Goal: Task Accomplishment & Management: Complete application form

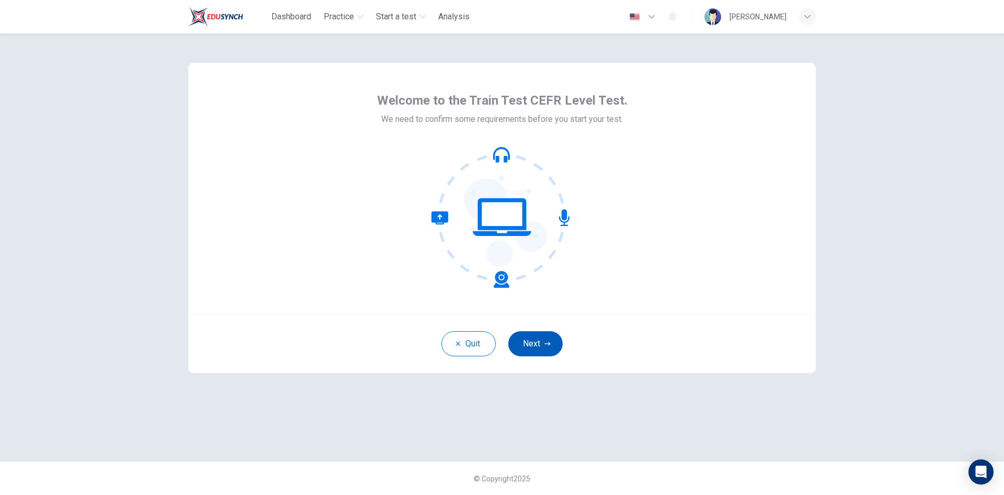
click at [545, 352] on button "Next" at bounding box center [535, 343] width 54 height 25
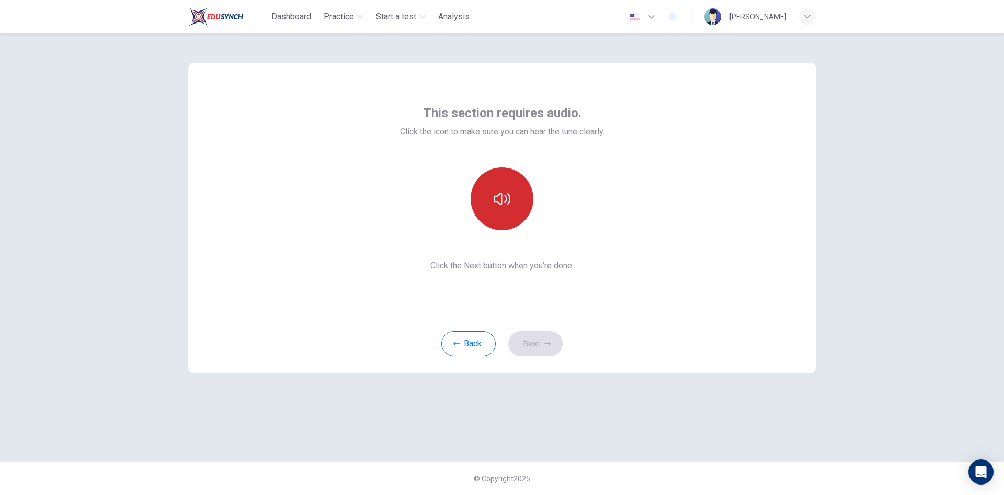
click at [495, 209] on button "button" at bounding box center [502, 198] width 63 height 63
click at [532, 346] on button "Next" at bounding box center [535, 343] width 54 height 25
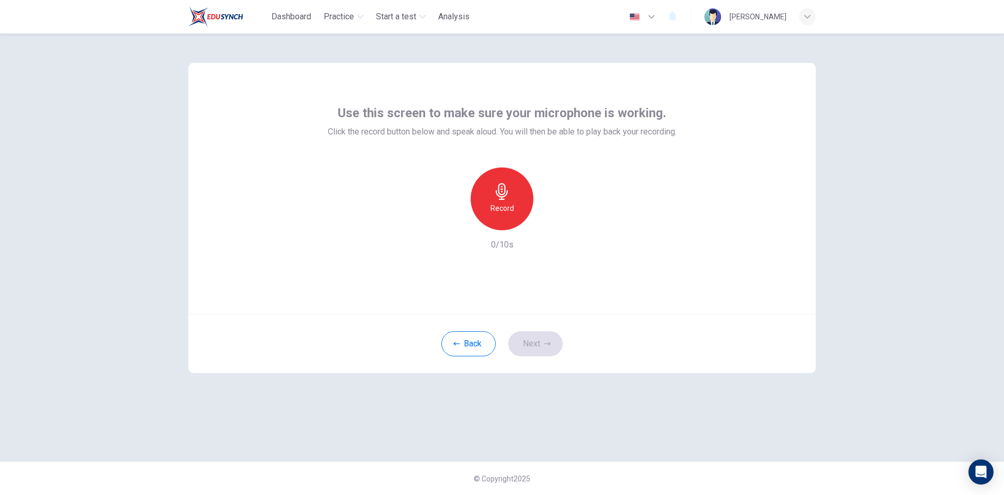
click at [506, 221] on div "Record" at bounding box center [502, 198] width 63 height 63
click at [506, 220] on div "Stop" at bounding box center [502, 198] width 63 height 63
click at [541, 221] on div "Record" at bounding box center [502, 198] width 113 height 63
click at [551, 223] on icon "button" at bounding box center [551, 222] width 5 height 6
click at [542, 348] on button "Next" at bounding box center [535, 343] width 54 height 25
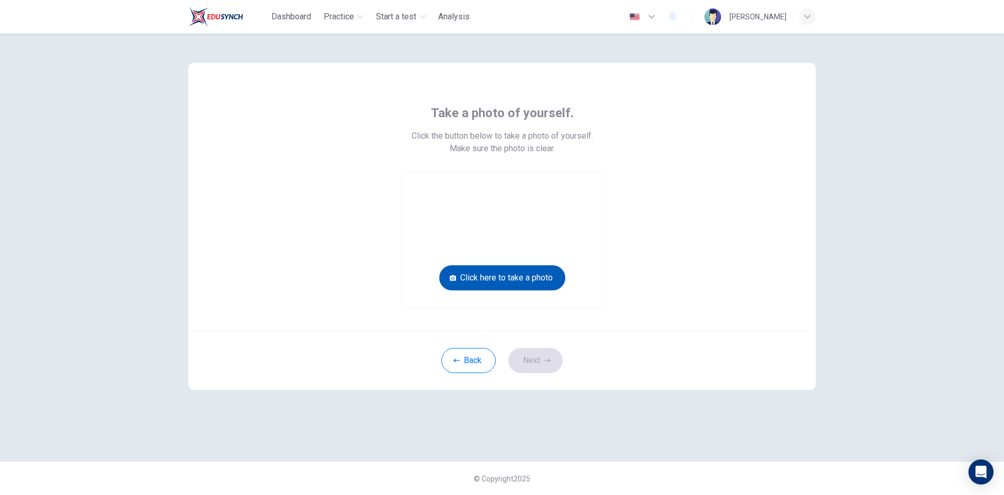
click at [524, 277] on button "Click here to take a photo" at bounding box center [502, 277] width 126 height 25
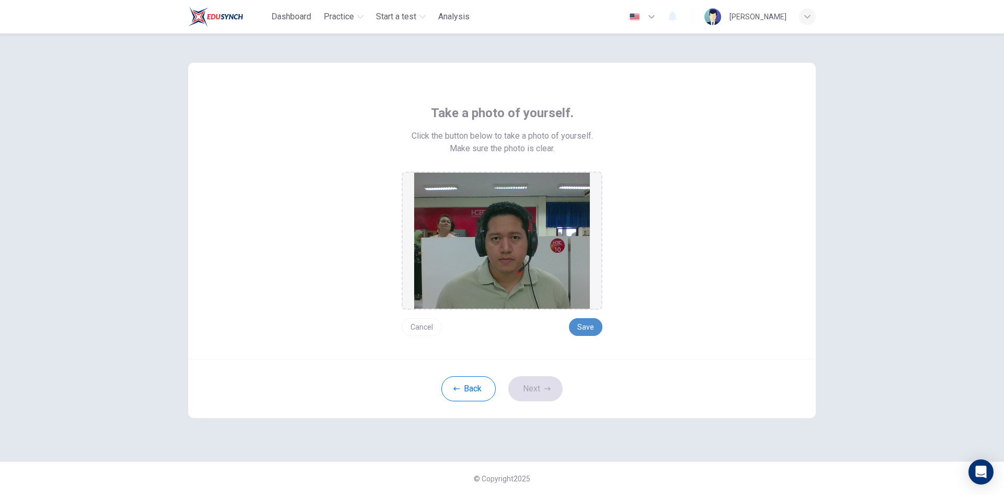
click at [582, 333] on button "Save" at bounding box center [585, 327] width 33 height 18
click at [587, 322] on button "Save" at bounding box center [585, 327] width 33 height 18
click at [547, 388] on icon "button" at bounding box center [547, 388] width 6 height 6
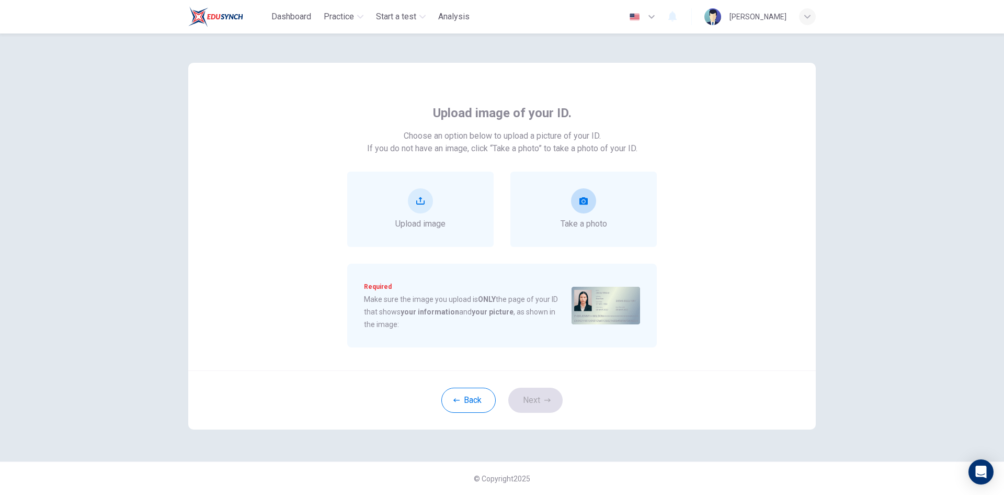
click at [586, 219] on span "Take a photo" at bounding box center [584, 224] width 47 height 13
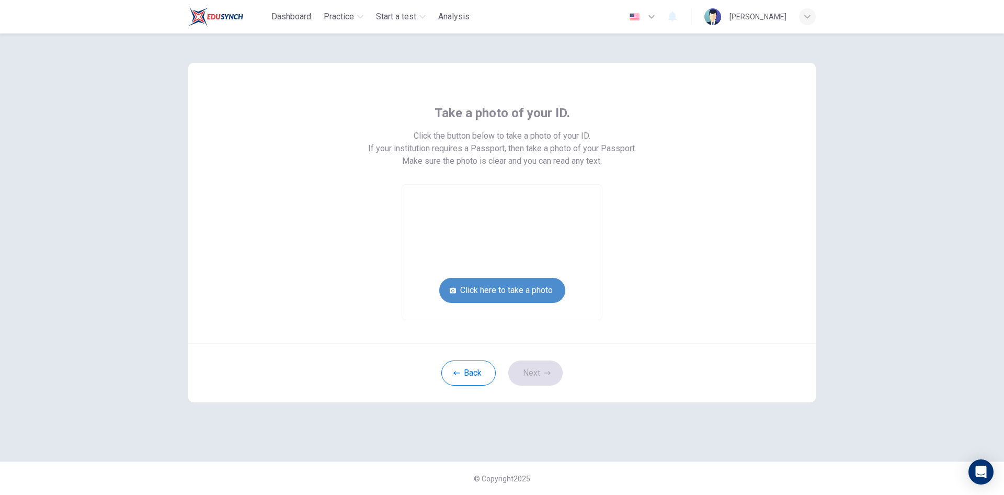
click at [512, 292] on button "Click here to take a photo" at bounding box center [502, 290] width 126 height 25
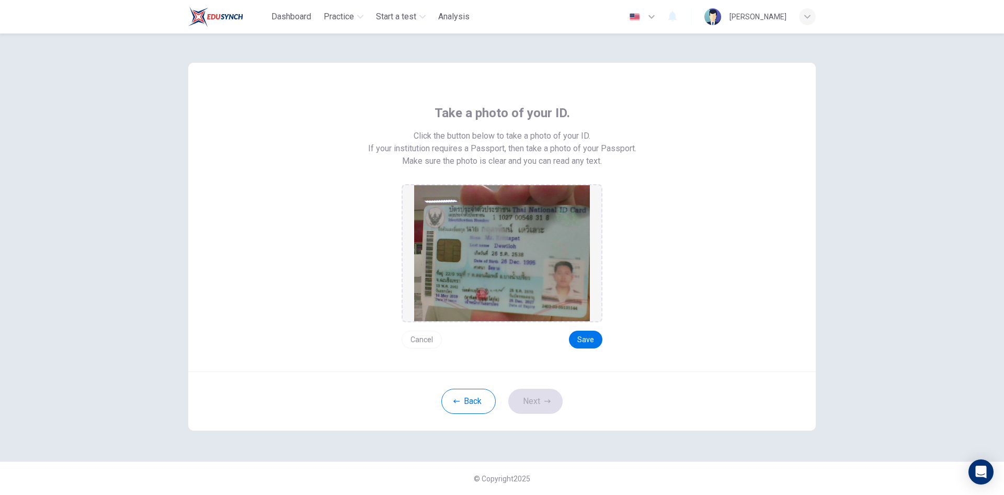
click at [585, 348] on div "Take a photo of your ID. Click the button below to take a photo of your ID. If …" at bounding box center [501, 217] width 627 height 309
click at [585, 338] on button "Save" at bounding box center [585, 339] width 33 height 18
click at [532, 397] on button "Next" at bounding box center [535, 401] width 54 height 25
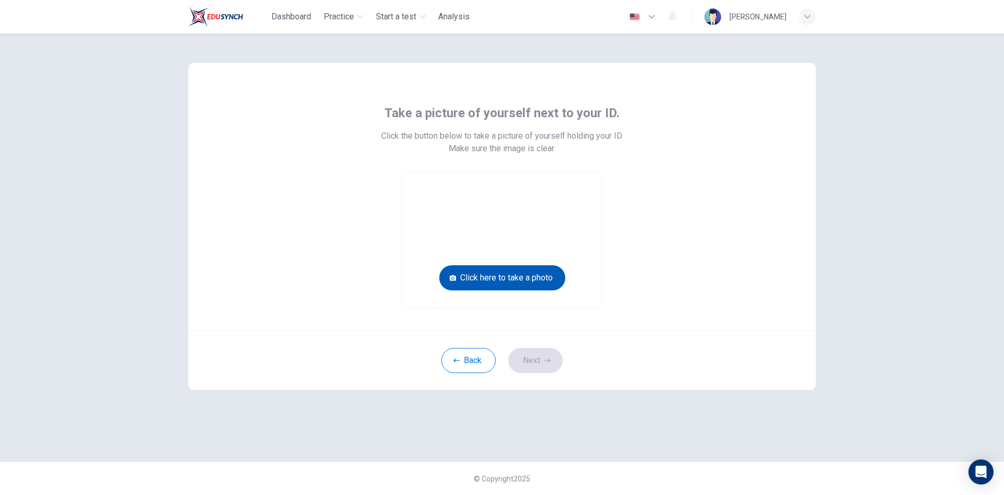
click at [500, 283] on button "Click here to take a photo" at bounding box center [502, 277] width 126 height 25
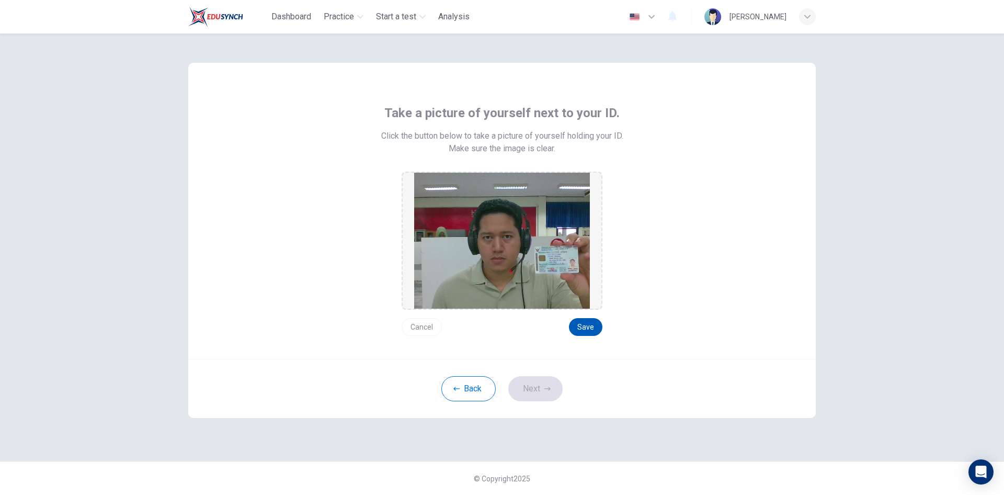
click at [594, 330] on button "Save" at bounding box center [585, 327] width 33 height 18
click at [542, 390] on button "Next" at bounding box center [535, 388] width 54 height 25
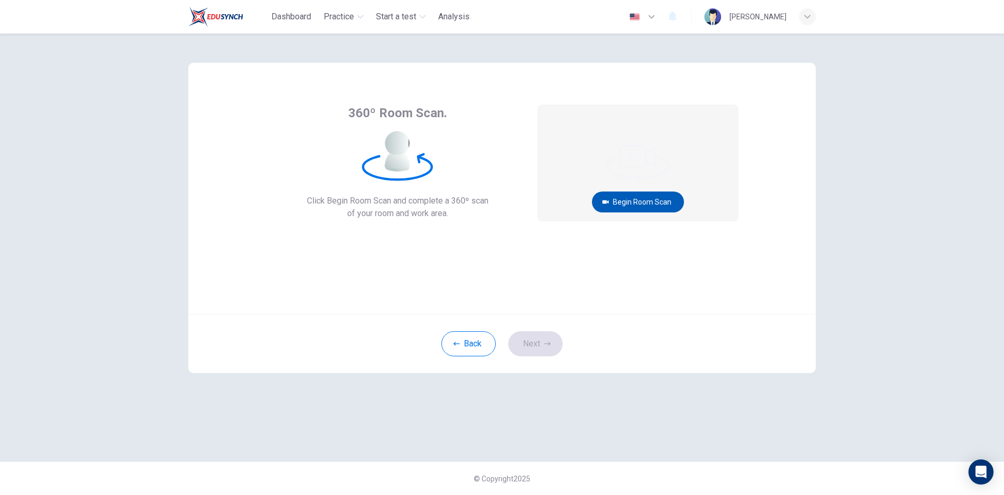
click at [645, 195] on button "Begin Room Scan" at bounding box center [638, 201] width 92 height 21
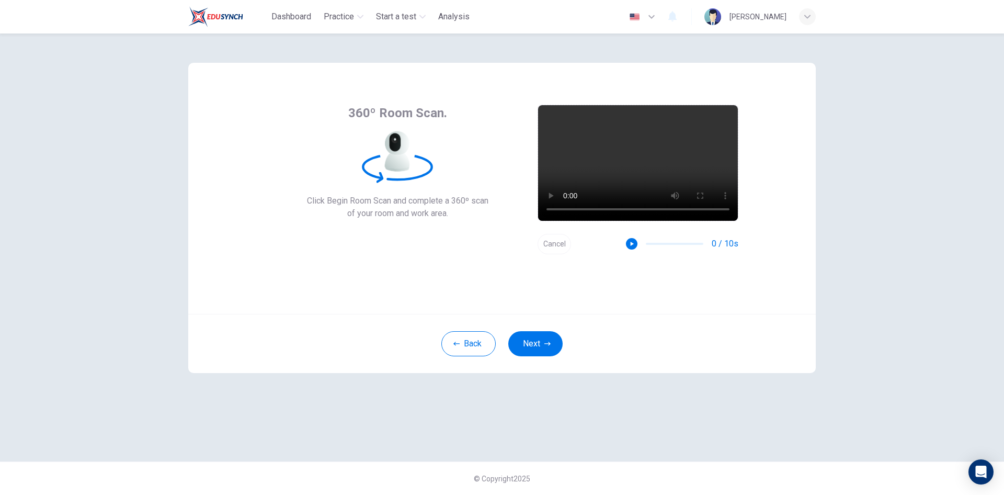
click at [552, 243] on button "Cancel" at bounding box center [554, 244] width 33 height 20
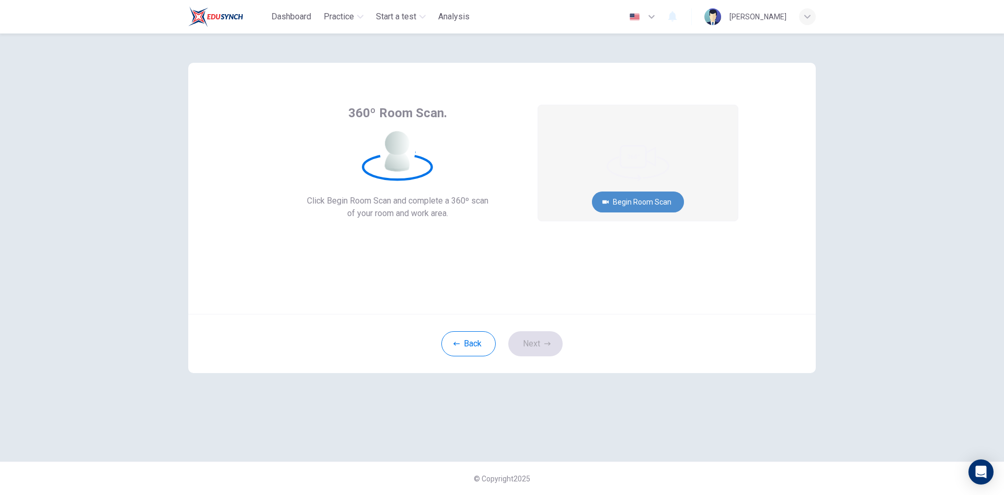
click at [628, 201] on button "Begin Room Scan" at bounding box center [638, 201] width 92 height 21
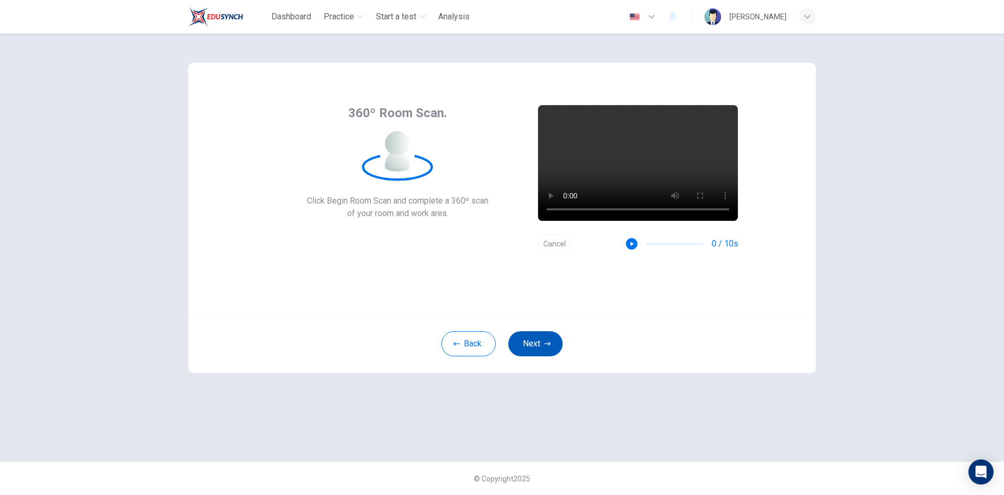
click at [549, 339] on button "Next" at bounding box center [535, 343] width 54 height 25
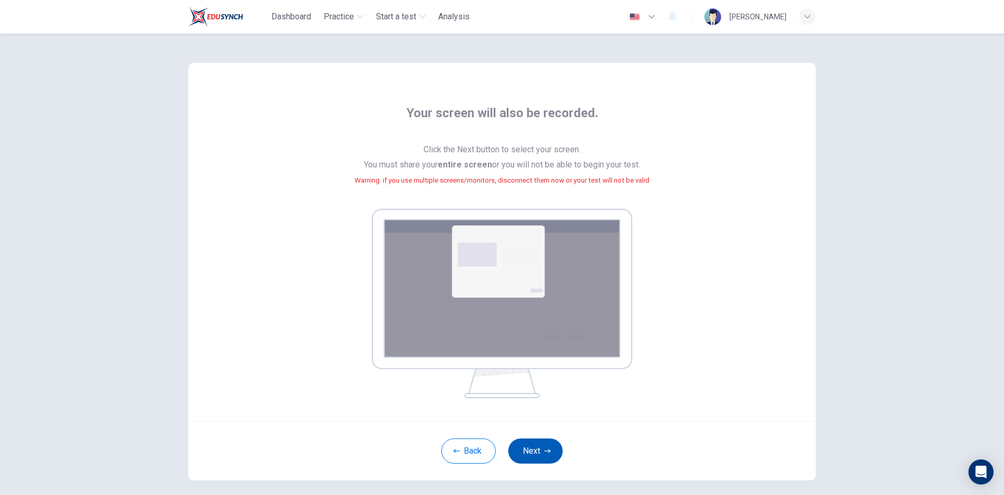
click at [540, 450] on button "Next" at bounding box center [535, 450] width 54 height 25
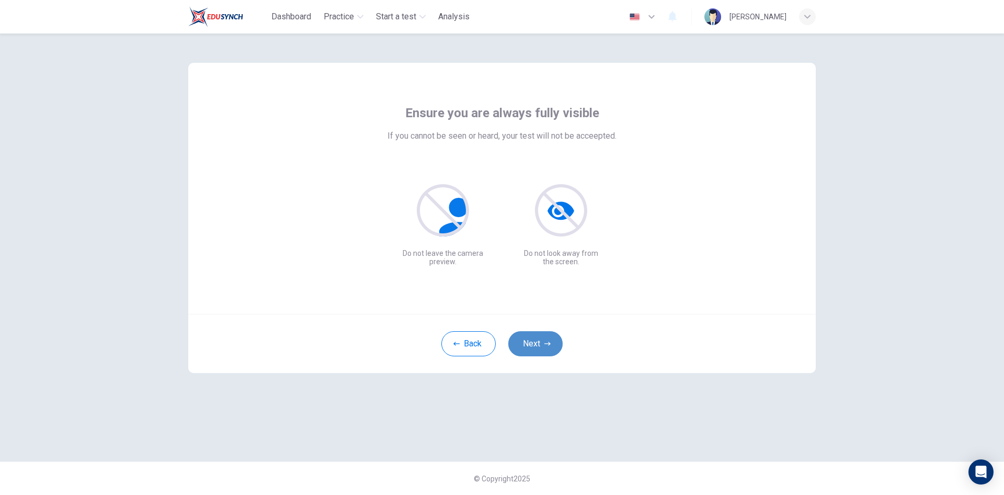
click at [542, 350] on button "Next" at bounding box center [535, 343] width 54 height 25
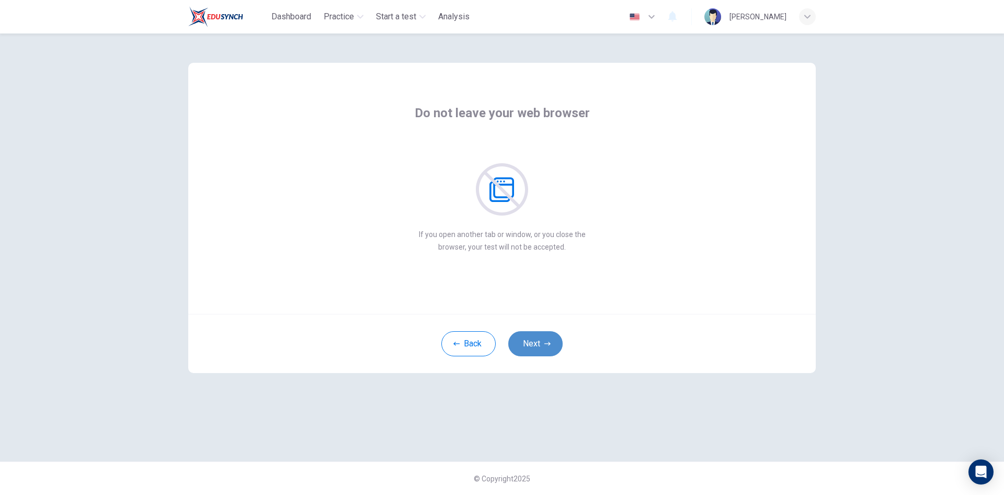
click at [538, 333] on button "Next" at bounding box center [535, 343] width 54 height 25
click at [537, 339] on button "Next" at bounding box center [535, 343] width 54 height 25
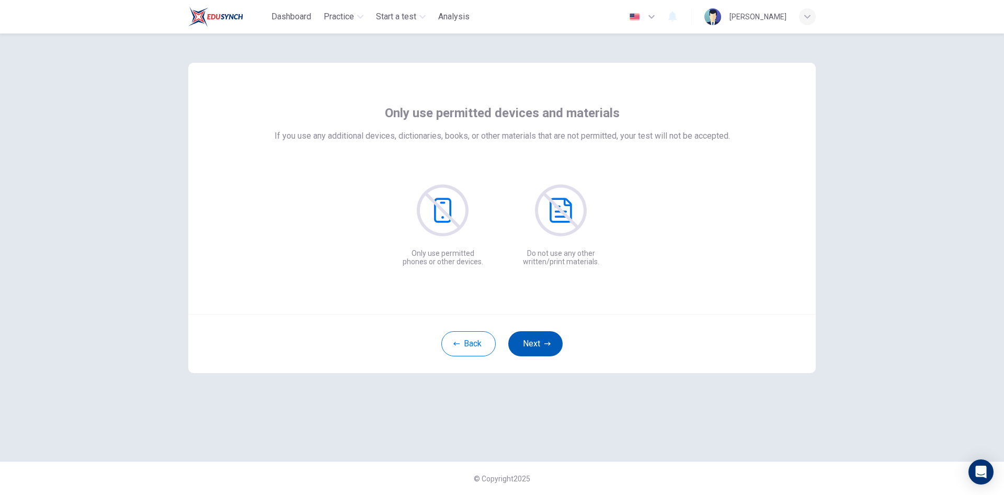
click at [537, 339] on button "Next" at bounding box center [535, 343] width 54 height 25
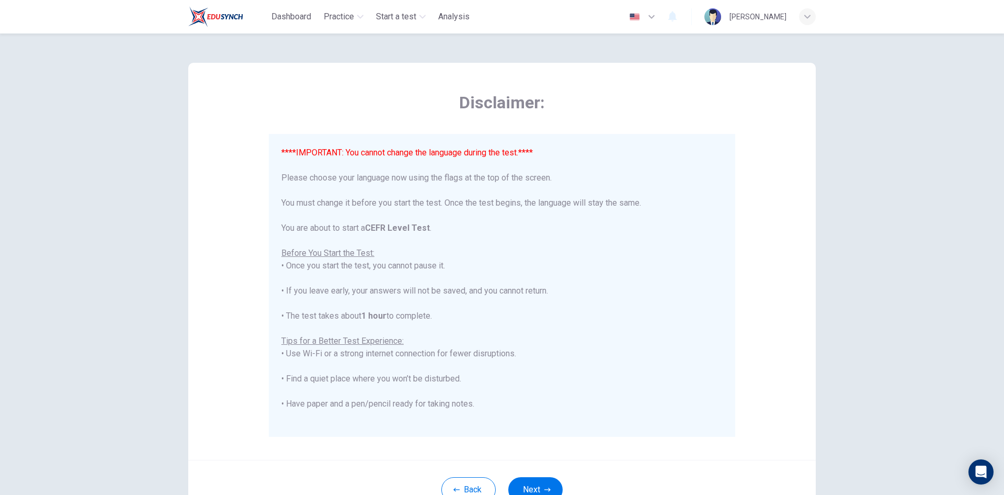
scroll to position [100, 0]
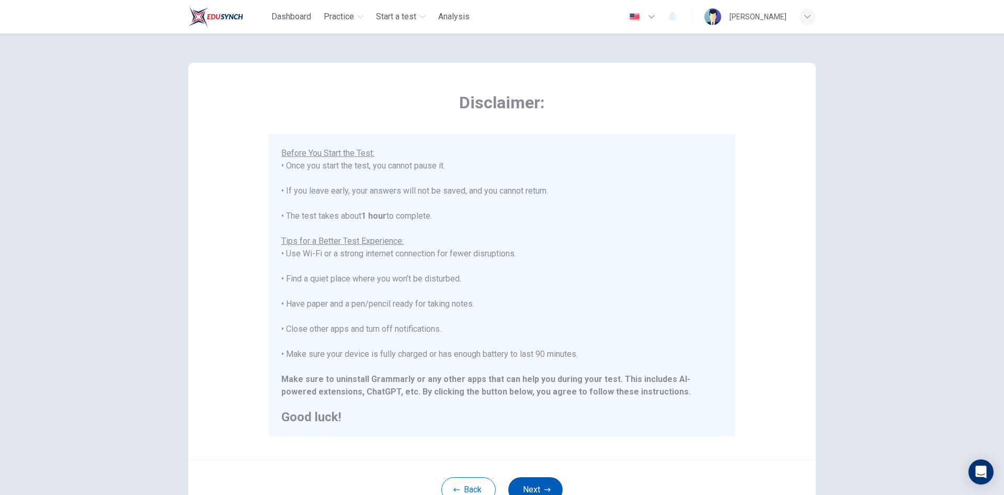
click at [529, 483] on button "Next" at bounding box center [535, 489] width 54 height 25
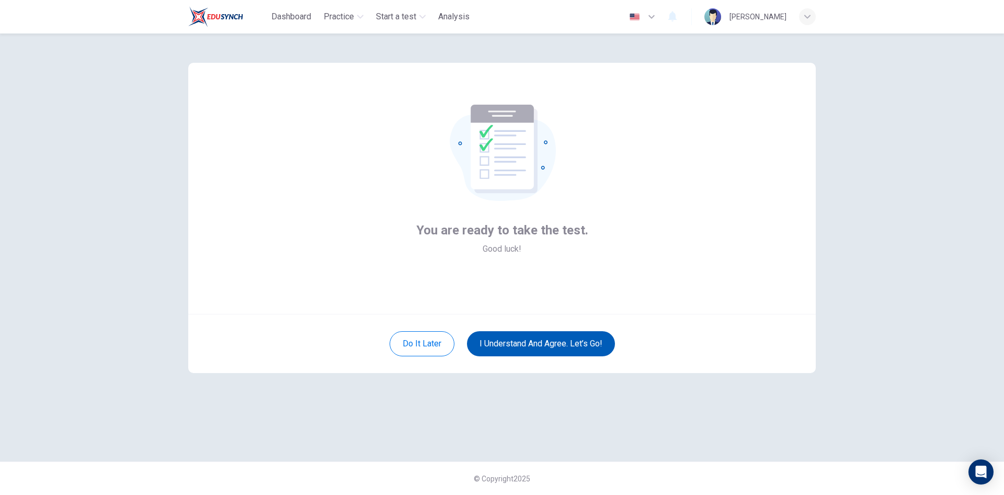
click at [538, 340] on button "I understand and agree. Let’s go!" at bounding box center [541, 343] width 148 height 25
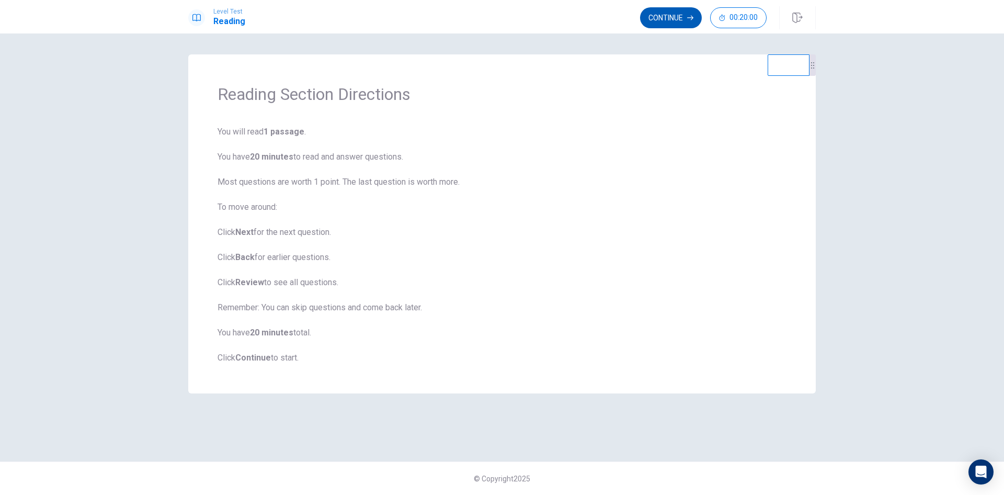
click at [681, 10] on button "Continue" at bounding box center [671, 17] width 62 height 21
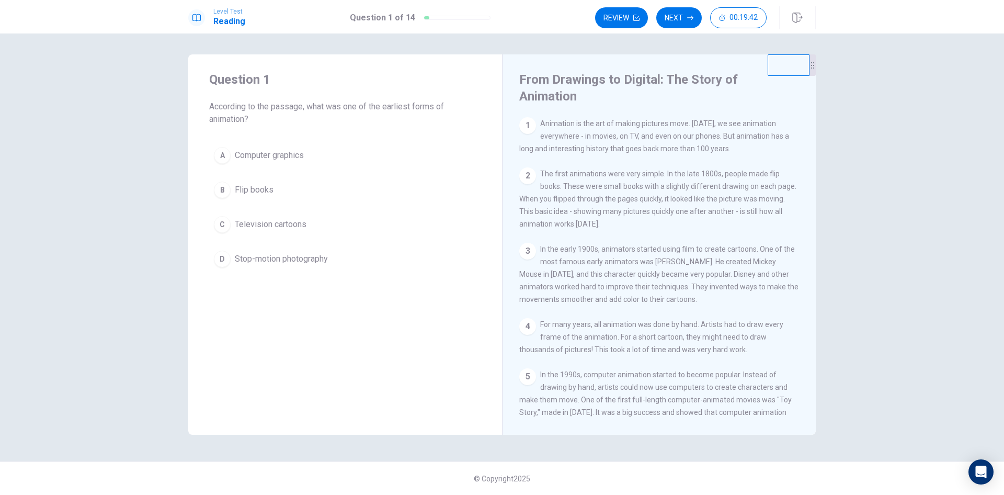
scroll to position [52, 0]
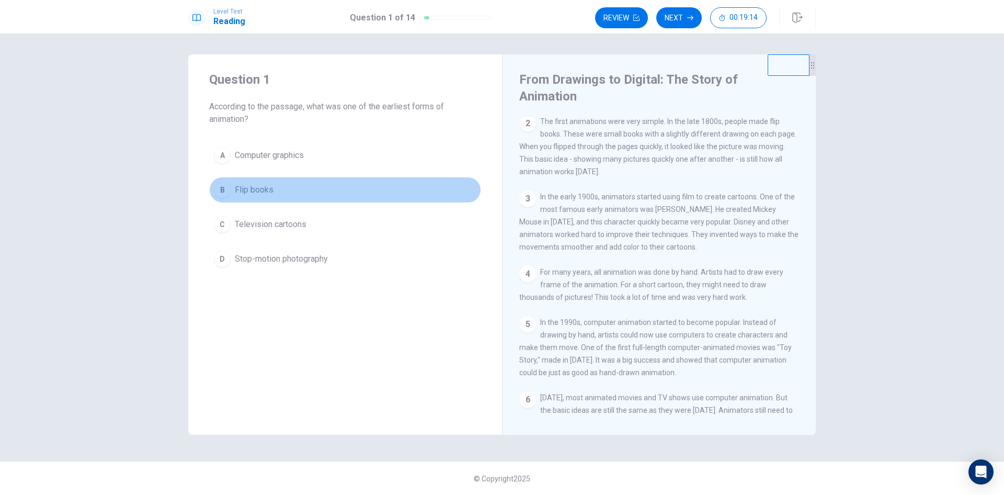
click at [220, 188] on div "B" at bounding box center [222, 189] width 17 height 17
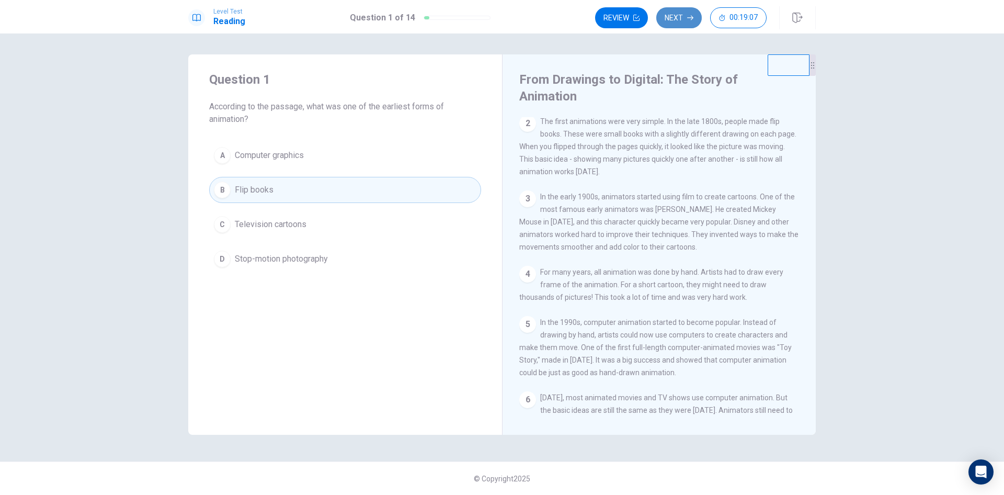
click at [675, 20] on button "Next" at bounding box center [678, 17] width 45 height 21
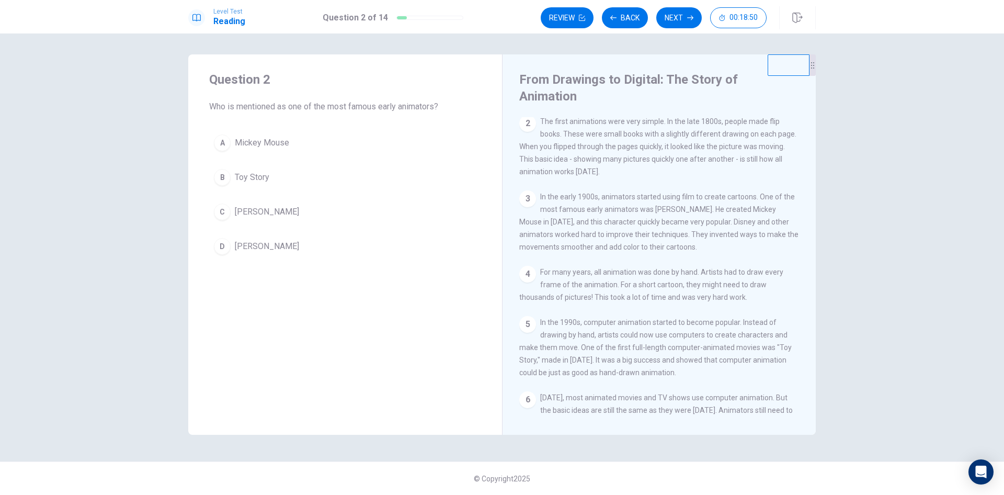
click at [242, 211] on span "[PERSON_NAME]" at bounding box center [267, 212] width 64 height 13
click at [679, 16] on button "Next" at bounding box center [678, 17] width 45 height 21
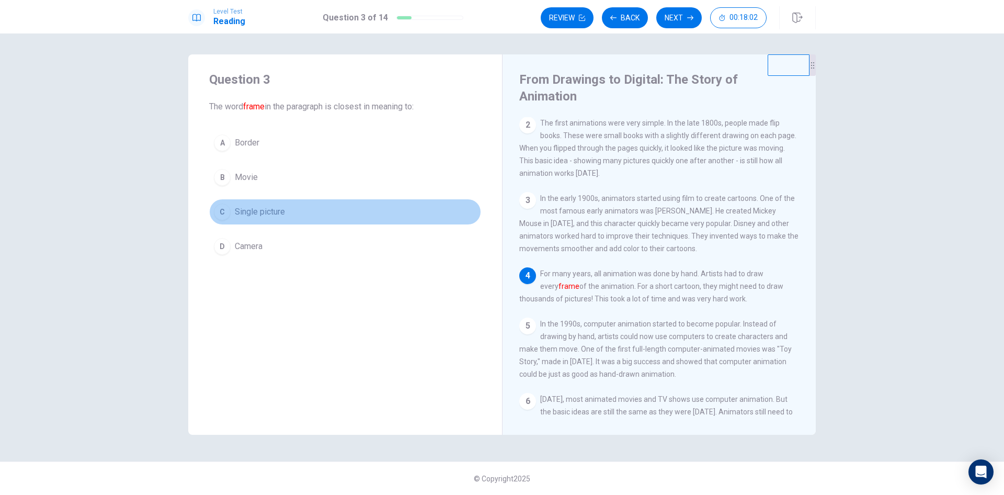
click at [235, 202] on button "C Single picture" at bounding box center [345, 212] width 272 height 26
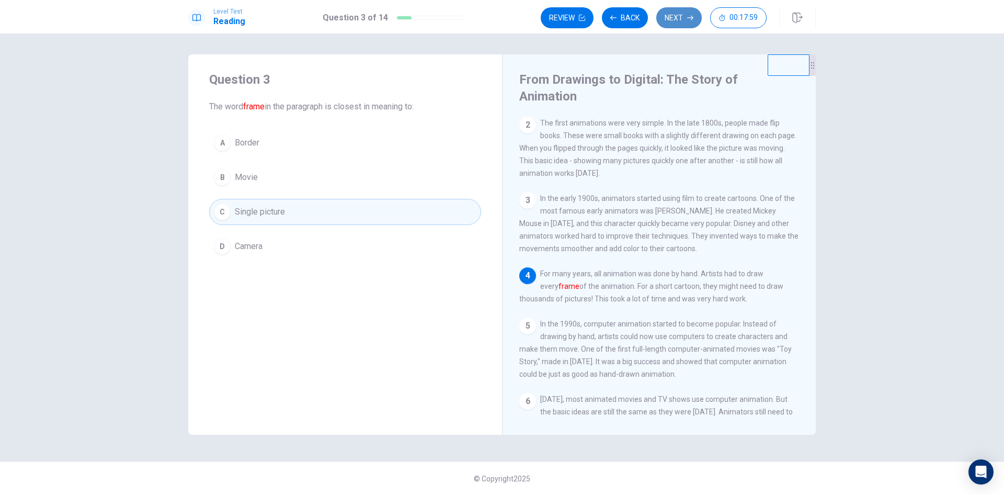
click at [670, 20] on button "Next" at bounding box center [678, 17] width 45 height 21
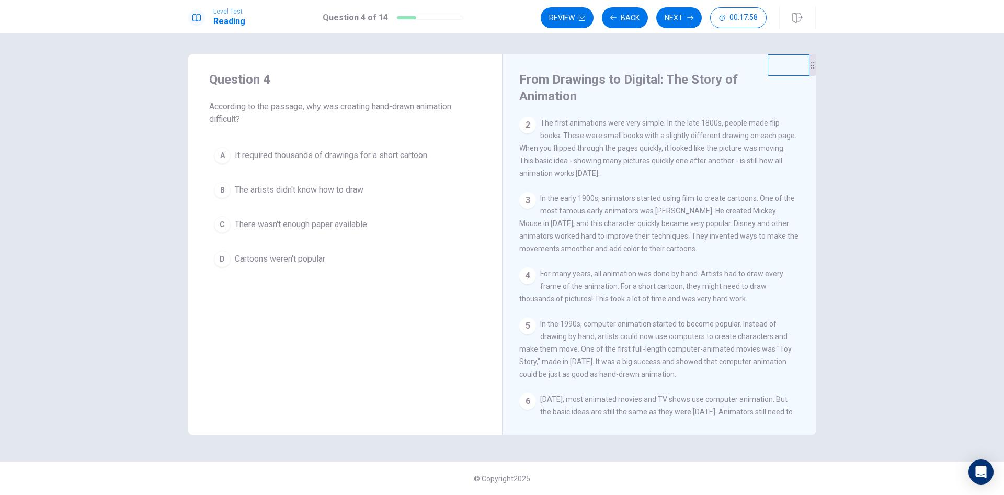
scroll to position [155, 0]
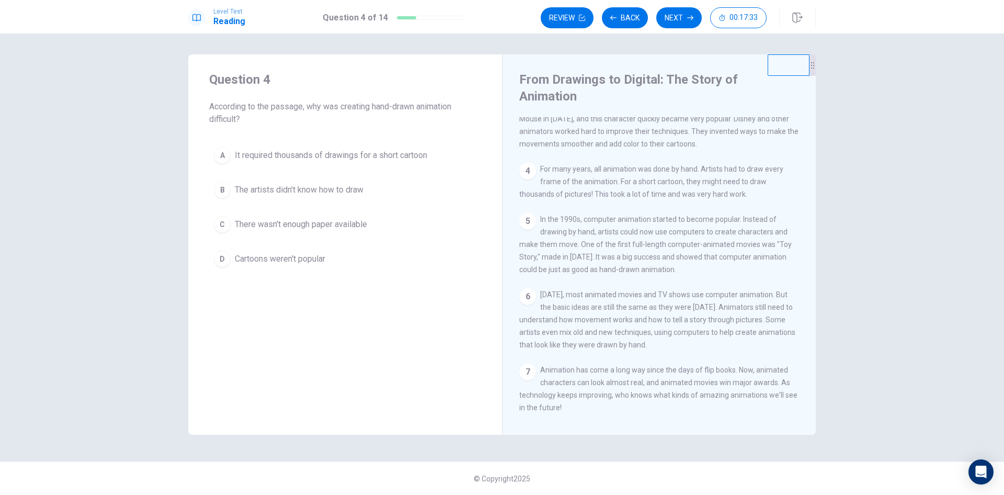
click at [252, 157] on span "It required thousands of drawings for a short cartoon" at bounding box center [331, 155] width 192 height 13
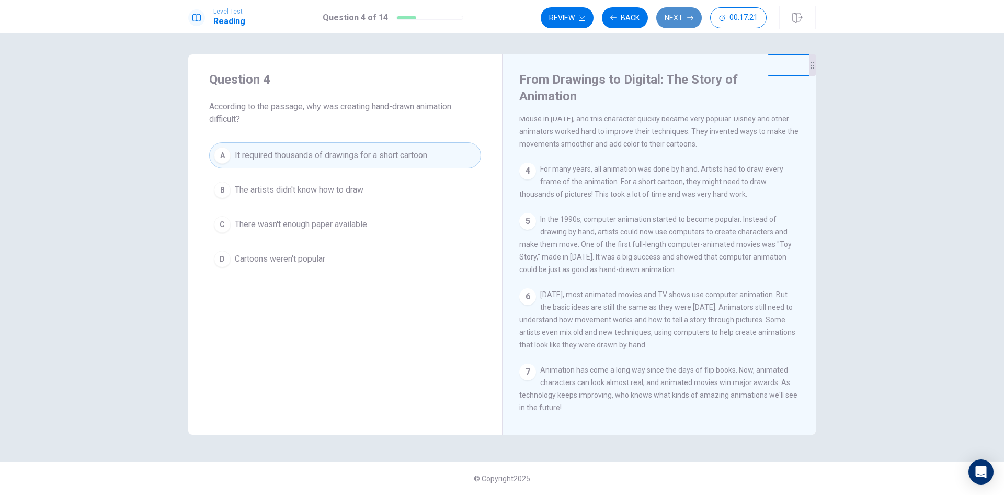
click at [677, 20] on button "Next" at bounding box center [678, 17] width 45 height 21
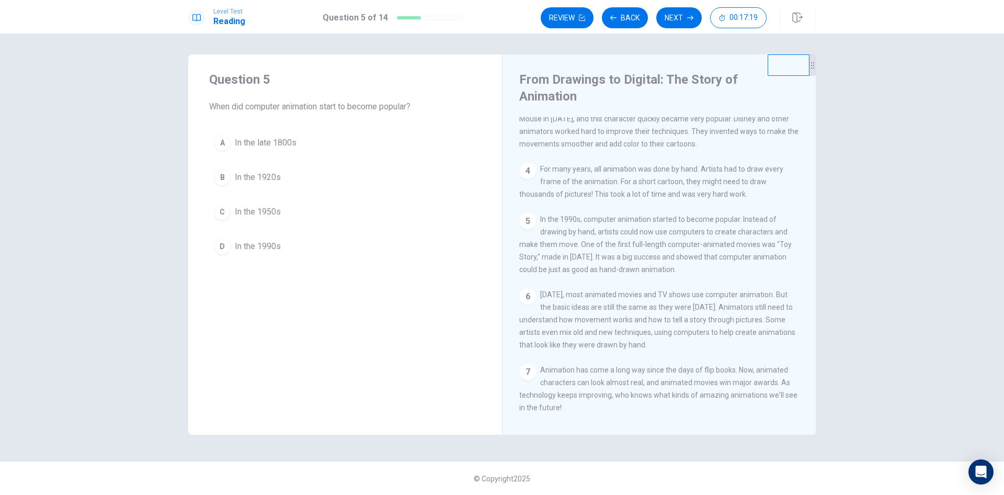
scroll to position [179, 0]
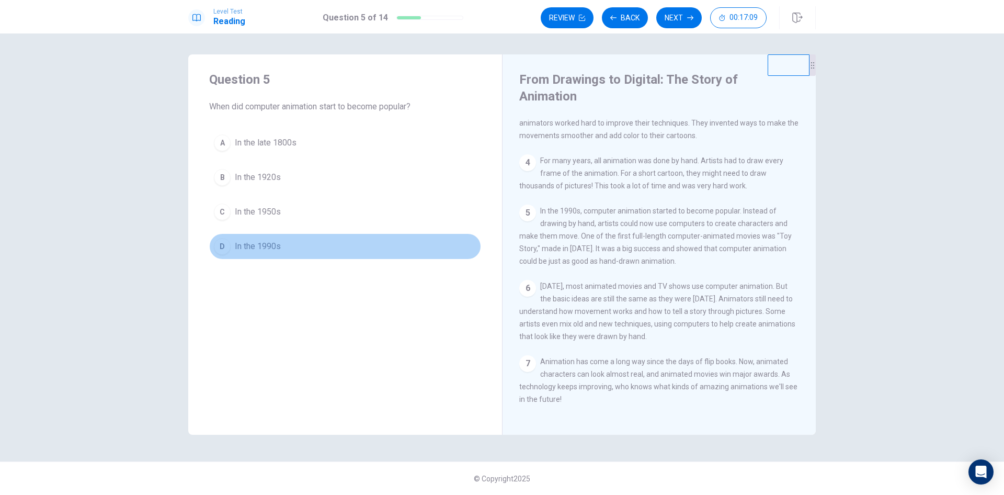
click at [259, 248] on span "In the 1990s" at bounding box center [258, 246] width 46 height 13
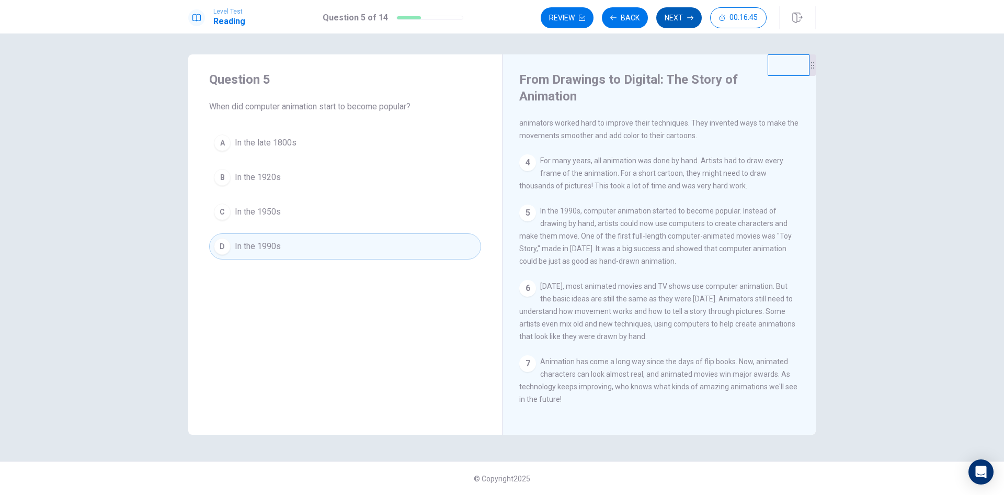
click at [683, 18] on button "Next" at bounding box center [678, 17] width 45 height 21
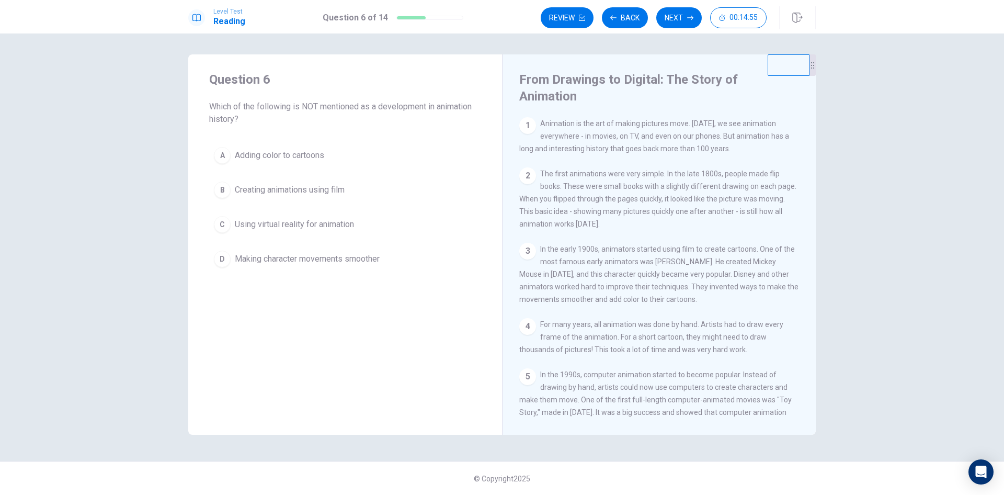
scroll to position [52, 0]
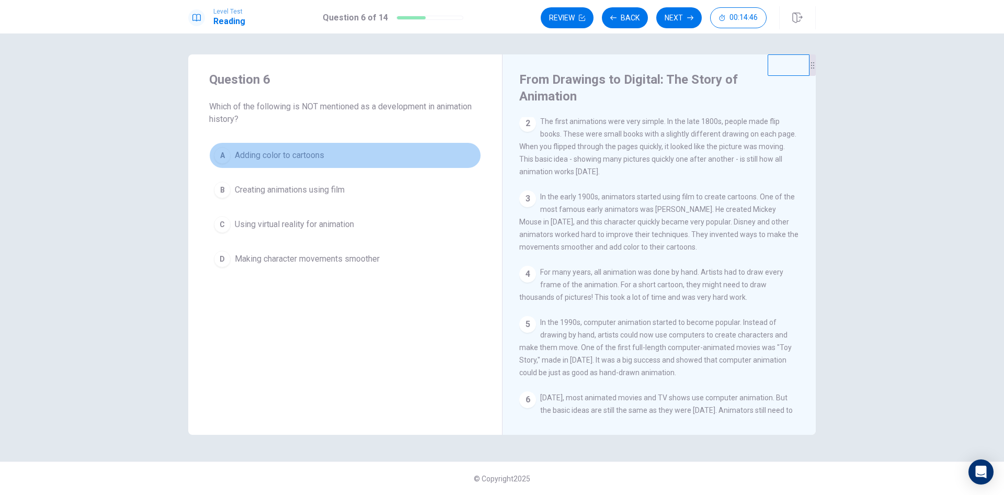
click at [224, 149] on div "A" at bounding box center [222, 155] width 17 height 17
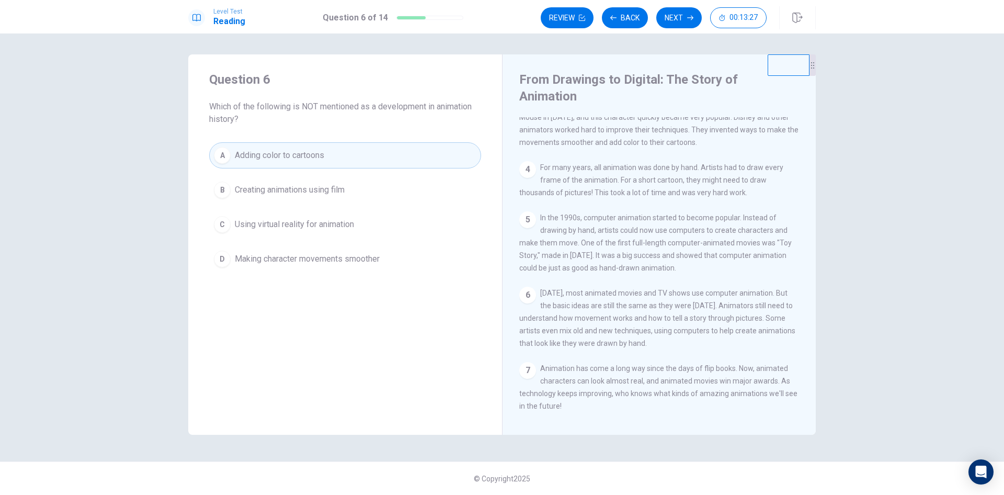
scroll to position [179, 0]
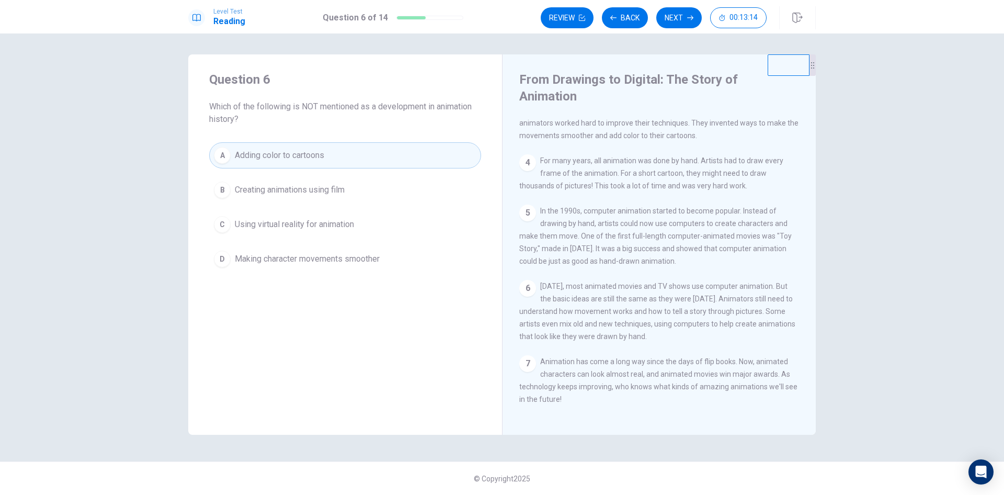
click at [275, 221] on span "Using virtual reality for animation" at bounding box center [294, 224] width 119 height 13
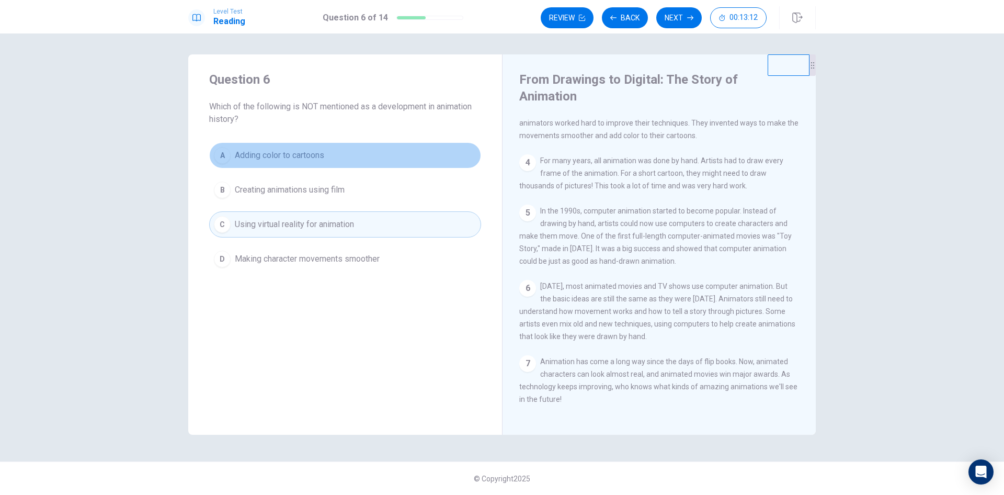
click at [329, 149] on button "A Adding color to cartoons" at bounding box center [345, 155] width 272 height 26
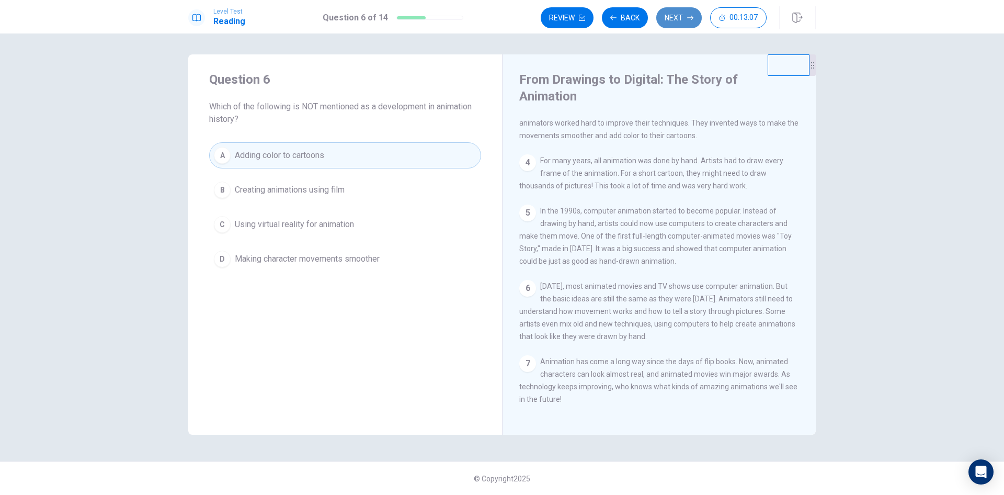
click at [665, 20] on button "Next" at bounding box center [678, 17] width 45 height 21
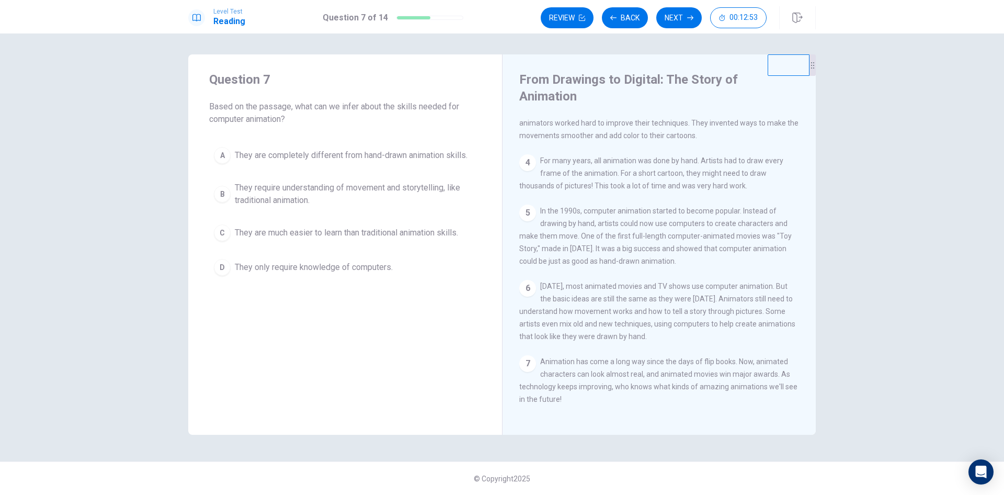
click at [256, 160] on span "They are completely different from hand-drawn animation skills." at bounding box center [351, 155] width 233 height 13
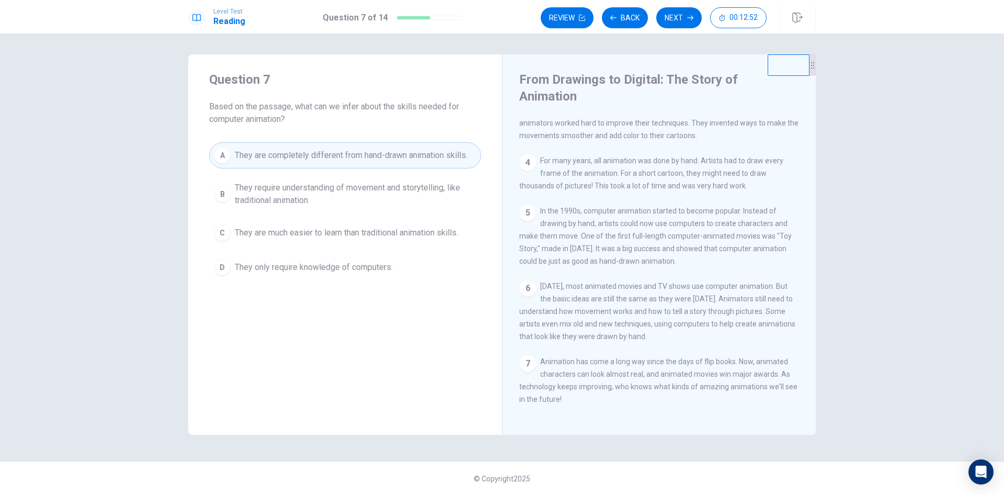
click at [253, 205] on span "They require understanding of movement and storytelling, like traditional anima…" at bounding box center [356, 193] width 242 height 25
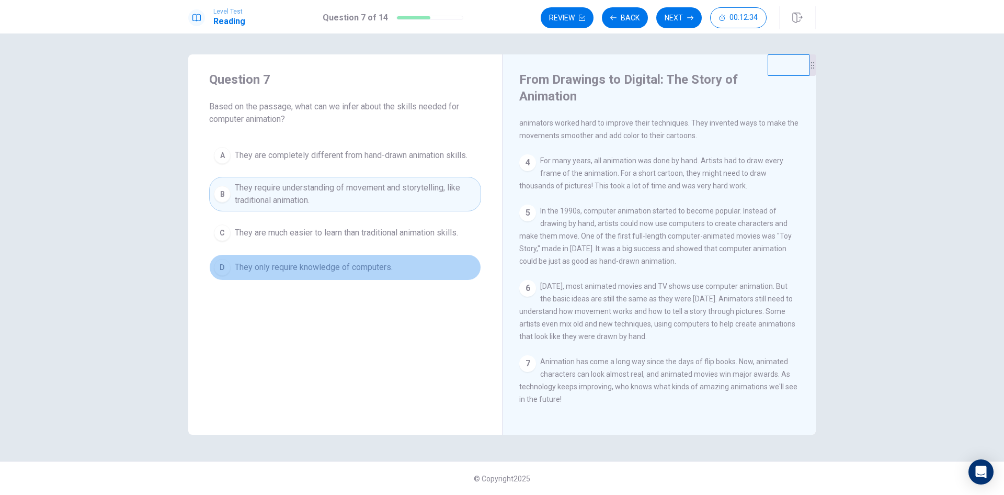
click at [298, 277] on button "D They only require knowledge of computers." at bounding box center [345, 267] width 272 height 26
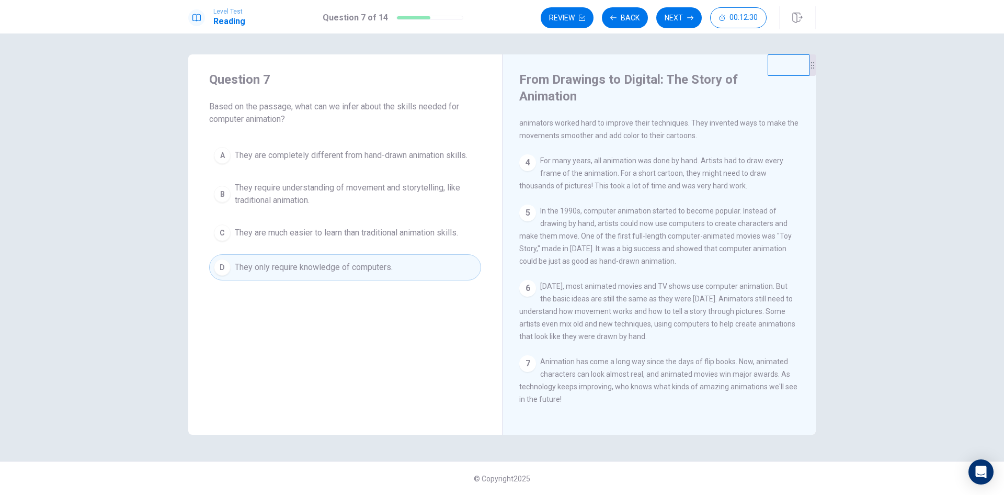
click at [260, 195] on span "They require understanding of movement and storytelling, like traditional anima…" at bounding box center [356, 193] width 242 height 25
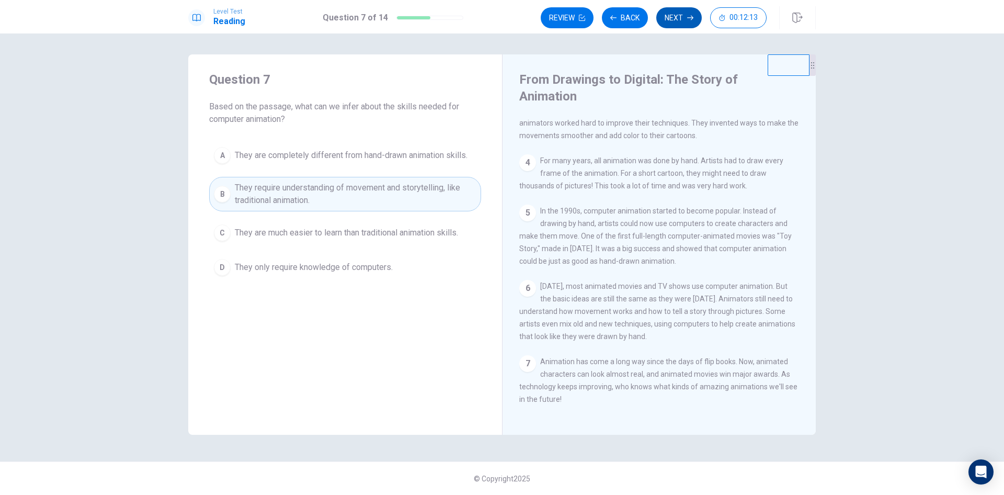
click at [672, 24] on button "Next" at bounding box center [678, 17] width 45 height 21
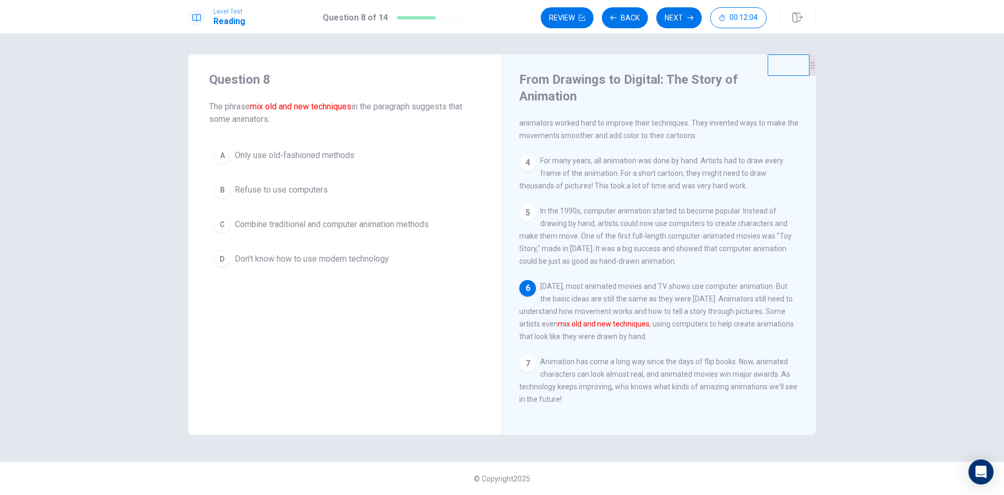
click at [269, 226] on span "Combine traditional and computer animation methods" at bounding box center [332, 224] width 194 height 13
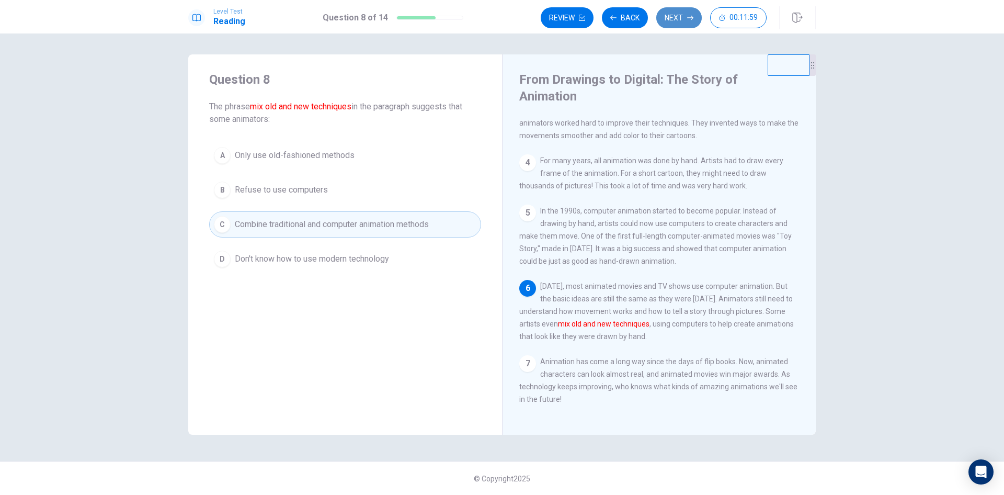
click at [676, 19] on button "Next" at bounding box center [678, 17] width 45 height 21
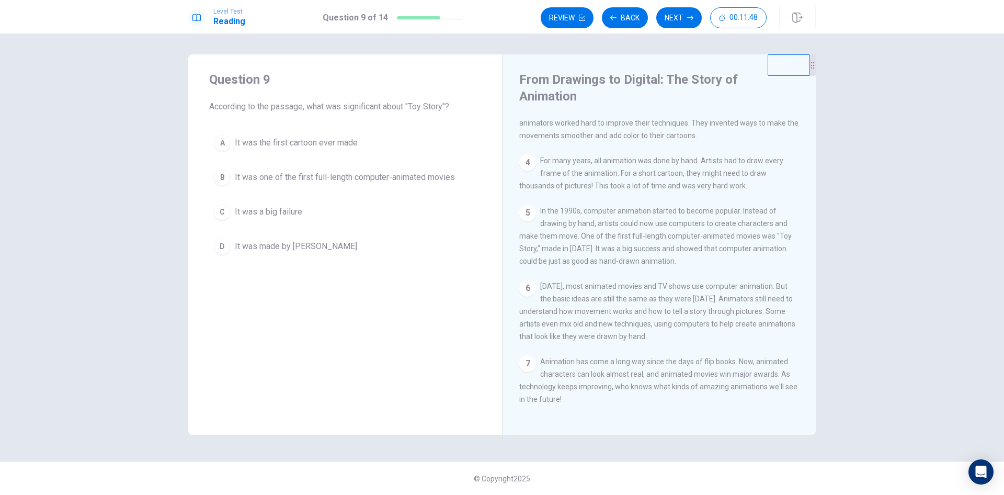
click at [267, 181] on span "It was one of the first full-length computer-animated movies" at bounding box center [345, 177] width 220 height 13
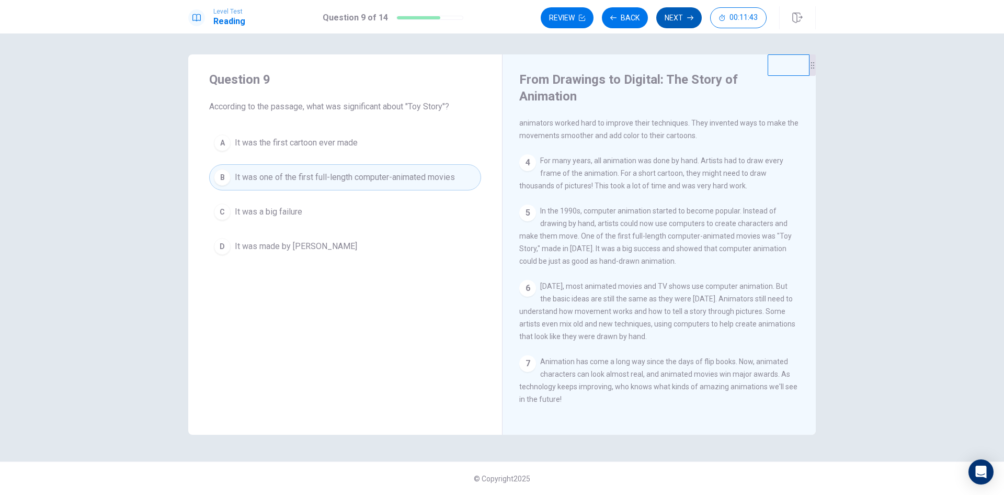
click at [672, 21] on button "Next" at bounding box center [678, 17] width 45 height 21
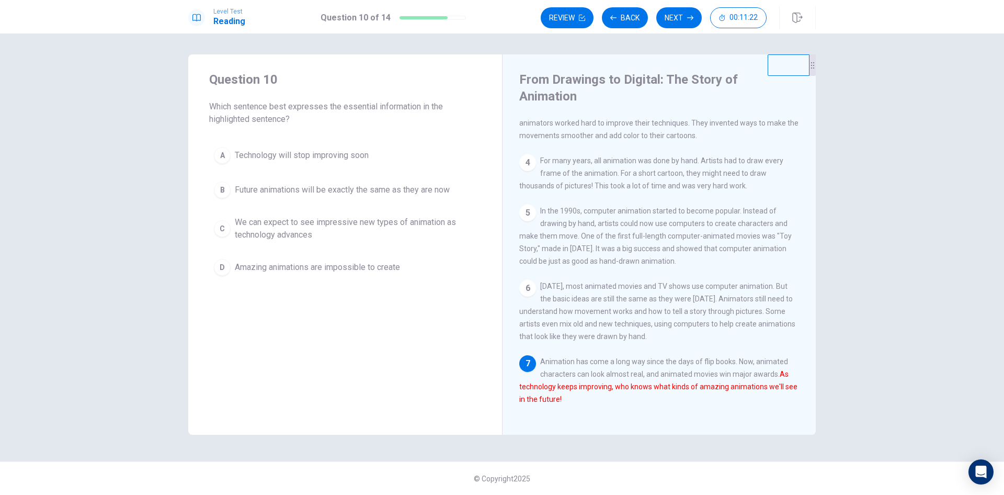
click at [299, 222] on span "We can expect to see impressive new types of animation as technology advances" at bounding box center [356, 228] width 242 height 25
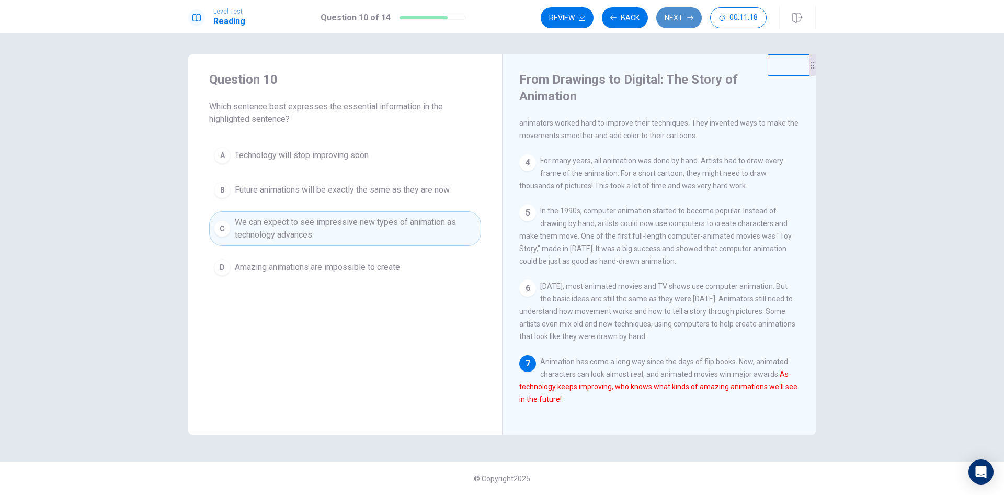
click at [685, 19] on button "Next" at bounding box center [678, 17] width 45 height 21
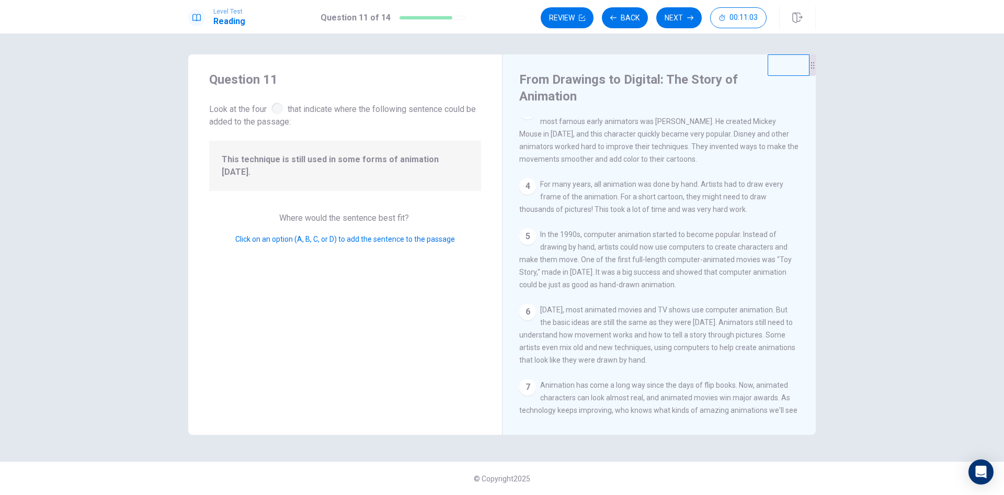
scroll to position [0, 0]
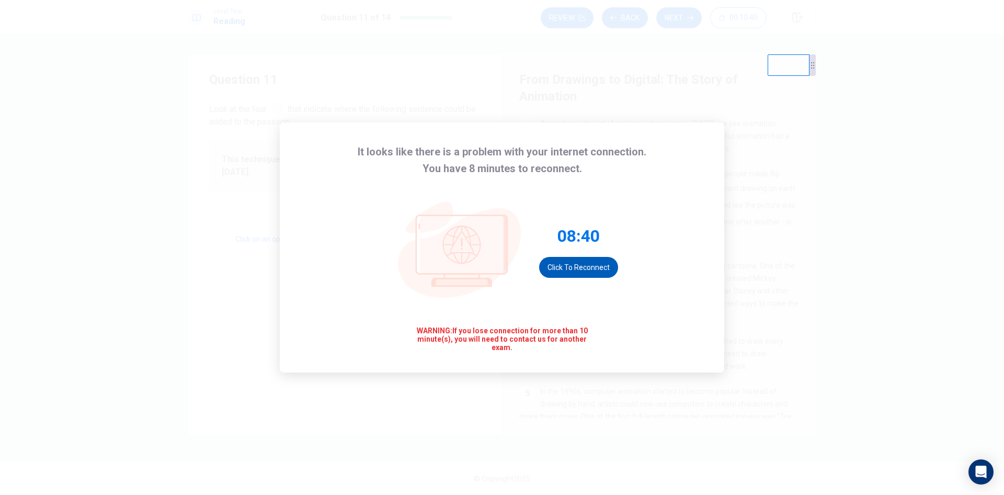
click at [599, 265] on button "Click to reconnect" at bounding box center [578, 267] width 79 height 21
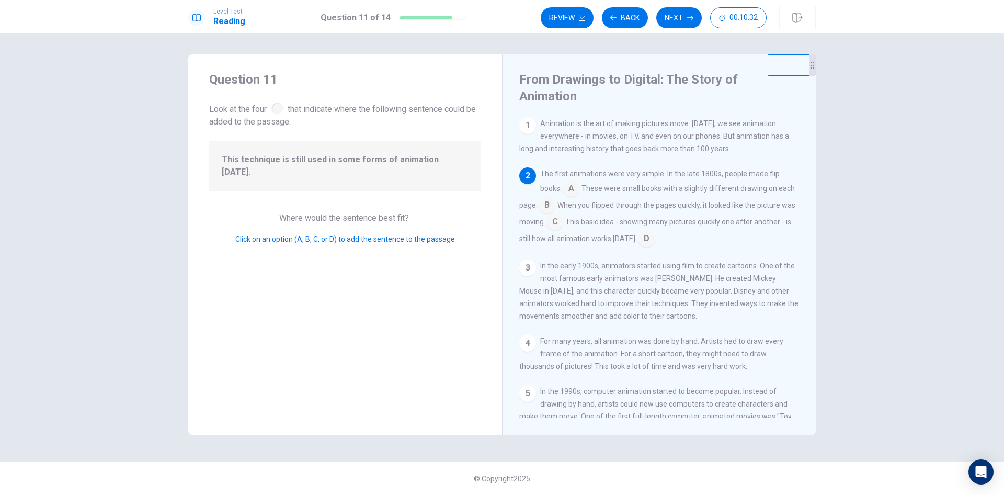
click at [432, 309] on div "Question 11 Look at the four that indicate where the following sentence could b…" at bounding box center [345, 244] width 314 height 380
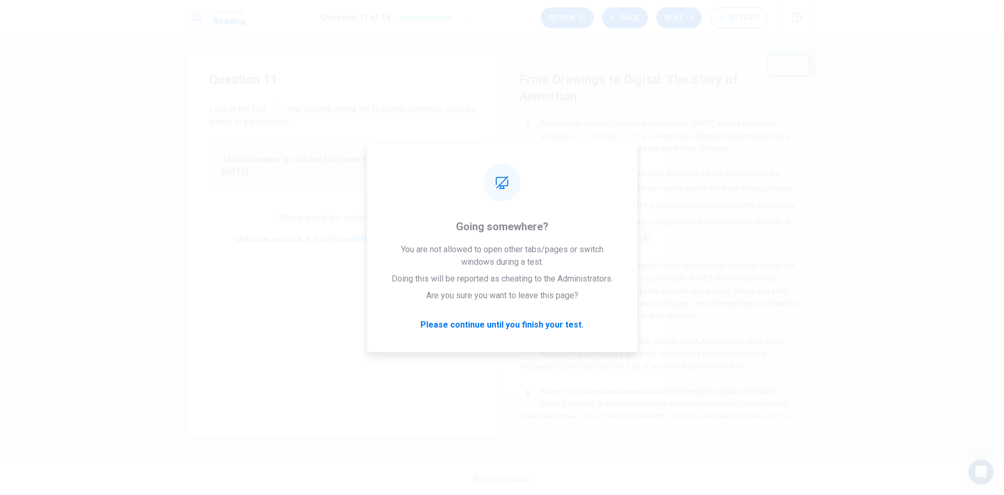
click at [159, 286] on div "Question 11 Look at the four that indicate where the following sentence could b…" at bounding box center [502, 263] width 1004 height 461
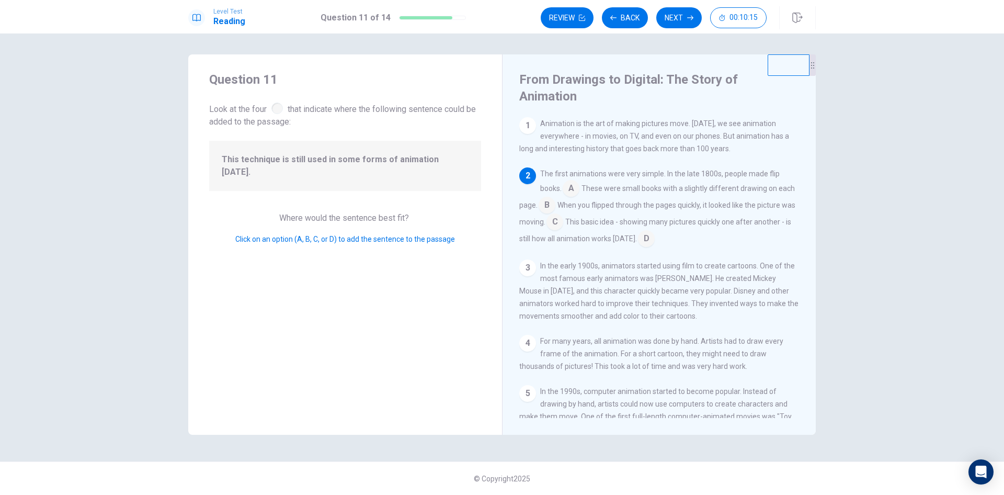
click at [626, 276] on span "In the early 1900s, animators started using film to create cartoons. One of the…" at bounding box center [658, 290] width 279 height 59
click at [555, 198] on input at bounding box center [547, 206] width 17 height 17
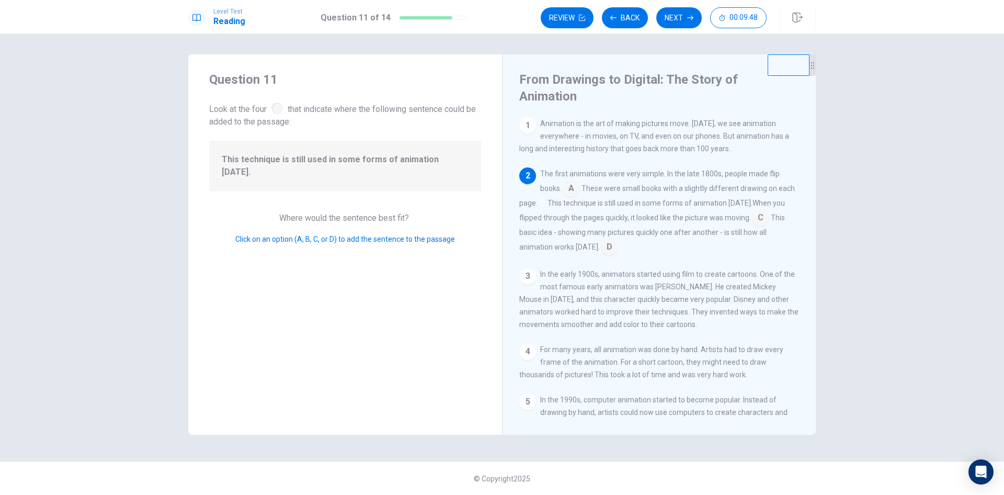
click at [752, 220] on input at bounding box center [760, 218] width 17 height 17
click at [679, 22] on button "Next" at bounding box center [678, 17] width 45 height 21
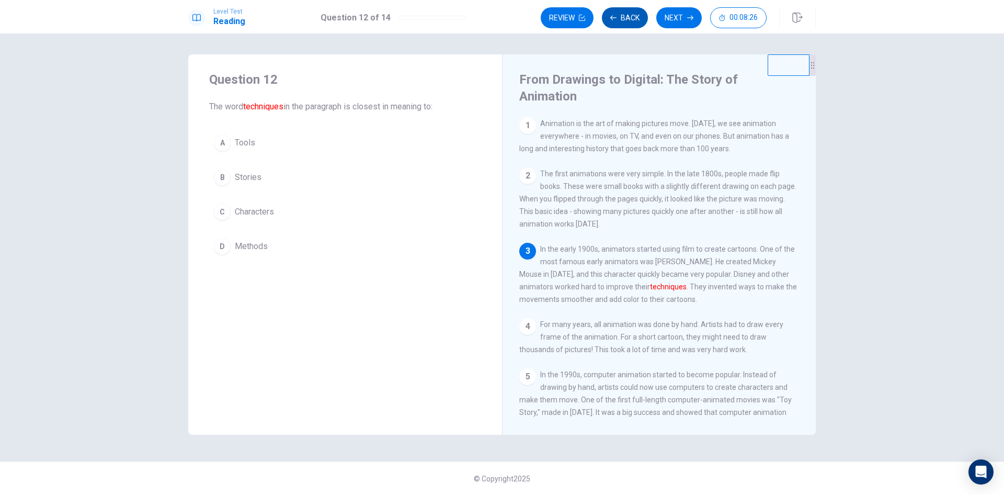
click at [629, 15] on button "Back" at bounding box center [625, 17] width 46 height 21
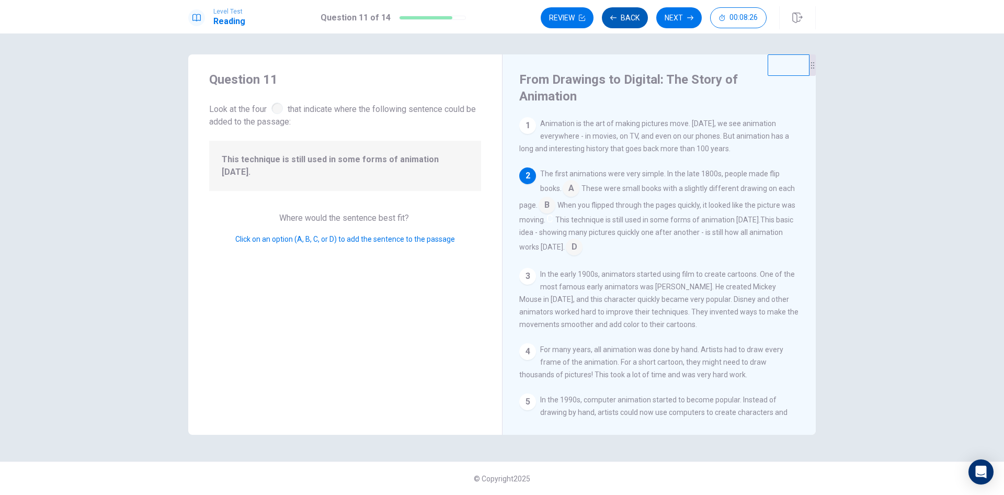
scroll to position [52, 0]
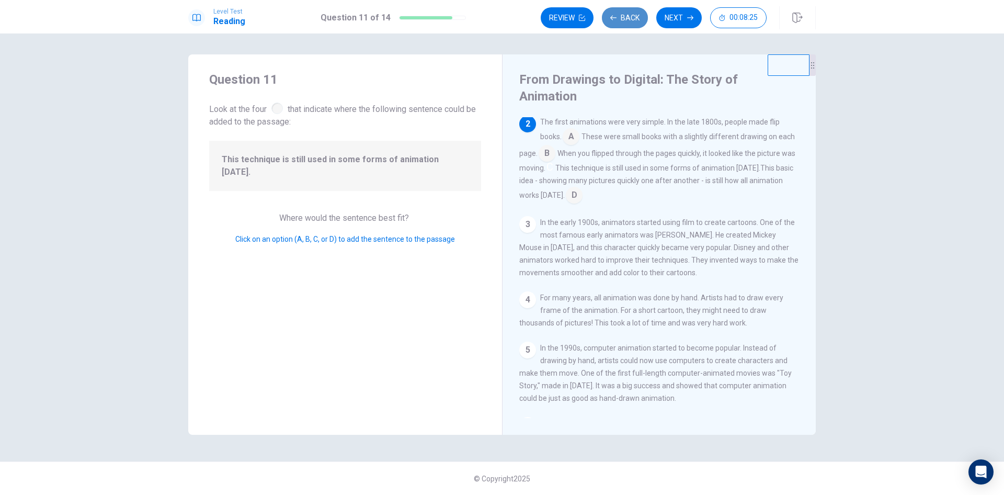
click at [629, 15] on button "Back" at bounding box center [625, 17] width 46 height 21
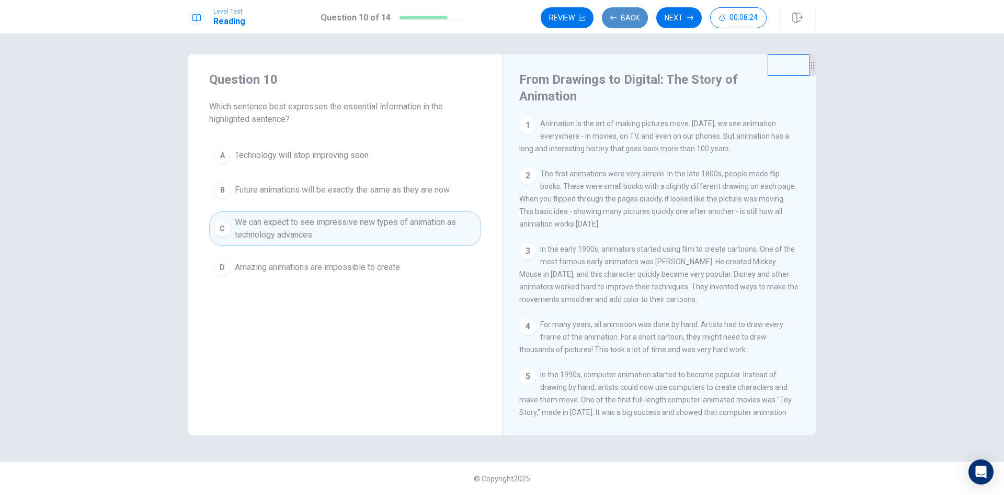
click at [629, 15] on button "Back" at bounding box center [625, 17] width 46 height 21
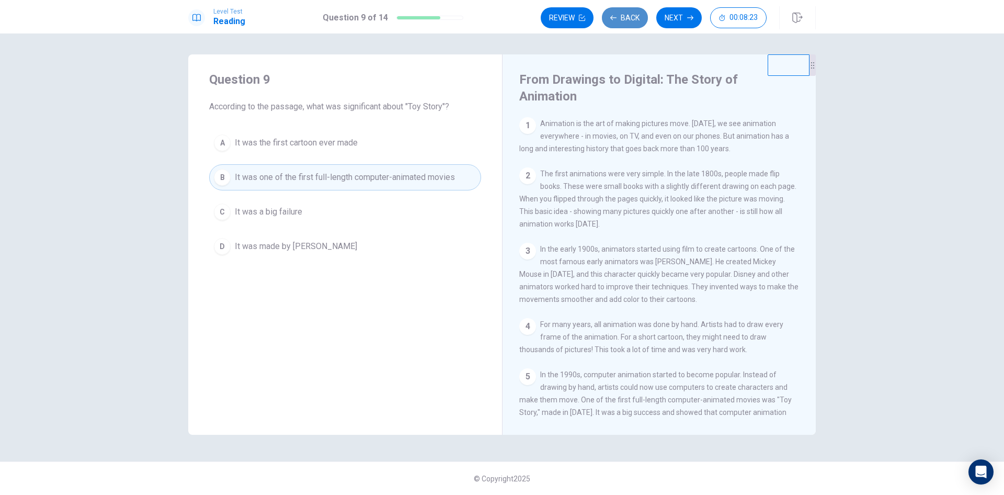
click at [629, 15] on button "Back" at bounding box center [625, 17] width 46 height 21
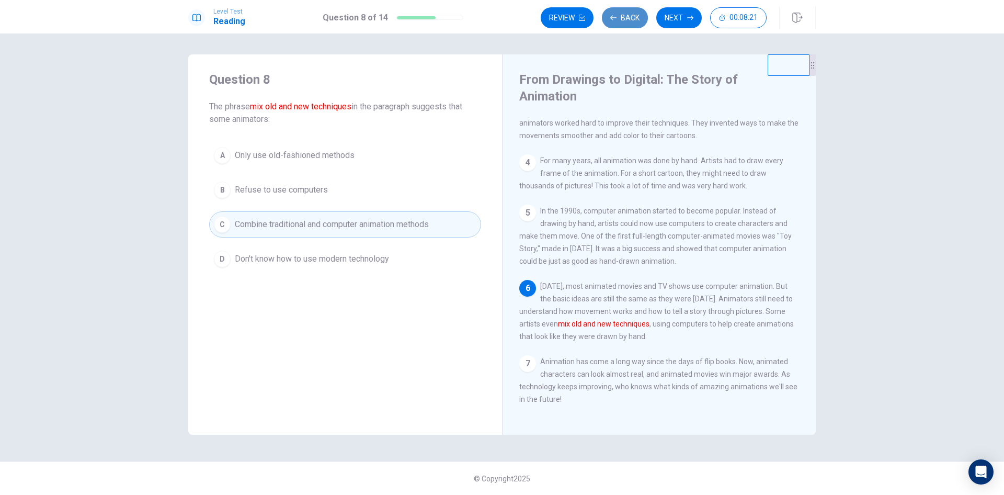
click at [629, 15] on button "Back" at bounding box center [625, 17] width 46 height 21
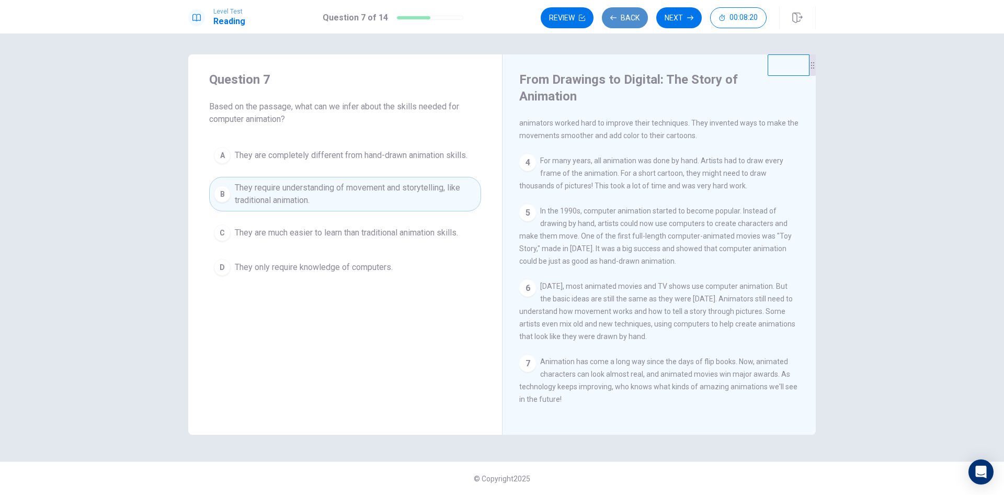
click at [629, 15] on button "Back" at bounding box center [625, 17] width 46 height 21
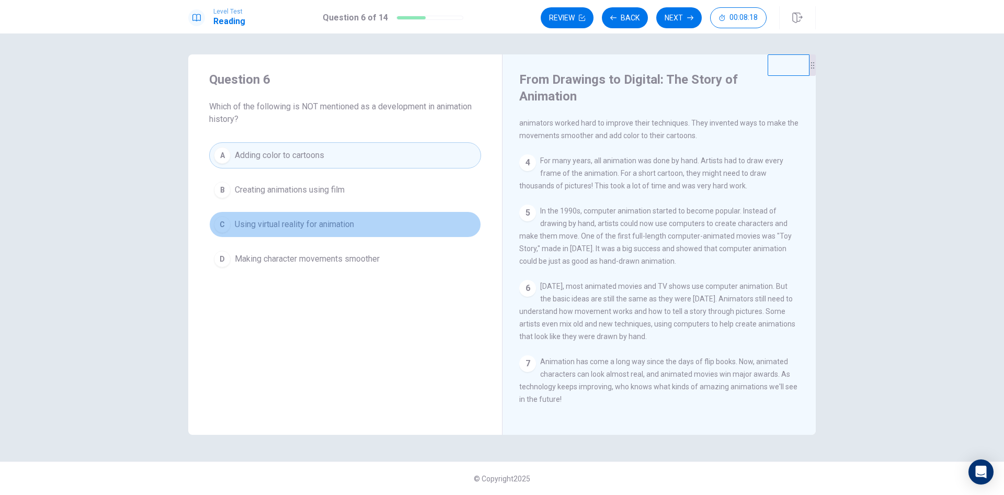
click at [243, 223] on span "Using virtual reality for animation" at bounding box center [294, 224] width 119 height 13
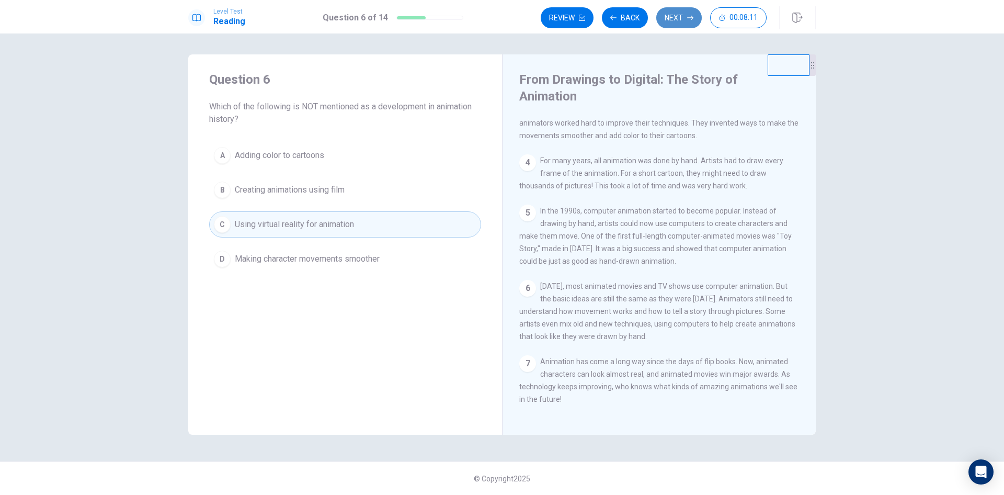
click at [682, 18] on button "Next" at bounding box center [678, 17] width 45 height 21
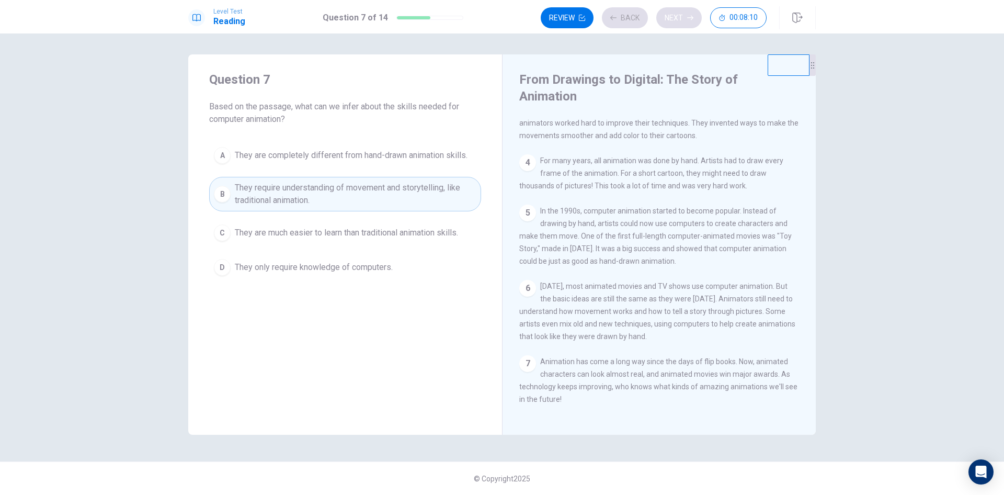
click at [682, 18] on div "Review Back Next 00:08:10" at bounding box center [654, 17] width 226 height 21
click at [682, 18] on button "Next" at bounding box center [678, 17] width 45 height 21
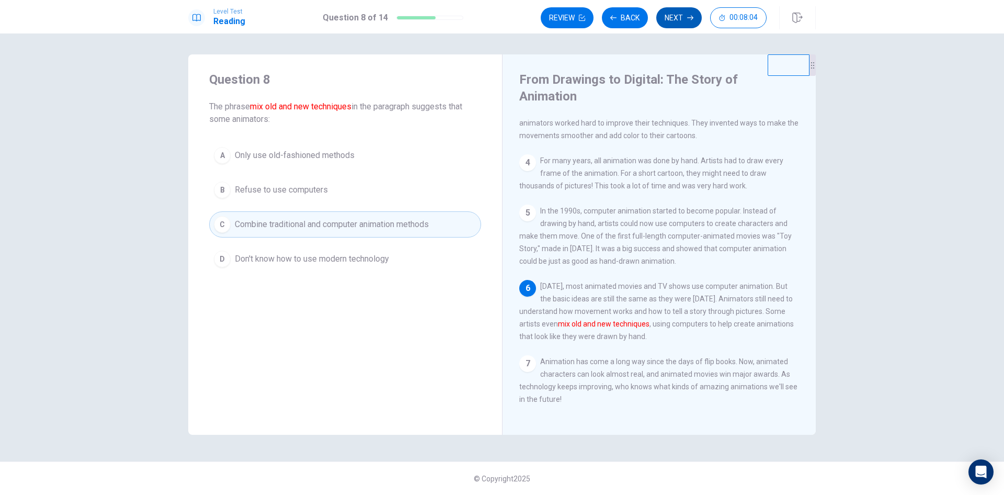
click at [670, 16] on button "Next" at bounding box center [678, 17] width 45 height 21
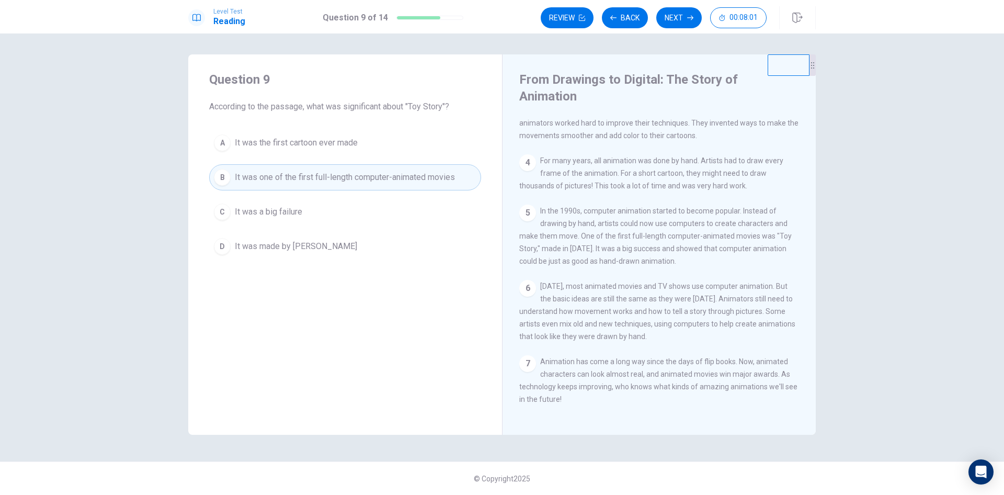
click at [676, 5] on div "Level Test Reading Question 9 of 14 Review Back Next 00:08:01" at bounding box center [502, 16] width 1004 height 33
click at [677, 13] on button "Next" at bounding box center [678, 17] width 45 height 21
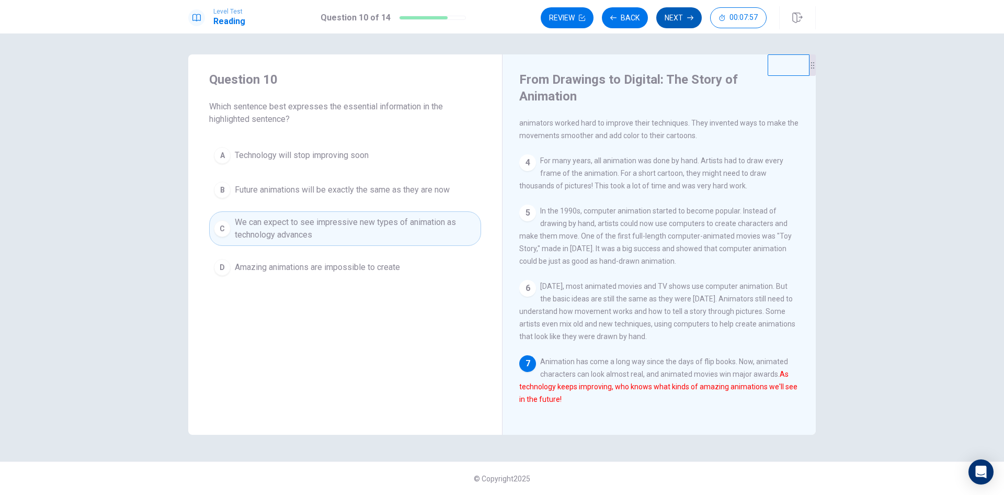
click at [664, 14] on button "Next" at bounding box center [678, 17] width 45 height 21
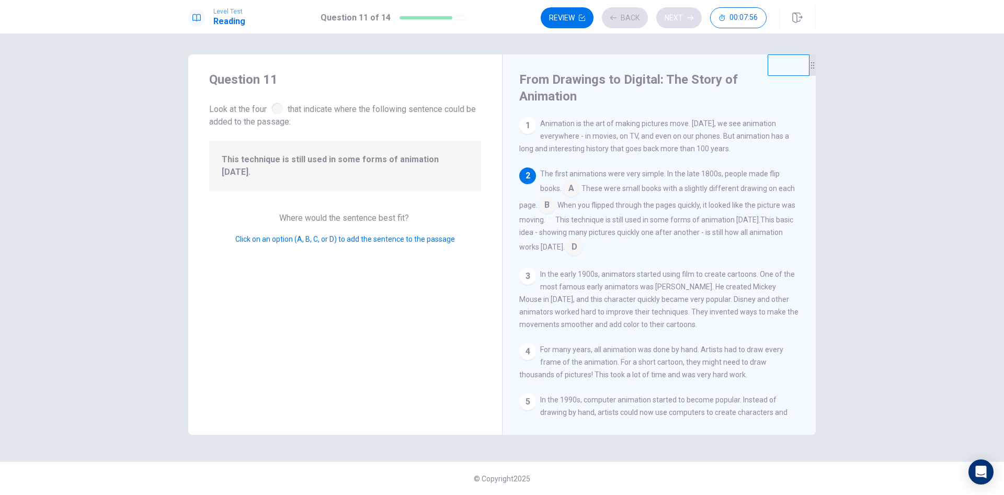
scroll to position [52, 0]
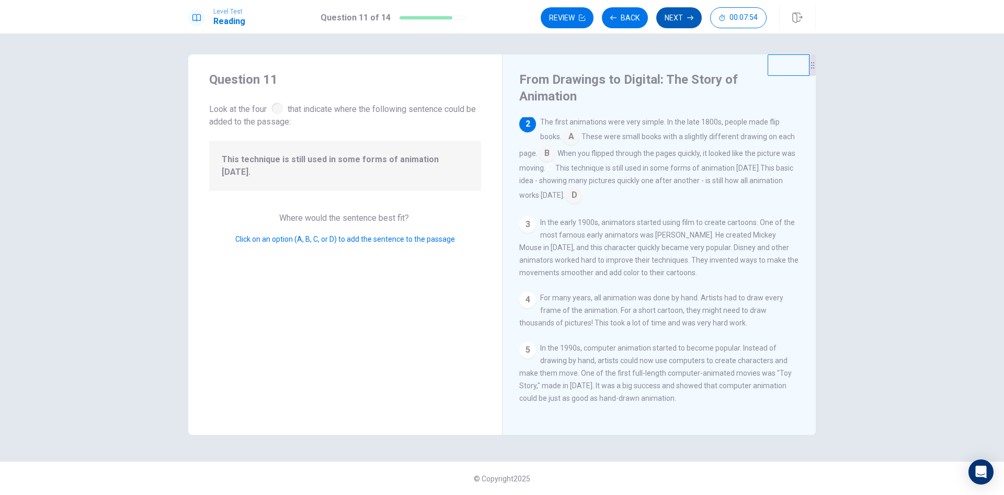
click at [690, 16] on icon "button" at bounding box center [690, 18] width 6 height 6
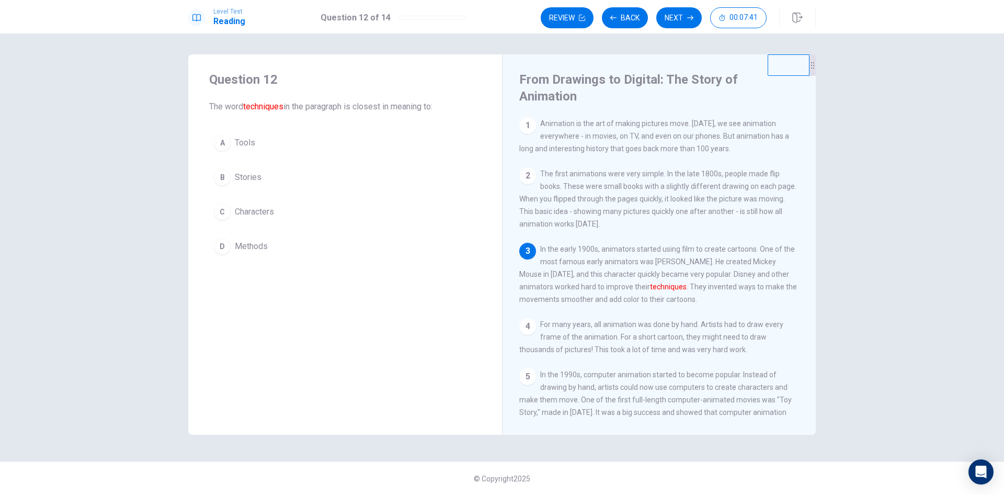
click at [224, 145] on div "A" at bounding box center [222, 142] width 17 height 17
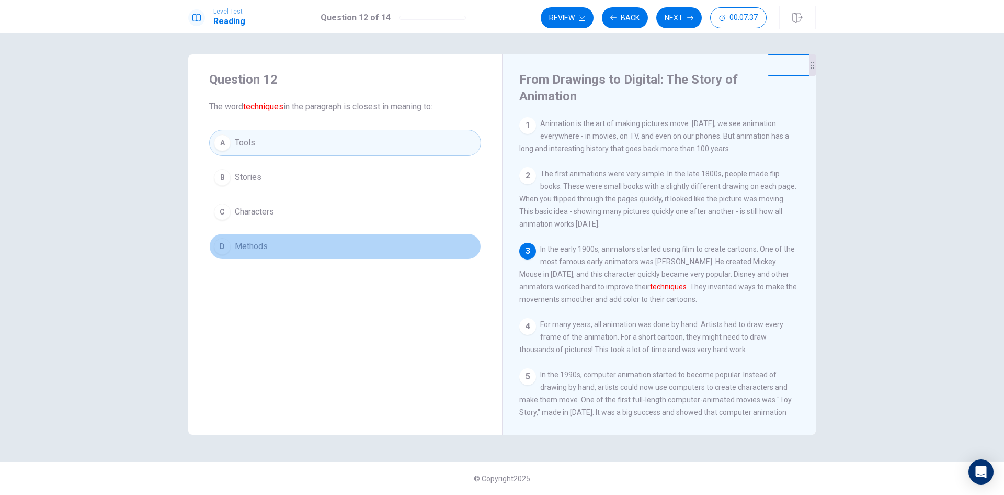
click at [231, 248] on button "D Methods" at bounding box center [345, 246] width 272 height 26
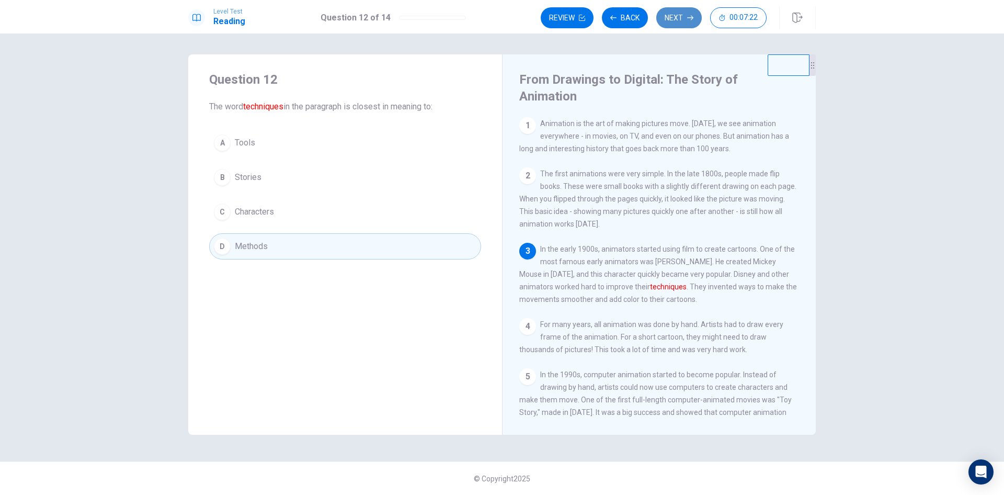
click at [689, 17] on icon "button" at bounding box center [690, 18] width 6 height 6
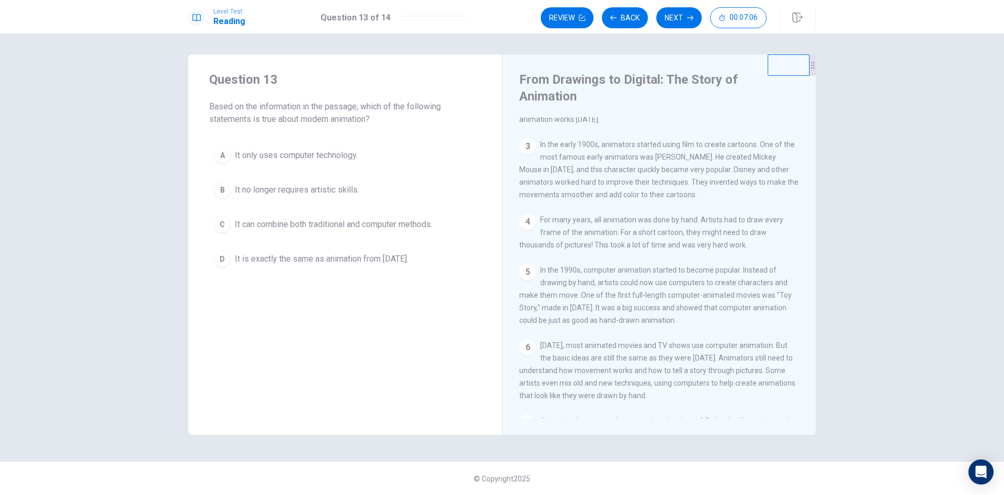
scroll to position [157, 0]
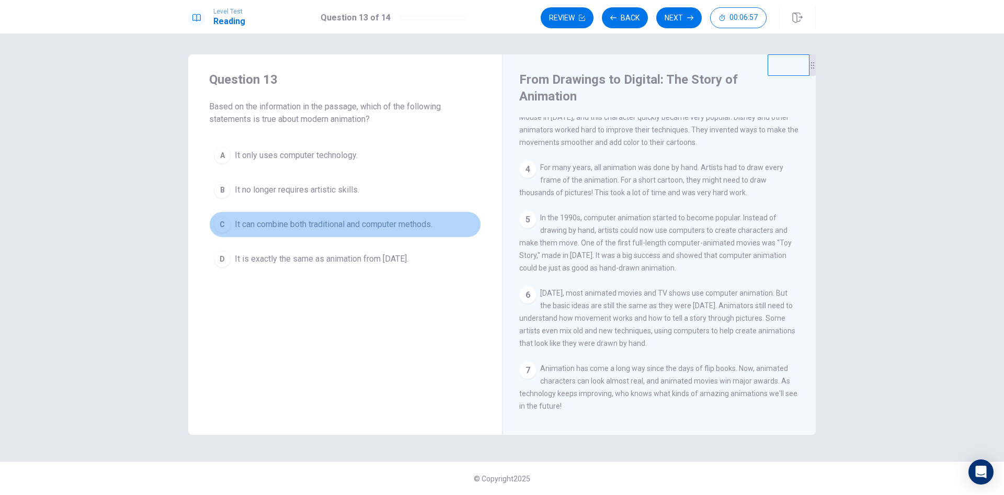
click at [220, 227] on div "C" at bounding box center [222, 224] width 17 height 17
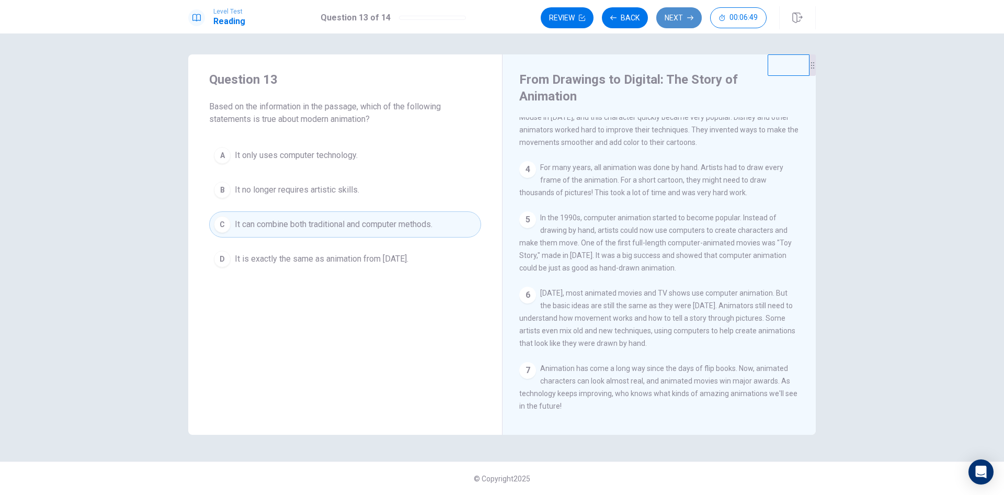
click at [694, 17] on button "Next" at bounding box center [678, 17] width 45 height 21
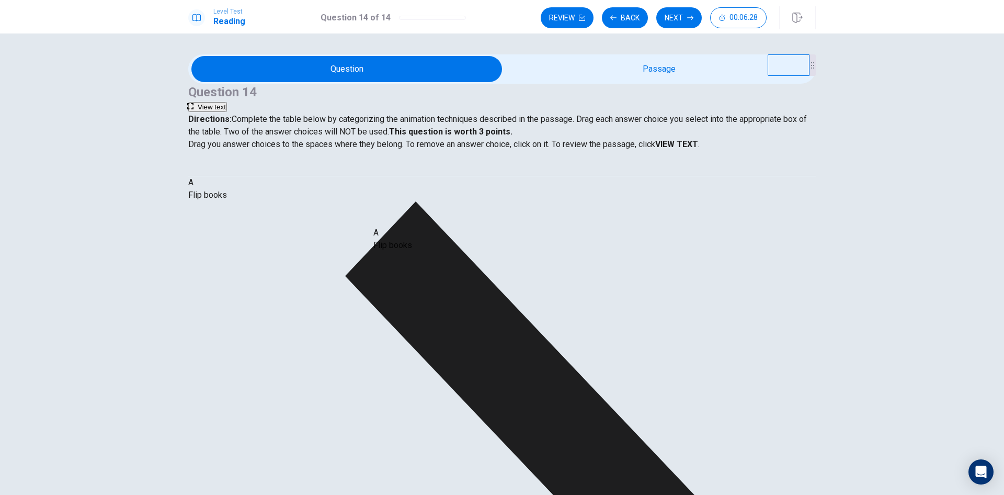
drag, startPoint x: 250, startPoint y: 249, endPoint x: 423, endPoint y: 258, distance: 172.3
drag, startPoint x: 264, startPoint y: 280, endPoint x: 659, endPoint y: 264, distance: 395.6
drag, startPoint x: 287, startPoint y: 325, endPoint x: 485, endPoint y: 285, distance: 202.7
drag, startPoint x: 257, startPoint y: 324, endPoint x: 254, endPoint y: 352, distance: 27.9
drag, startPoint x: 267, startPoint y: 366, endPoint x: 679, endPoint y: 297, distance: 417.7
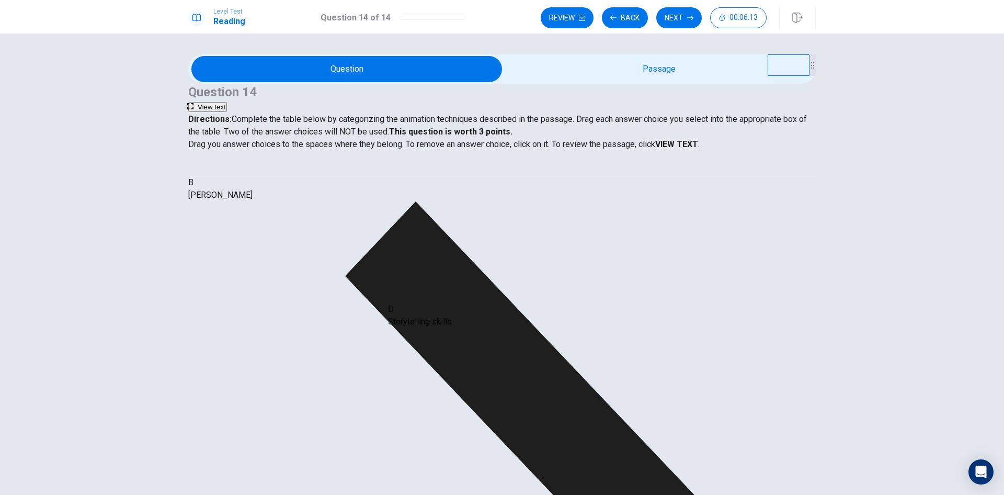
drag, startPoint x: 274, startPoint y: 278, endPoint x: 459, endPoint y: 326, distance: 190.6
click at [698, 149] on strong "VIEW TEXT" at bounding box center [676, 144] width 43 height 10
click at [553, 18] on button "Review" at bounding box center [567, 17] width 53 height 21
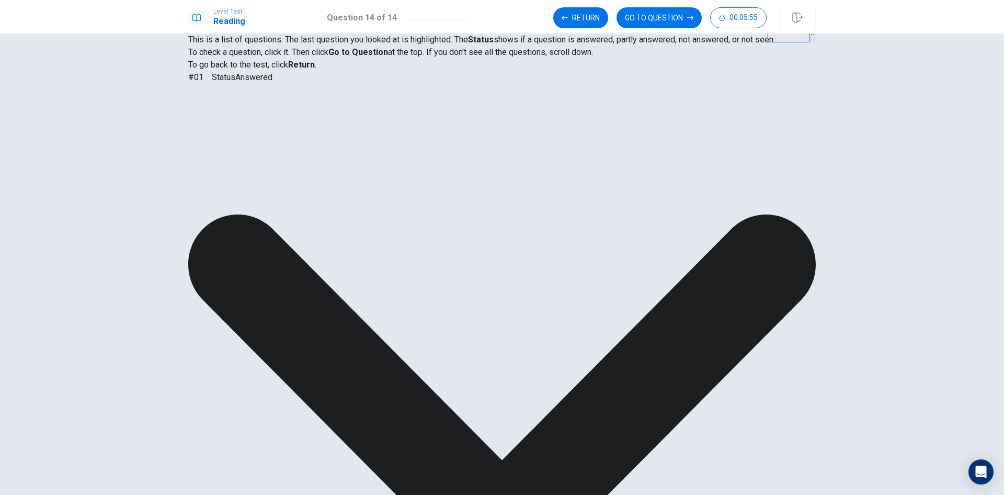
scroll to position [146, 0]
click at [653, 19] on button "GO TO QUESTION" at bounding box center [659, 17] width 85 height 21
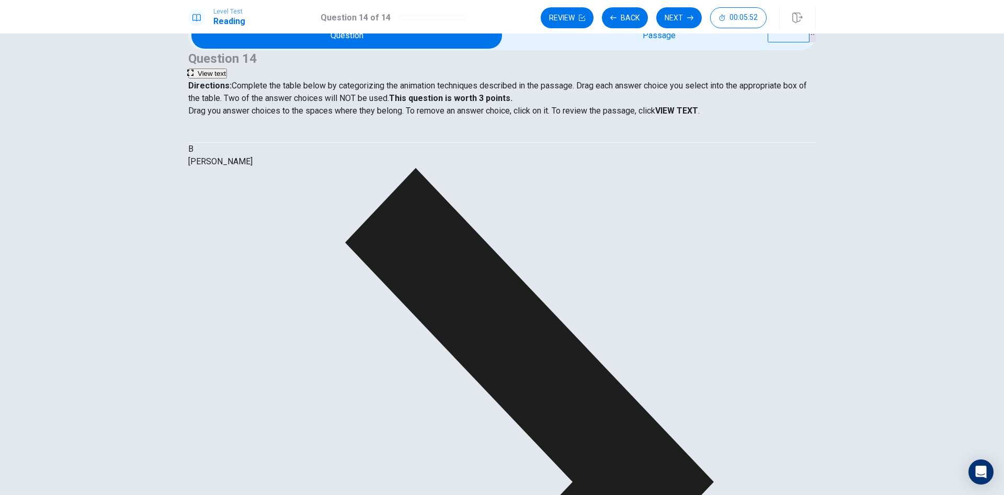
scroll to position [0, 0]
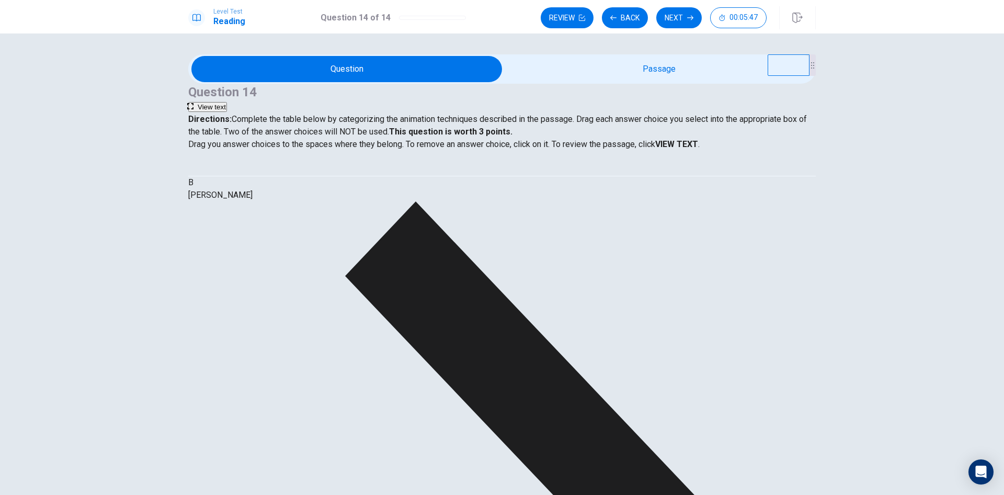
click at [698, 149] on strong "VIEW TEXT" at bounding box center [676, 144] width 43 height 10
click at [499, 113] on div "Directions: Complete the table below by categorizing the animation techniques d…" at bounding box center [501, 125] width 627 height 25
click at [505, 127] on b "This question is worth 3 points." at bounding box center [450, 132] width 123 height 10
click at [512, 130] on b "This question is worth 3 points." at bounding box center [450, 132] width 123 height 10
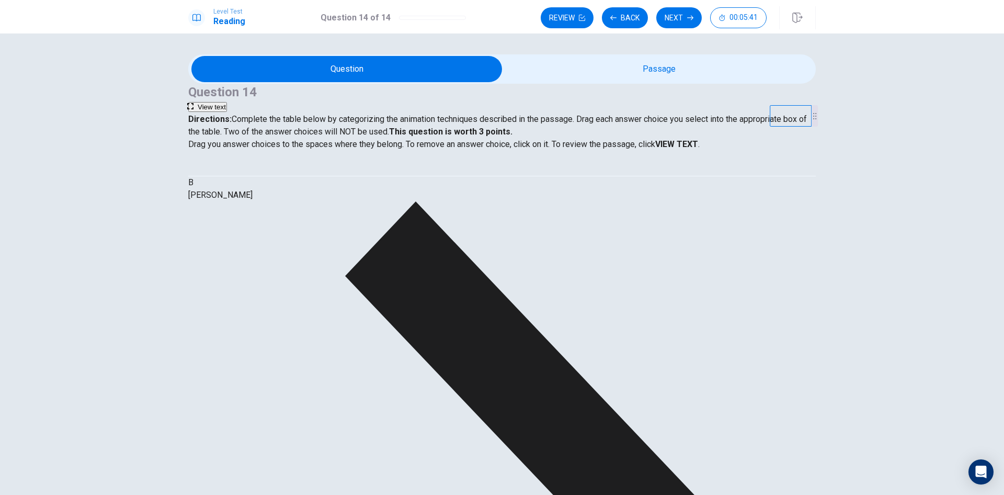
drag, startPoint x: 784, startPoint y: 71, endPoint x: 791, endPoint y: 122, distance: 51.1
click at [791, 122] on video at bounding box center [791, 115] width 42 height 21
click at [226, 103] on span "View text" at bounding box center [212, 107] width 28 height 8
click at [241, 103] on span "View question" at bounding box center [219, 107] width 43 height 8
click at [226, 103] on span "View text" at bounding box center [212, 107] width 28 height 8
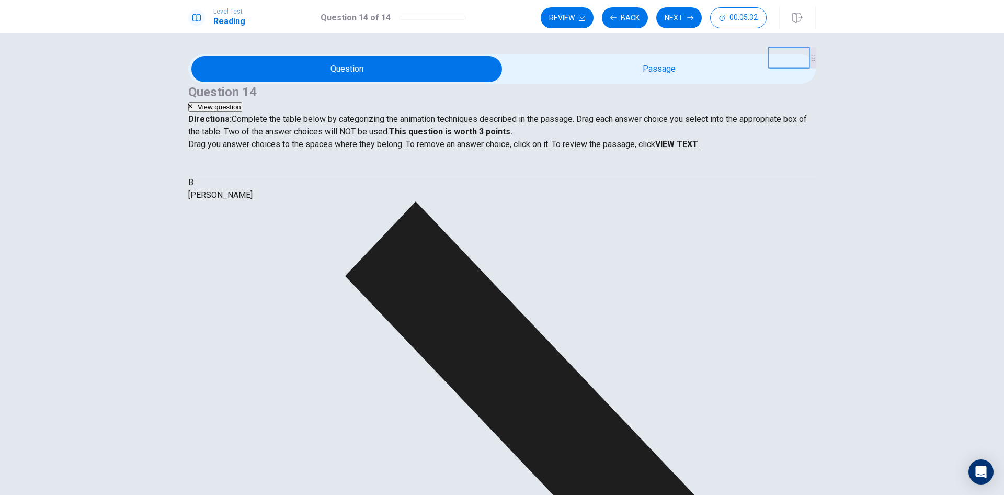
drag, startPoint x: 784, startPoint y: 121, endPoint x: 785, endPoint y: 49, distance: 72.2
click at [785, 49] on video at bounding box center [789, 57] width 42 height 21
click at [192, 104] on icon "button" at bounding box center [190, 106] width 4 height 4
click at [227, 102] on button "View text" at bounding box center [207, 107] width 39 height 10
click at [242, 102] on button "View question" at bounding box center [215, 107] width 54 height 10
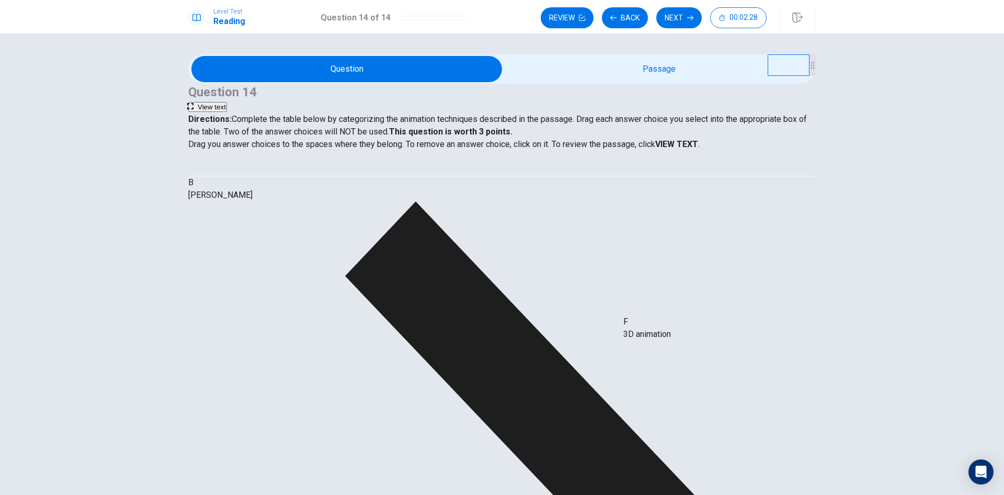
drag, startPoint x: 251, startPoint y: 283, endPoint x: 671, endPoint y: 339, distance: 423.6
drag, startPoint x: 469, startPoint y: 296, endPoint x: 292, endPoint y: 318, distance: 177.6
drag, startPoint x: 252, startPoint y: 325, endPoint x: 694, endPoint y: 334, distance: 443.0
drag, startPoint x: 239, startPoint y: 317, endPoint x: 663, endPoint y: 326, distance: 423.6
drag, startPoint x: 265, startPoint y: 271, endPoint x: 459, endPoint y: 344, distance: 207.2
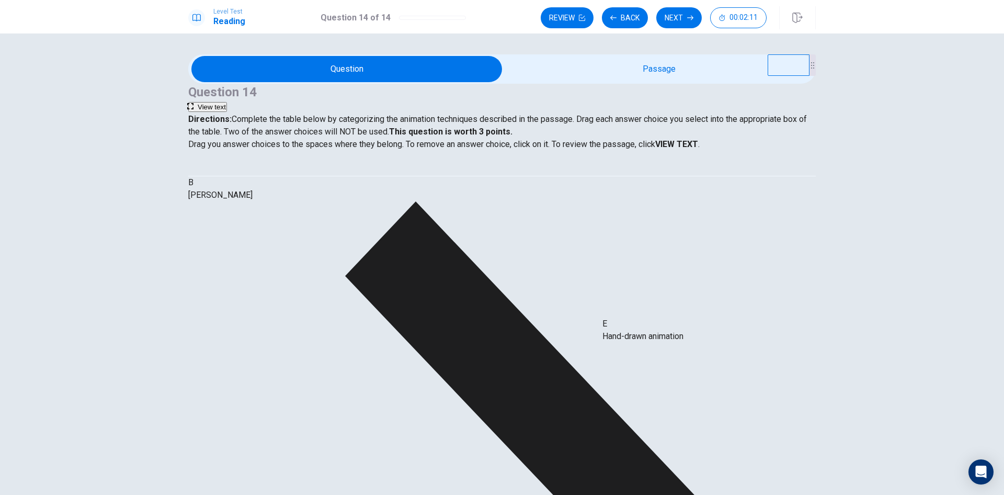
drag, startPoint x: 400, startPoint y: 333, endPoint x: 655, endPoint y: 340, distance: 254.8
drag, startPoint x: 429, startPoint y: 250, endPoint x: 692, endPoint y: 329, distance: 274.1
click at [674, 15] on button "Next" at bounding box center [678, 17] width 45 height 21
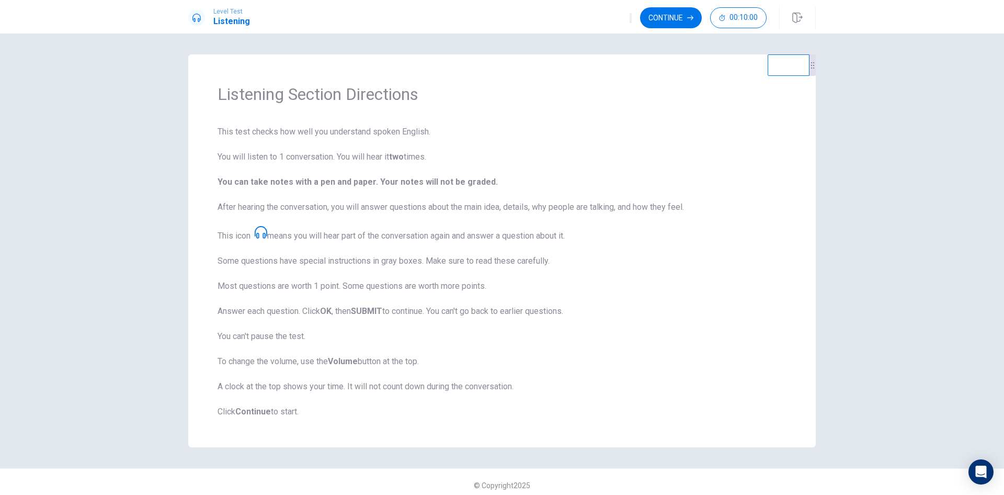
scroll to position [7, 0]
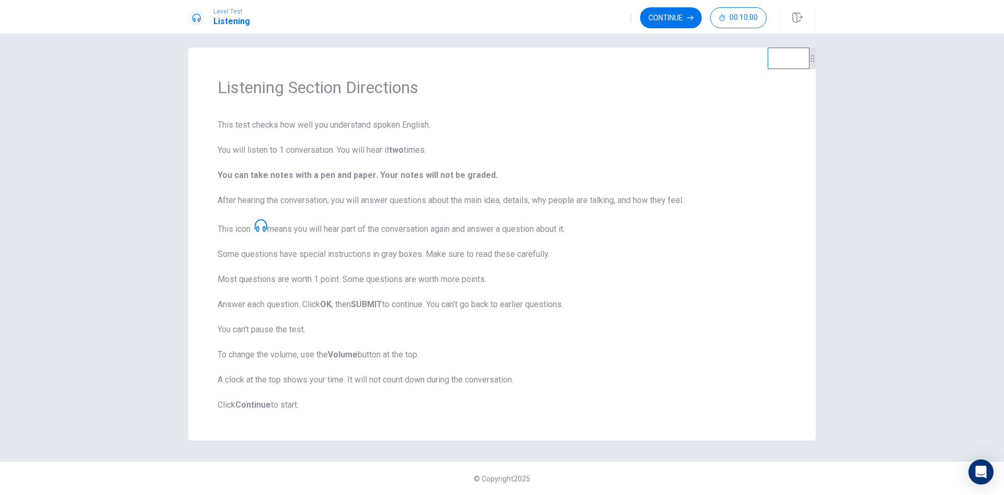
click at [631, 20] on icon "button" at bounding box center [631, 20] width 0 height 0
click at [653, 16] on button "Continue" at bounding box center [671, 17] width 62 height 21
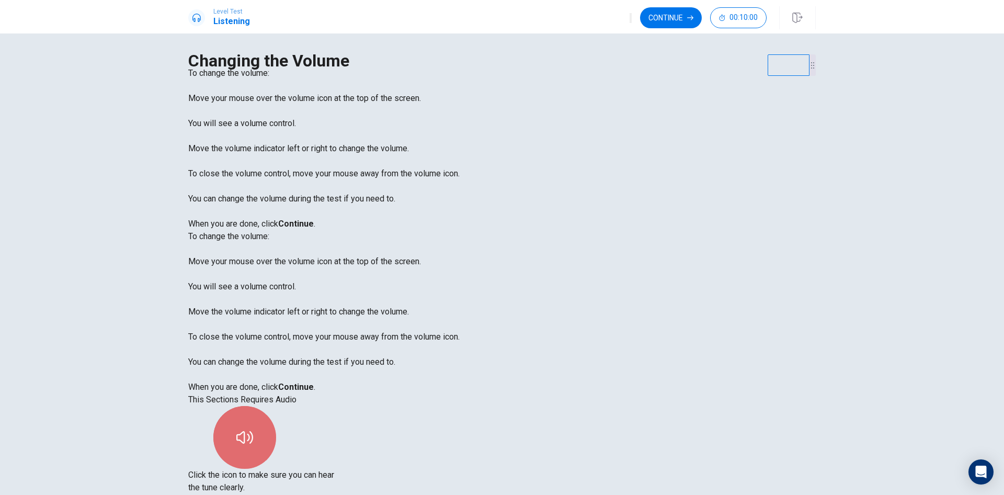
click at [276, 406] on button "button" at bounding box center [244, 437] width 63 height 63
click at [687, 14] on button "Continue" at bounding box center [671, 17] width 62 height 21
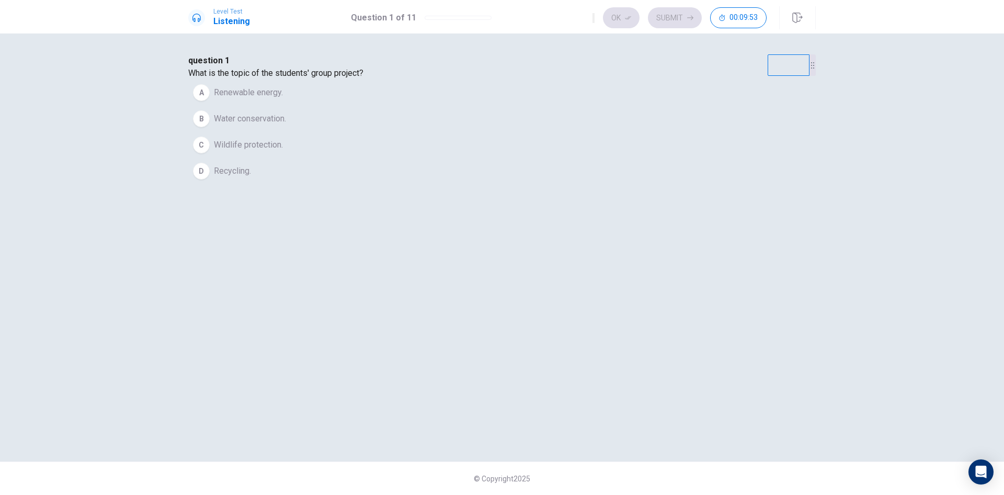
click at [210, 101] on div "A" at bounding box center [201, 92] width 17 height 17
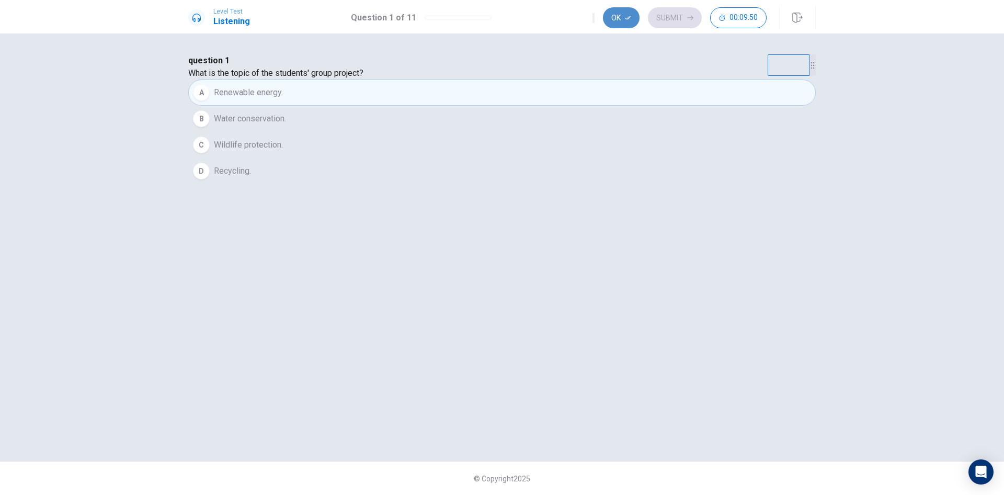
click at [618, 18] on button "Ok" at bounding box center [621, 17] width 37 height 21
click at [671, 18] on button "Submit" at bounding box center [675, 17] width 54 height 21
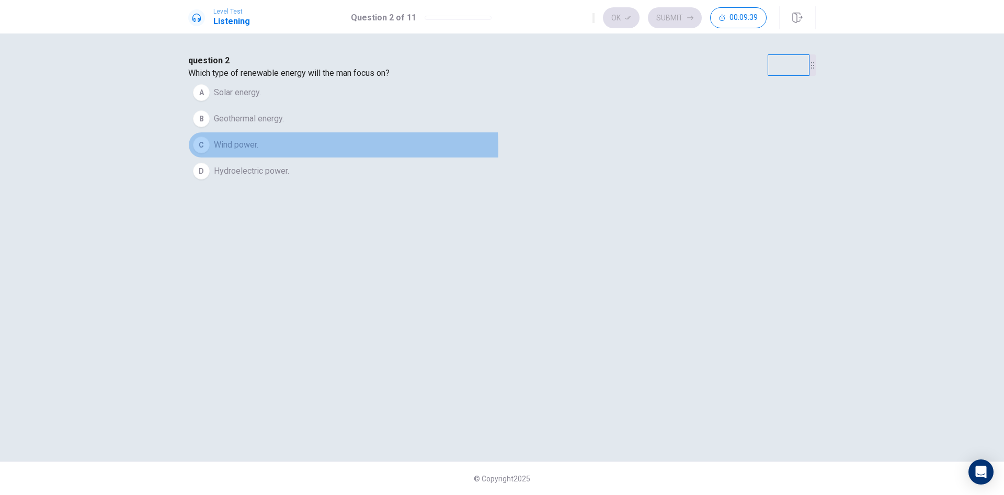
click at [258, 151] on span "Wind power." at bounding box center [236, 145] width 44 height 13
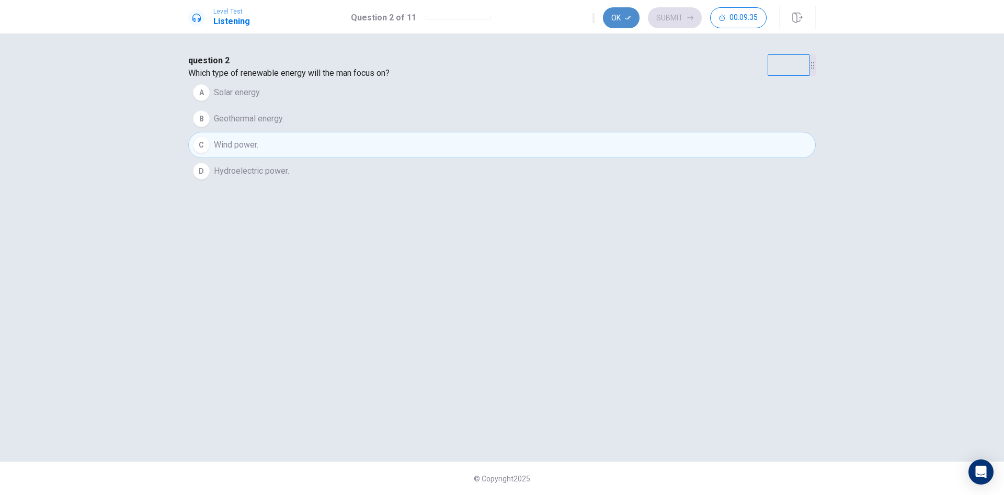
click at [628, 18] on icon "button" at bounding box center [628, 18] width 6 height 6
click at [683, 21] on button "Submit" at bounding box center [675, 17] width 54 height 21
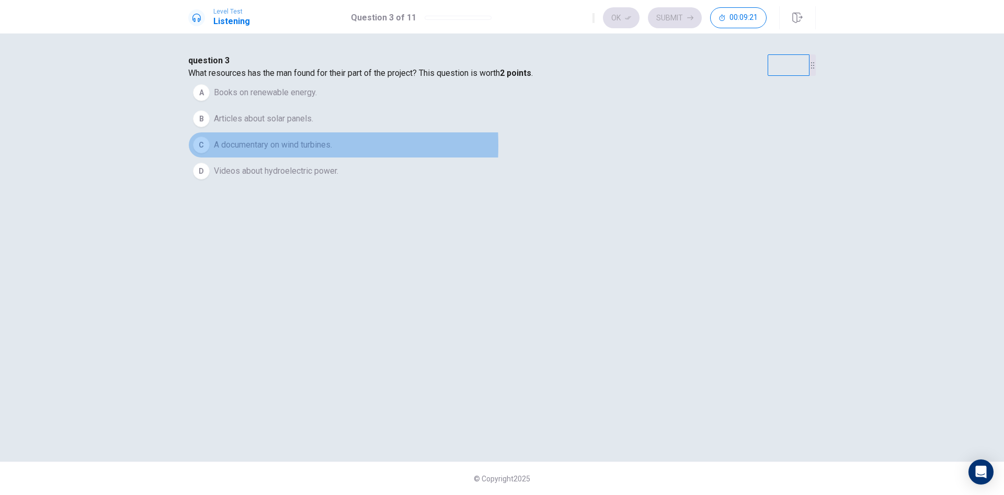
click at [371, 158] on button "C A documentary on wind turbines." at bounding box center [501, 145] width 627 height 26
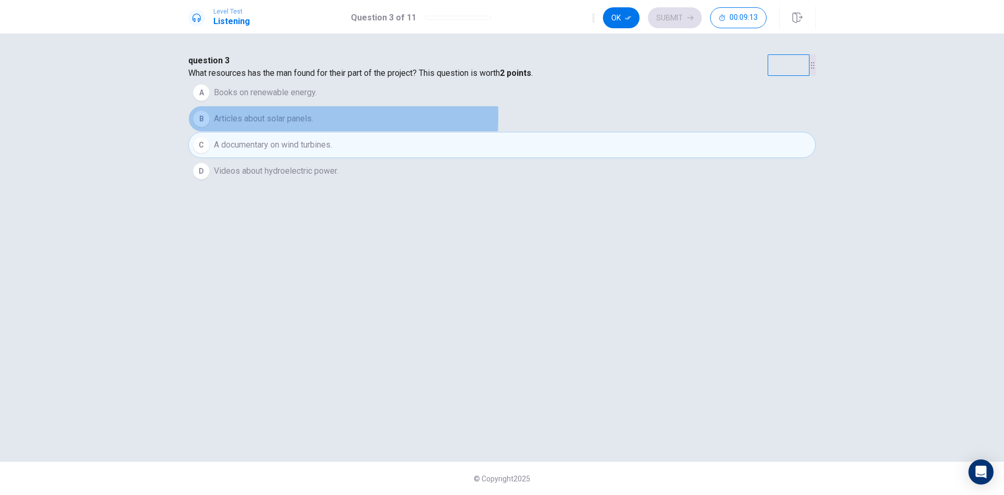
click at [313, 125] on span "Articles about solar panels." at bounding box center [263, 118] width 99 height 13
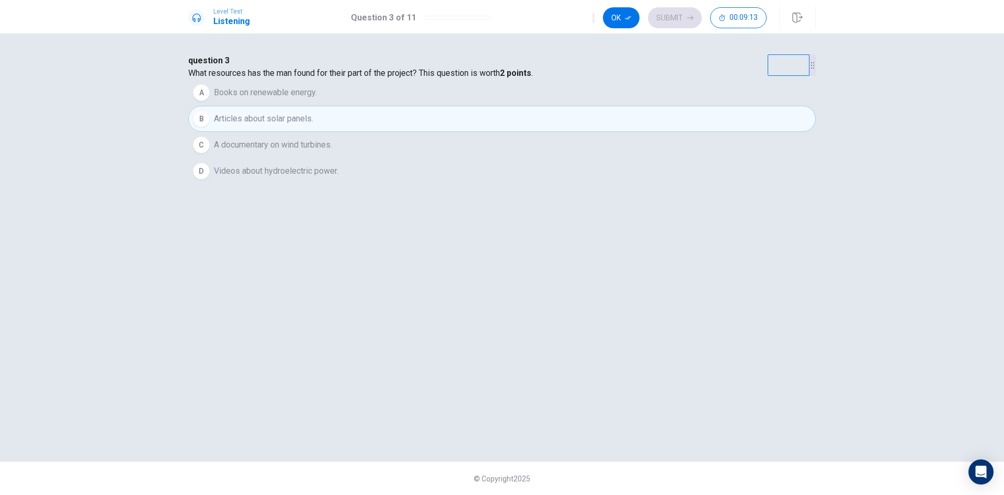
click at [332, 151] on span "A documentary on wind turbines." at bounding box center [273, 145] width 118 height 13
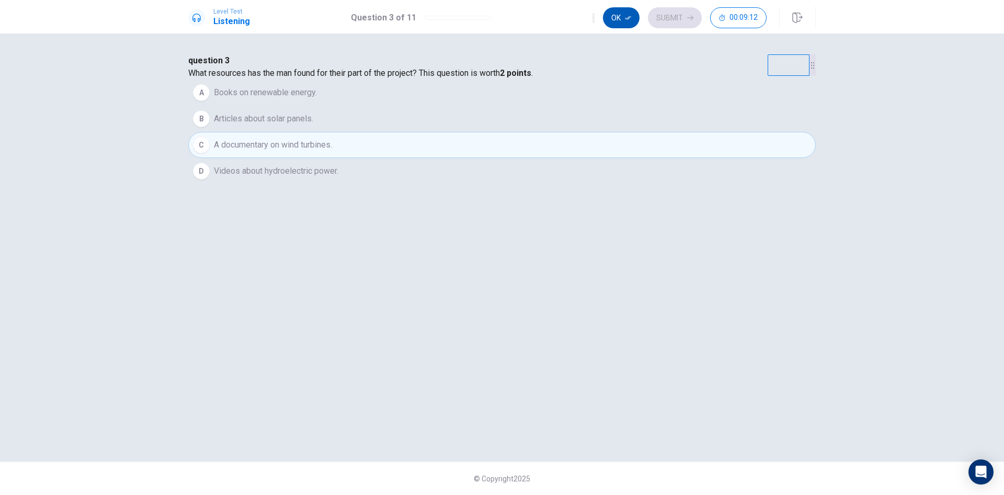
click at [615, 20] on button "Ok" at bounding box center [621, 17] width 37 height 21
click at [682, 17] on button "Submit" at bounding box center [675, 17] width 54 height 21
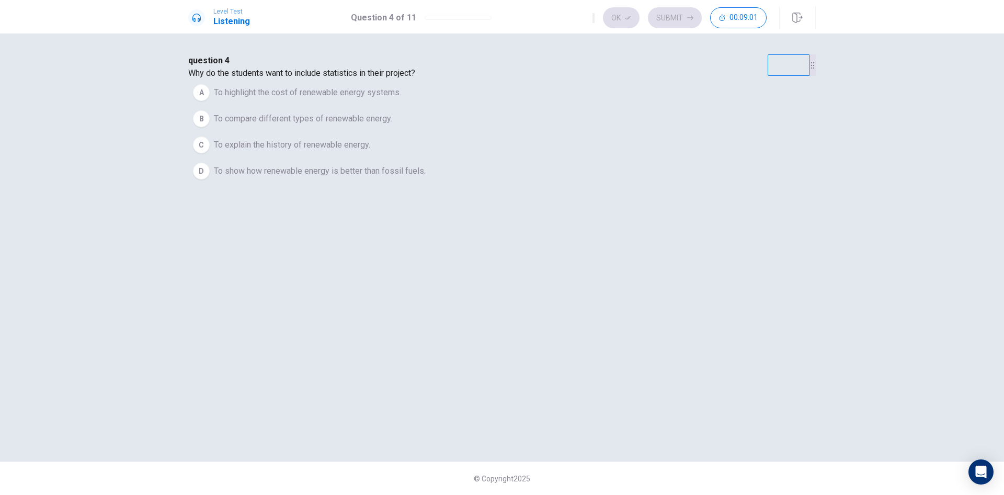
click at [392, 125] on span "To compare different types of renewable energy." at bounding box center [303, 118] width 178 height 13
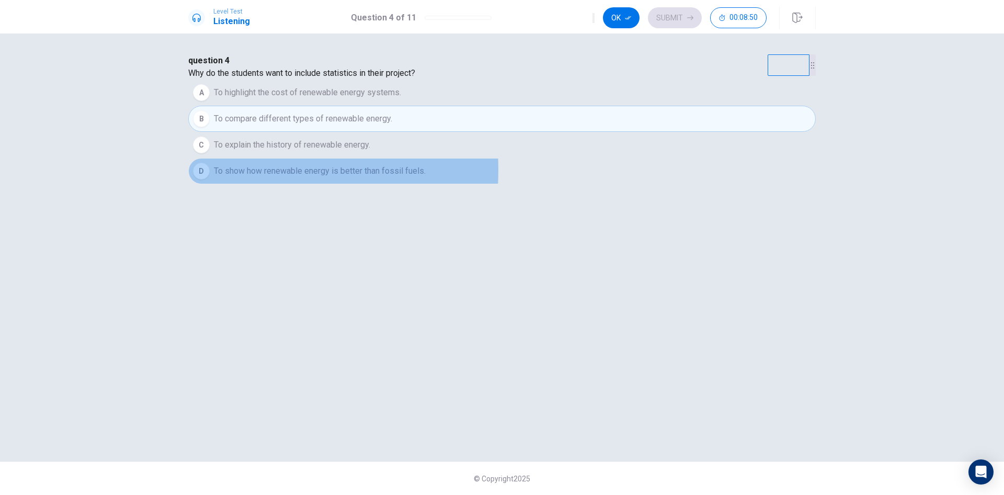
click at [393, 177] on span "To show how renewable energy is better than fossil fuels." at bounding box center [320, 171] width 212 height 13
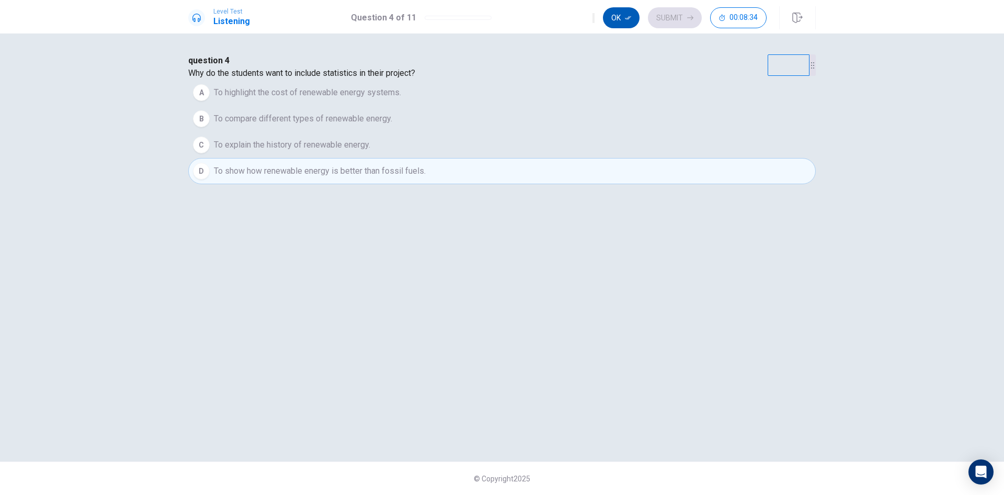
click at [630, 16] on icon "button" at bounding box center [628, 18] width 6 height 4
click at [665, 18] on button "Submit" at bounding box center [675, 17] width 54 height 21
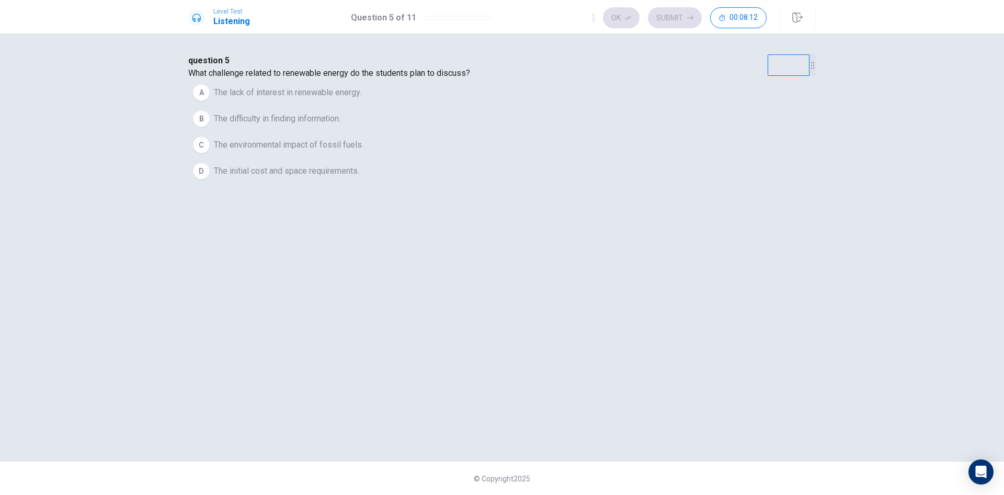
click at [363, 151] on span "The environmental impact of fossil fuels." at bounding box center [289, 145] width 150 height 13
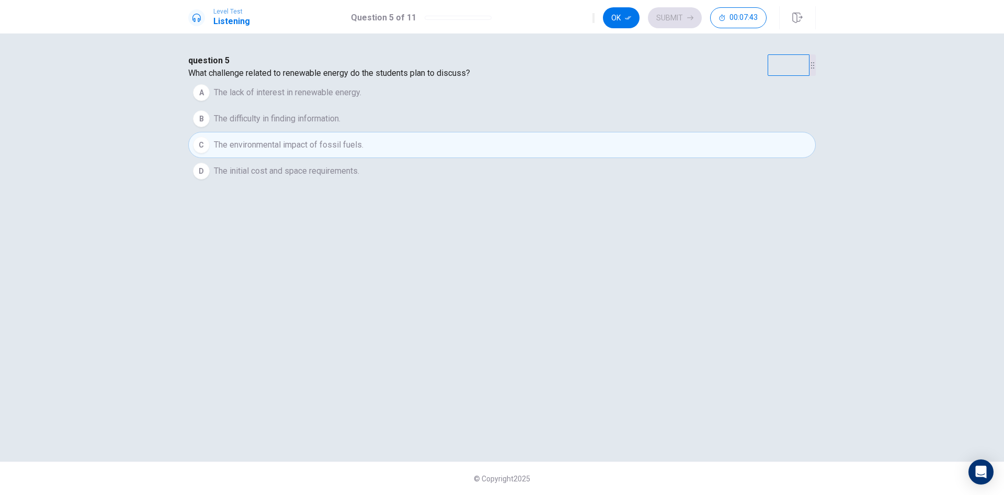
click at [361, 99] on span "The lack of interest in renewable energy." at bounding box center [287, 92] width 147 height 13
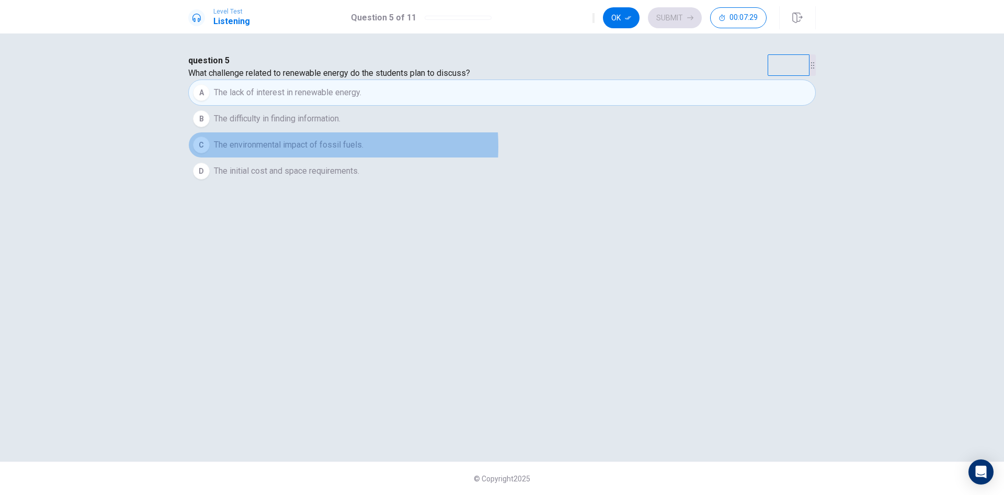
click at [363, 151] on span "The environmental impact of fossil fuels." at bounding box center [289, 145] width 150 height 13
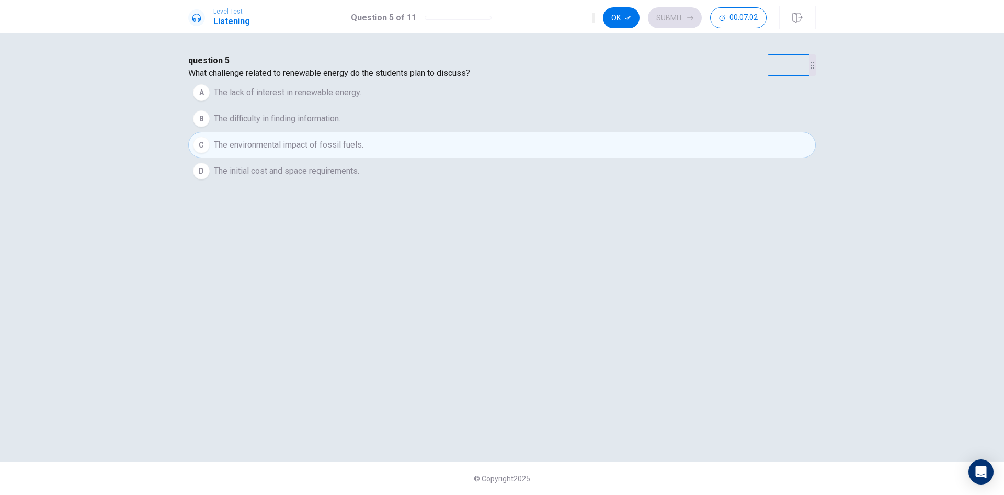
click at [363, 151] on span "The environmental impact of fossil fuels." at bounding box center [289, 145] width 150 height 13
click at [631, 12] on button "Ok" at bounding box center [621, 17] width 37 height 21
click at [665, 19] on button "Submit" at bounding box center [675, 17] width 54 height 21
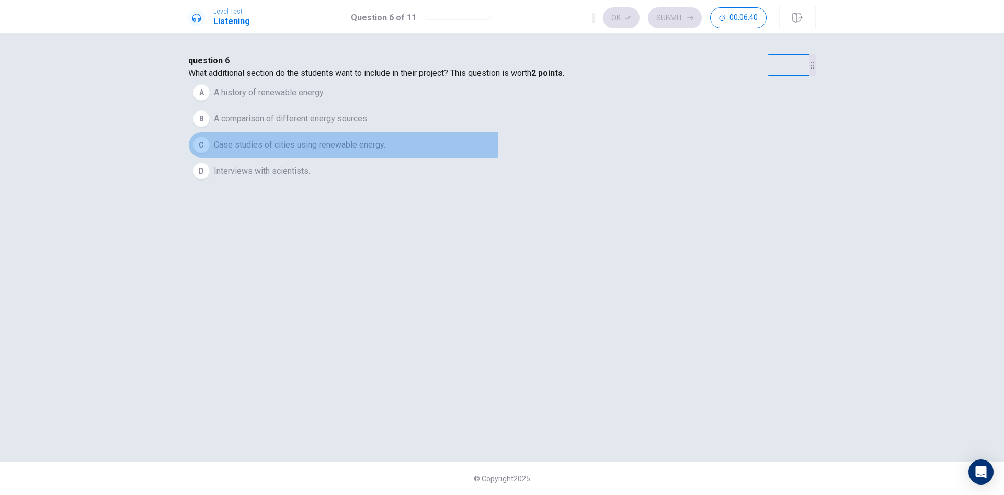
click at [210, 153] on div "C" at bounding box center [201, 144] width 17 height 17
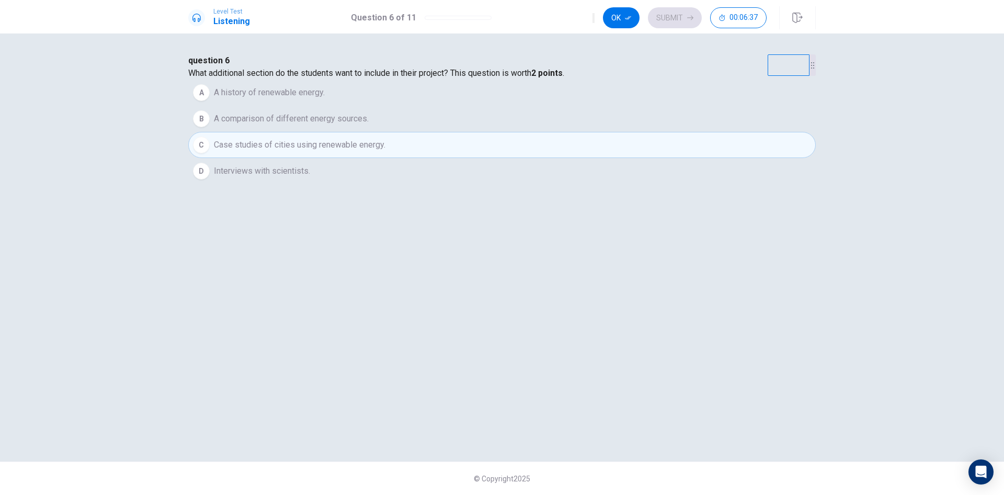
click at [369, 125] on span "A comparison of different energy sources." at bounding box center [291, 118] width 155 height 13
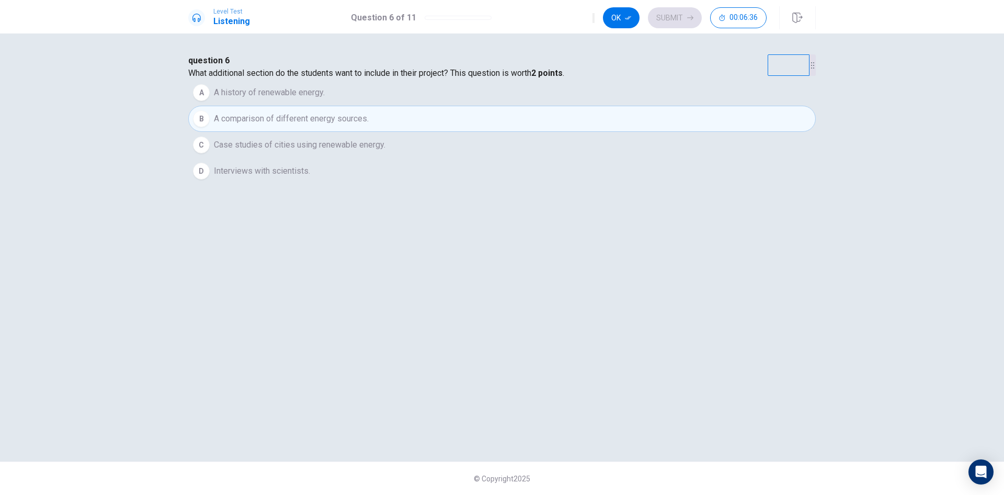
click at [385, 151] on span "Case studies of cities using renewable energy." at bounding box center [300, 145] width 172 height 13
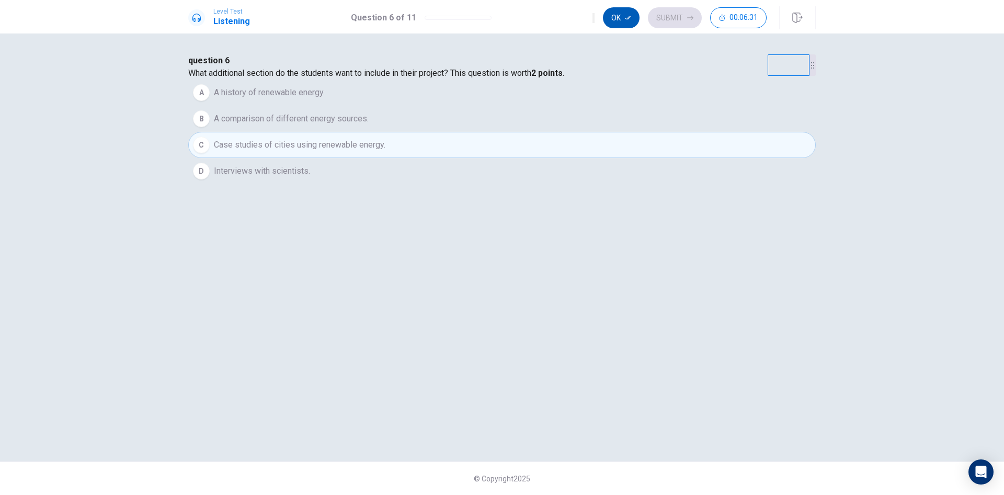
click at [626, 16] on icon "button" at bounding box center [628, 18] width 6 height 6
click at [673, 20] on button "Submit" at bounding box center [675, 17] width 54 height 21
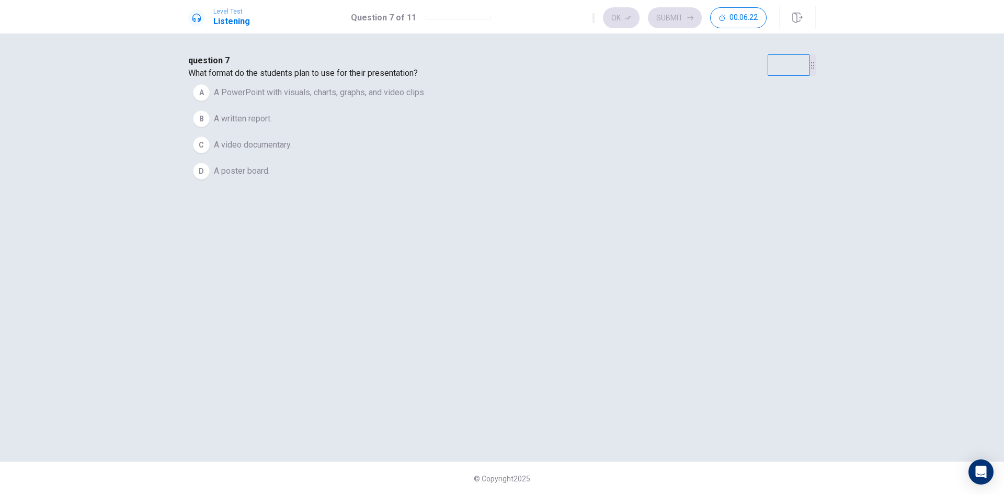
click at [394, 99] on span "A PowerPoint with visuals, charts, graphs, and video clips." at bounding box center [320, 92] width 212 height 13
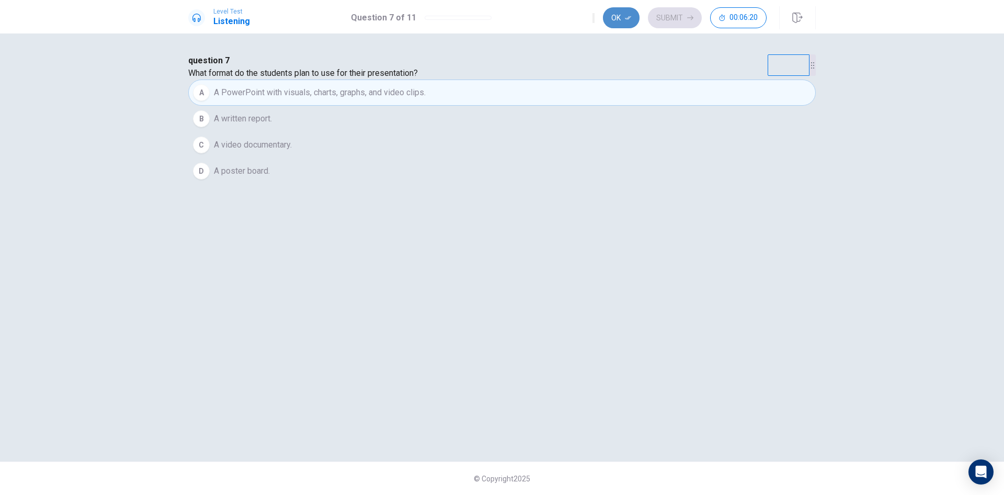
click at [615, 16] on button "Ok" at bounding box center [621, 17] width 37 height 21
click at [665, 22] on button "Submit" at bounding box center [675, 17] width 54 height 21
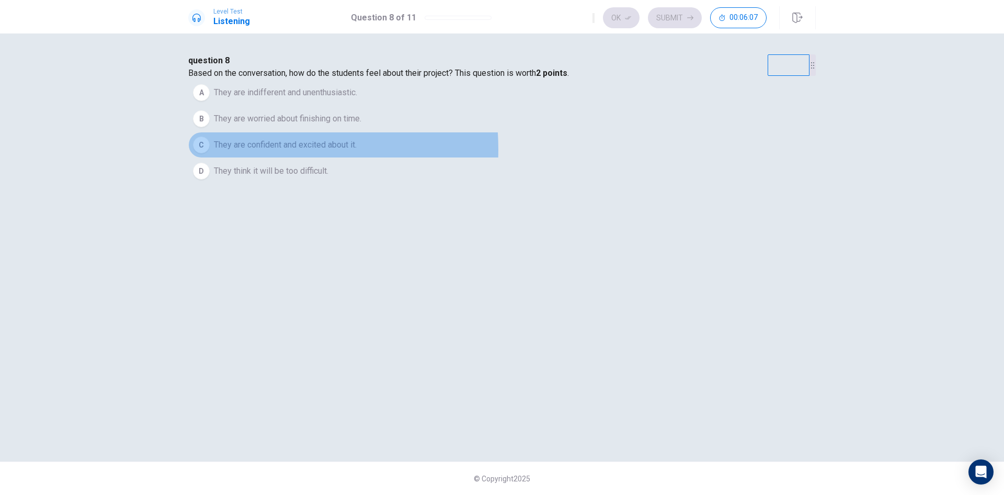
click at [357, 151] on span "They are confident and excited about it." at bounding box center [285, 145] width 143 height 13
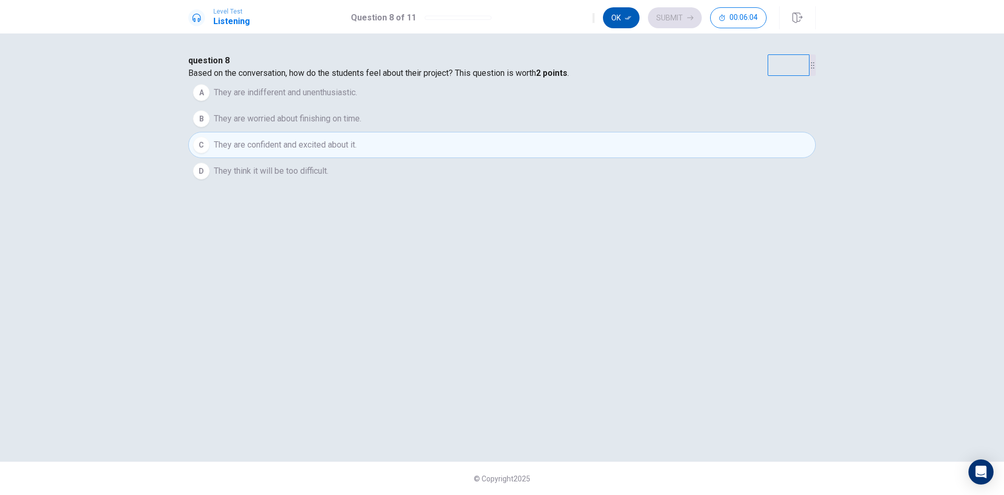
click at [621, 15] on button "Ok" at bounding box center [621, 17] width 37 height 21
click at [681, 23] on button "Submit" at bounding box center [675, 17] width 54 height 21
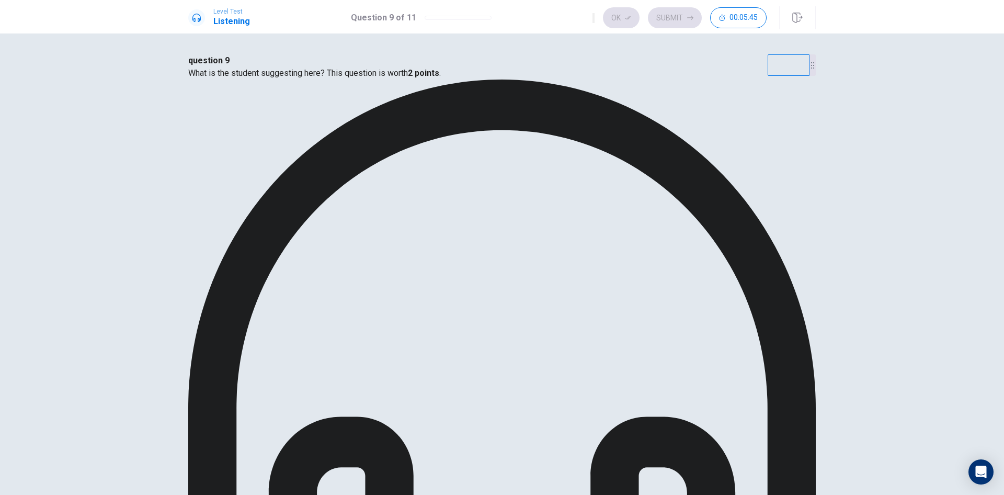
click at [613, 17] on button "Ok" at bounding box center [621, 17] width 37 height 21
click at [670, 18] on button "Submit" at bounding box center [675, 17] width 54 height 21
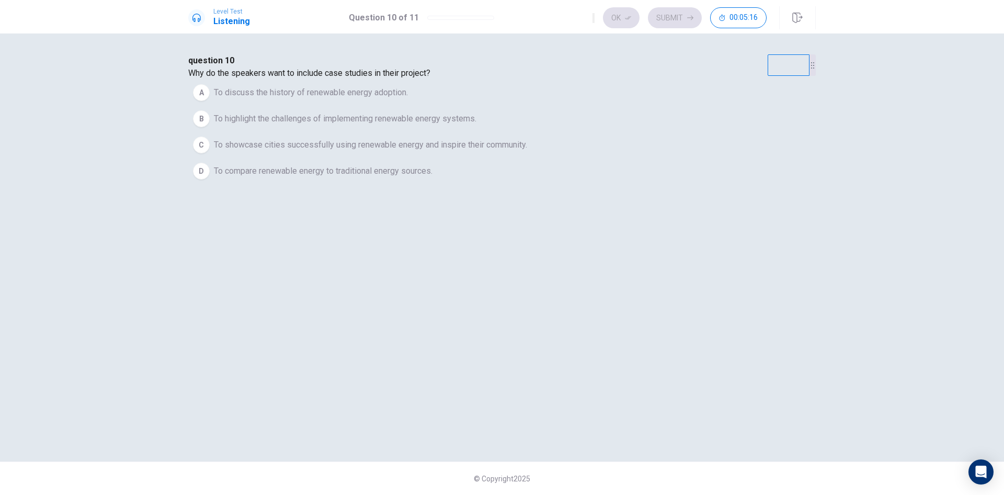
click at [399, 151] on span "To showcase cities successfully using renewable energy and inspire their commun…" at bounding box center [370, 145] width 313 height 13
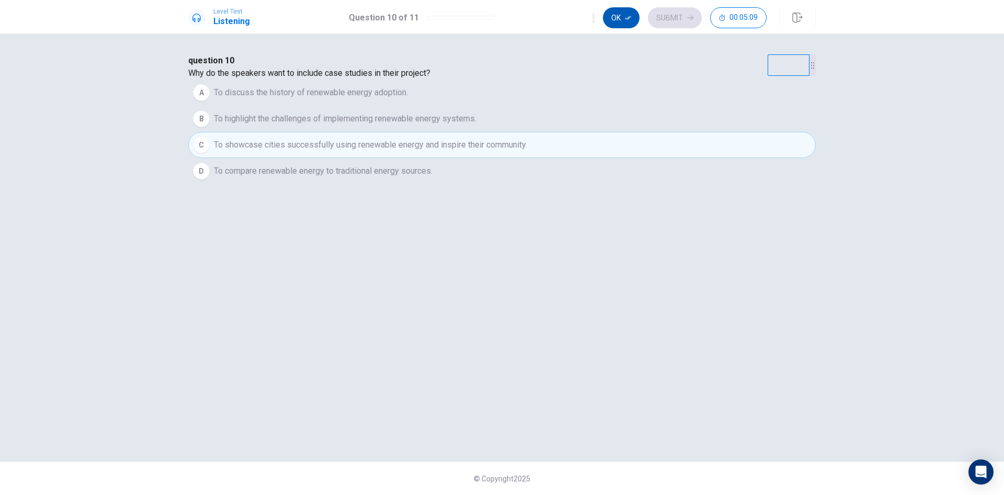
click at [634, 21] on button "Ok" at bounding box center [621, 17] width 37 height 21
click at [660, 22] on button "Submit" at bounding box center [675, 17] width 54 height 21
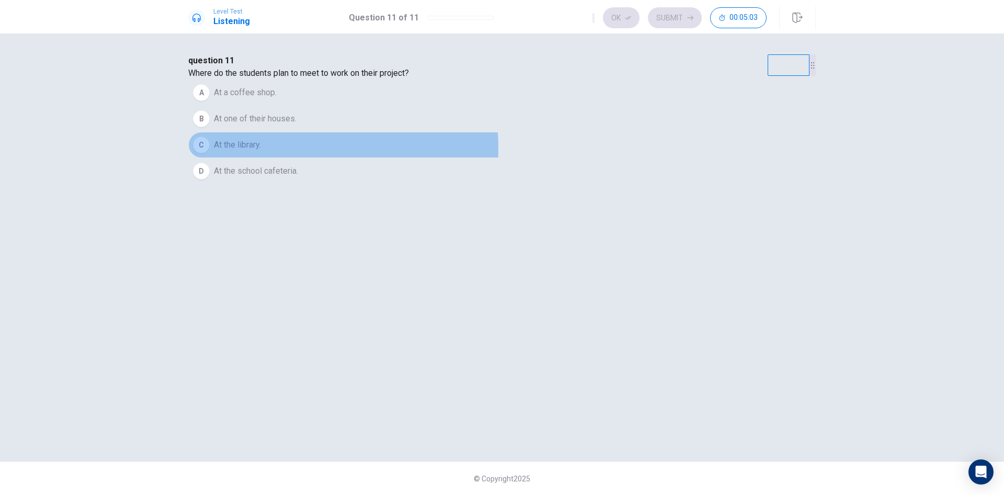
click at [261, 151] on span "At the library." at bounding box center [237, 145] width 47 height 13
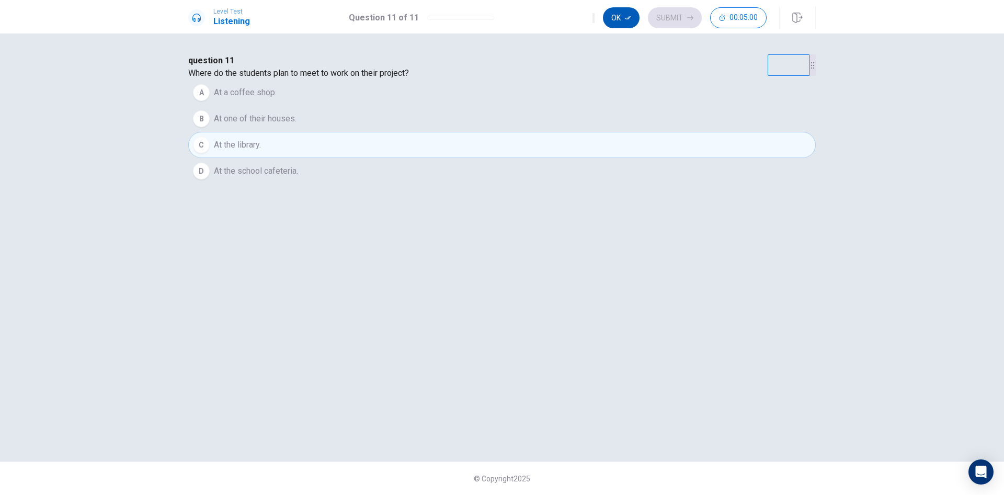
click at [621, 13] on button "Ok" at bounding box center [621, 17] width 37 height 21
click at [669, 22] on button "Submit" at bounding box center [675, 17] width 54 height 21
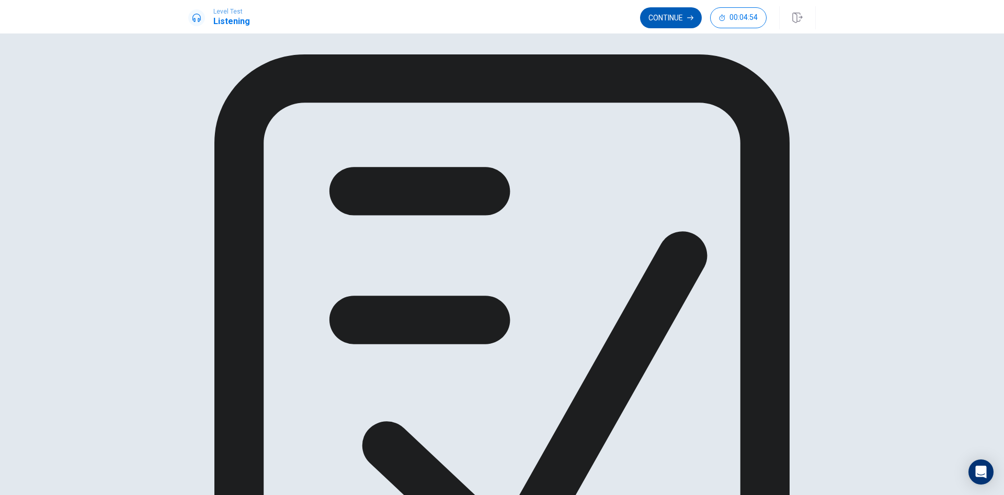
click at [668, 15] on button "Continue" at bounding box center [671, 17] width 62 height 21
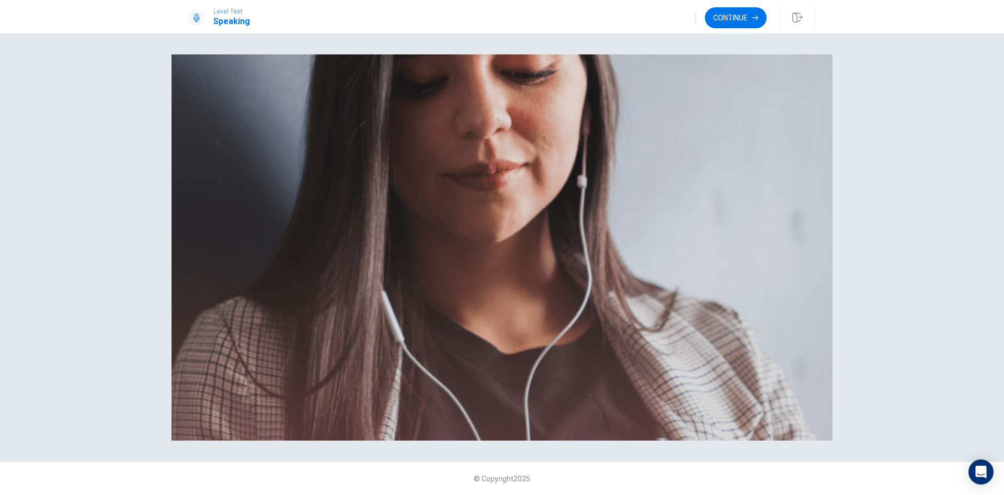
scroll to position [70, 0]
click at [714, 21] on button "Continue" at bounding box center [736, 17] width 62 height 21
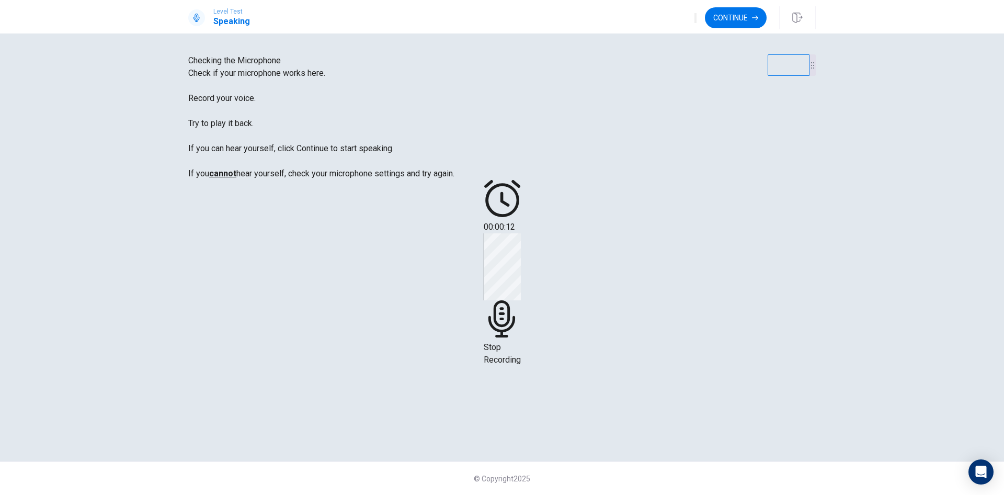
click at [521, 233] on div "Stop Recording" at bounding box center [502, 299] width 37 height 133
click at [518, 227] on icon at bounding box center [501, 242] width 31 height 31
click at [488, 265] on button "Record Again" at bounding box center [487, 269] width 2 height 10
click at [515, 300] on icon at bounding box center [501, 318] width 27 height 37
click at [487, 271] on icon "Record Again" at bounding box center [487, 271] width 0 height 0
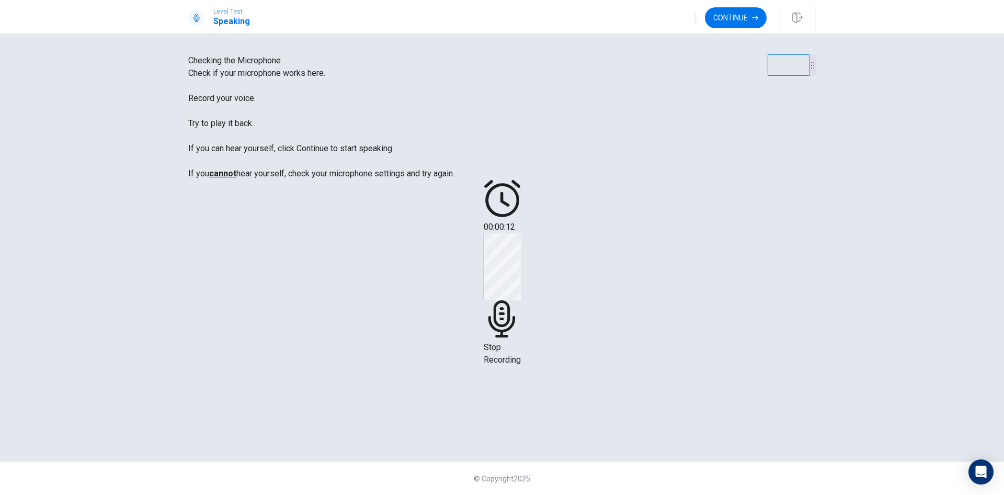
click at [515, 300] on icon at bounding box center [501, 318] width 27 height 37
click at [500, 271] on icon "Play Audio" at bounding box center [495, 277] width 10 height 13
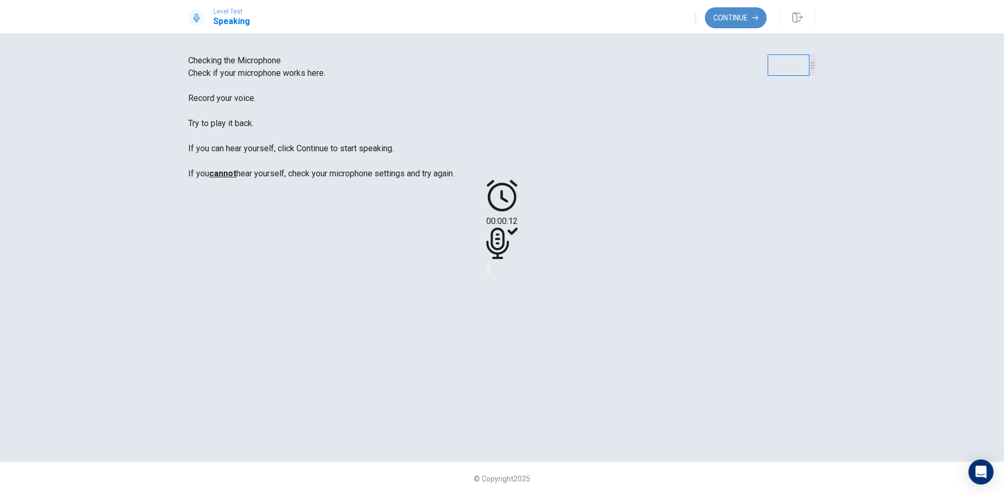
click at [726, 23] on button "Continue" at bounding box center [736, 17] width 62 height 21
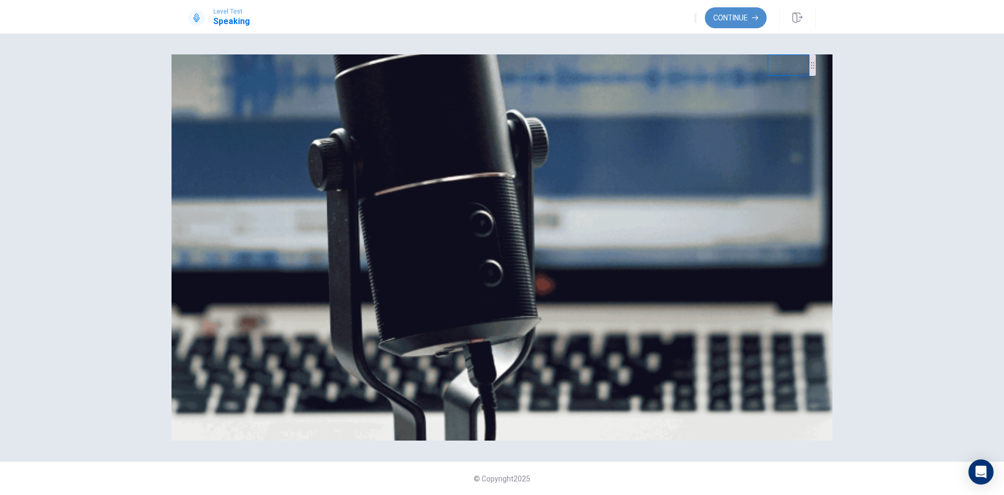
click at [712, 22] on button "Continue" at bounding box center [736, 17] width 62 height 21
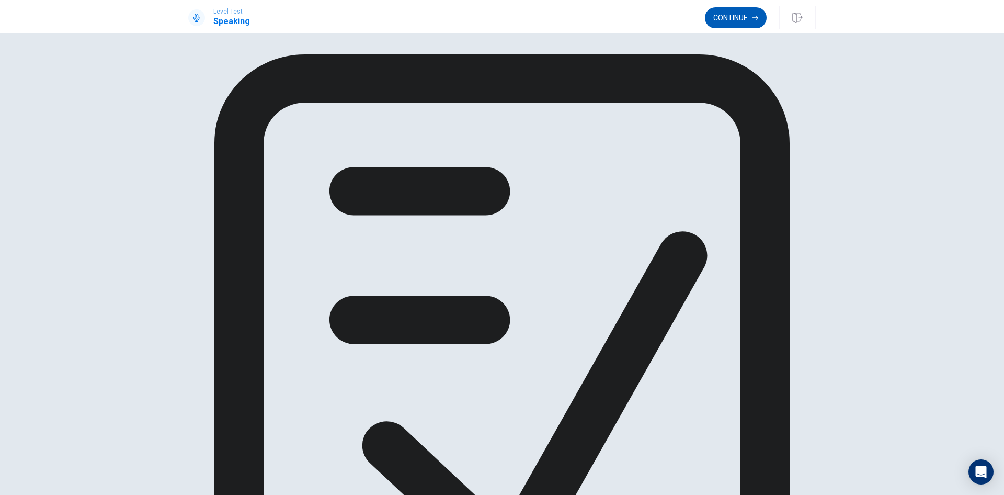
click at [728, 20] on button "Continue" at bounding box center [736, 17] width 62 height 21
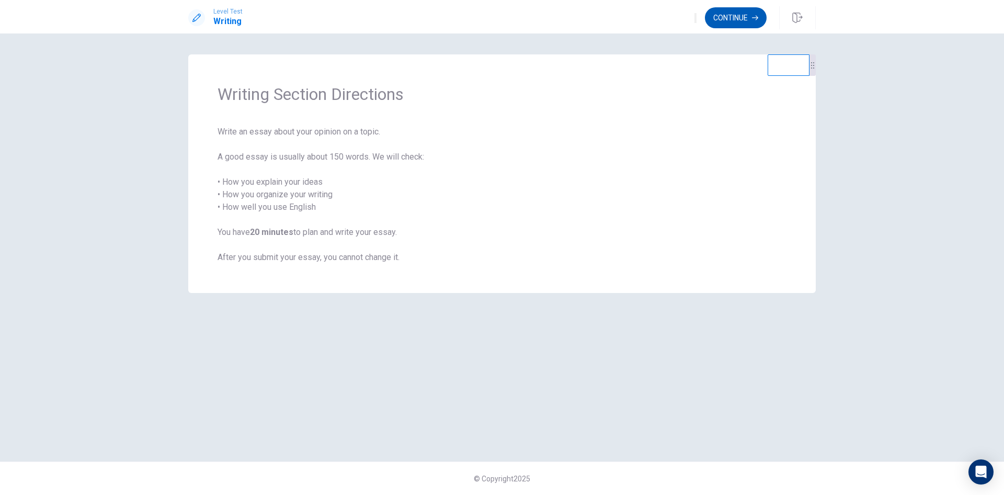
click at [750, 23] on button "Continue" at bounding box center [736, 17] width 62 height 21
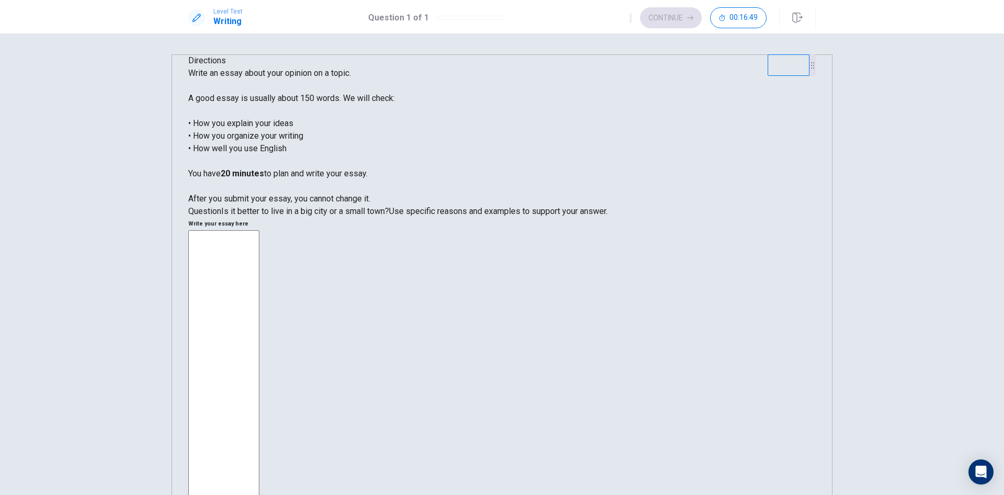
click at [577, 218] on h6 "Write your essay here" at bounding box center [501, 224] width 627 height 13
click at [259, 230] on textarea at bounding box center [223, 386] width 71 height 312
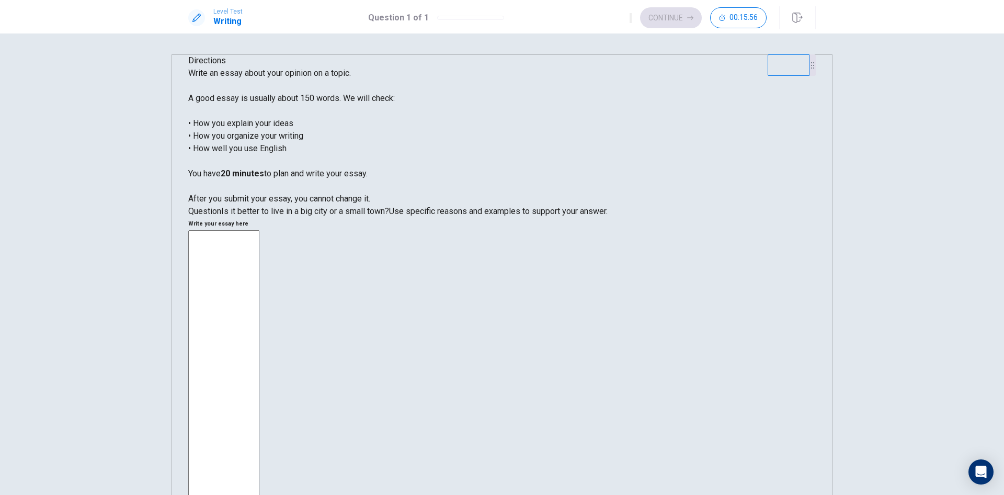
click at [259, 230] on textarea at bounding box center [223, 386] width 71 height 312
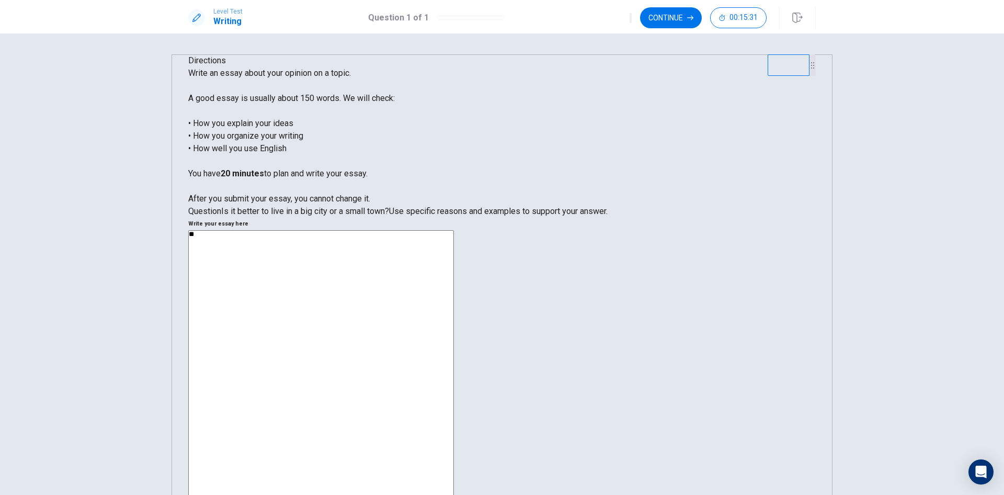
type textarea "*"
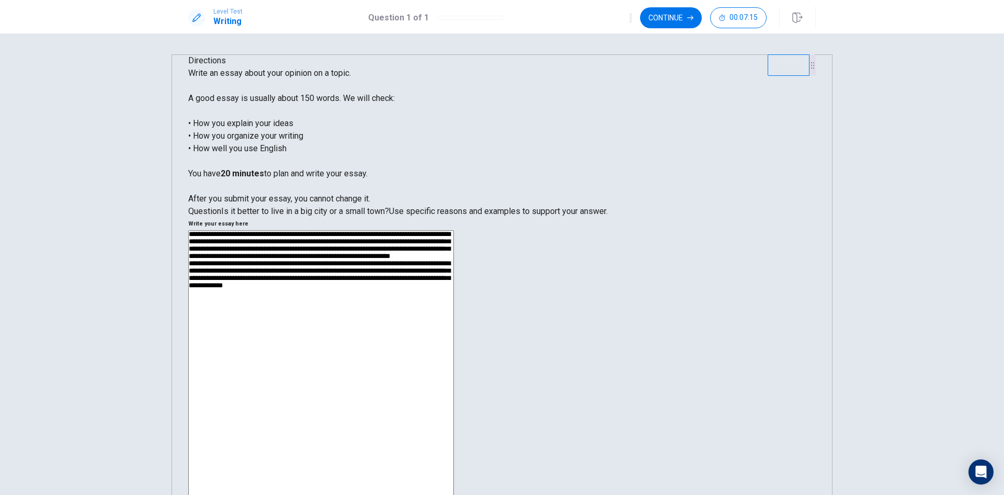
click at [454, 231] on textarea "**********" at bounding box center [321, 377] width 266 height 294
click at [454, 254] on textarea "**********" at bounding box center [321, 377] width 266 height 294
click at [454, 251] on textarea "**********" at bounding box center [321, 377] width 266 height 294
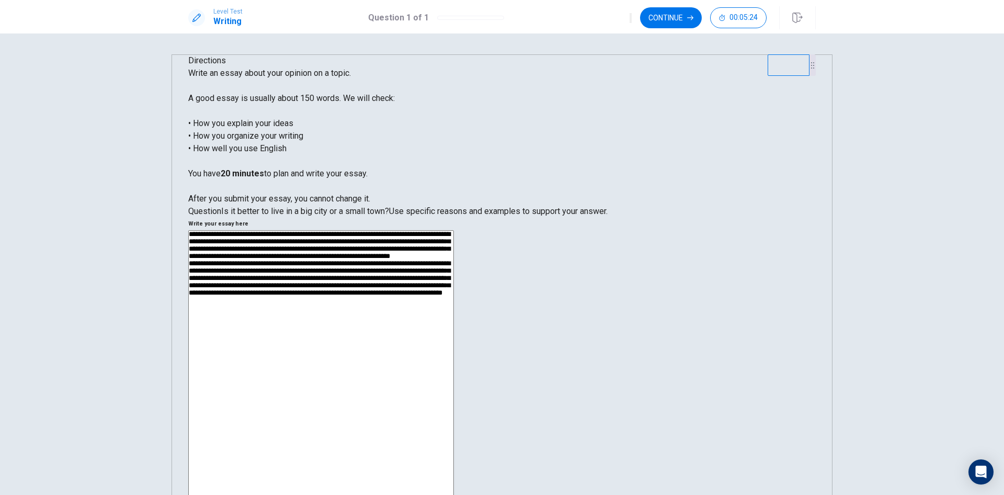
click at [454, 267] on textarea "**********" at bounding box center [321, 377] width 266 height 294
click at [454, 276] on textarea "**********" at bounding box center [321, 377] width 266 height 294
click at [454, 266] on textarea "**********" at bounding box center [321, 377] width 266 height 294
click at [454, 275] on textarea "**********" at bounding box center [321, 377] width 266 height 294
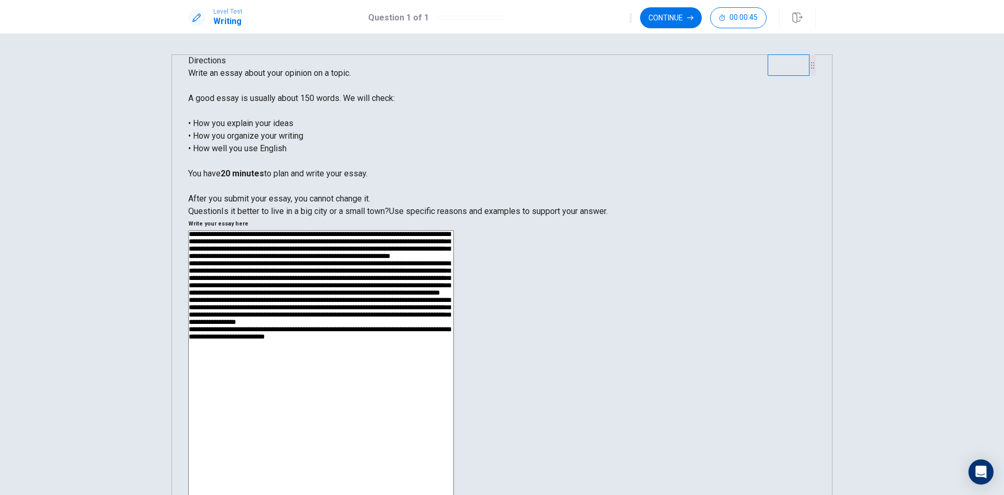
click at [454, 346] on textarea at bounding box center [321, 377] width 266 height 294
click at [454, 347] on textarea at bounding box center [321, 377] width 266 height 294
type textarea "**********"
click at [656, 14] on button "Continue" at bounding box center [671, 17] width 62 height 21
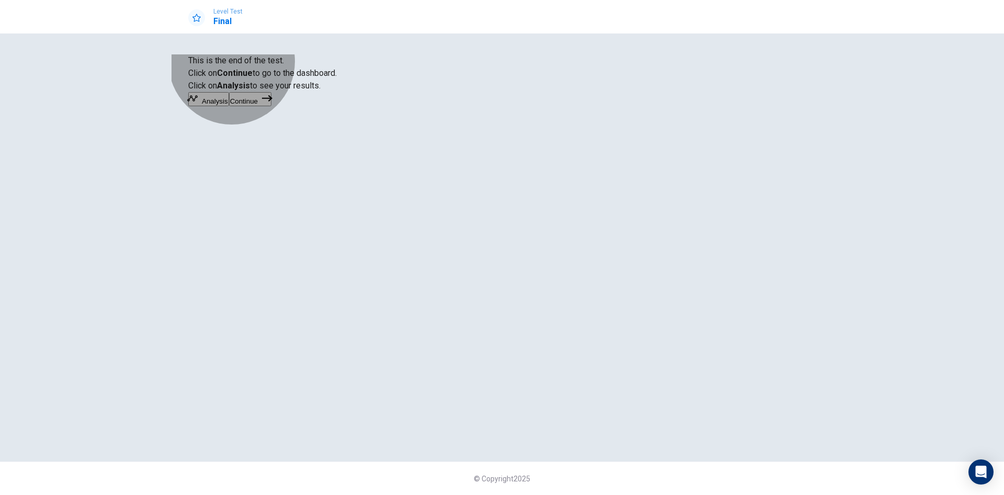
click at [229, 106] on button "Analysis" at bounding box center [208, 99] width 41 height 14
